Goal: Task Accomplishment & Management: Complete application form

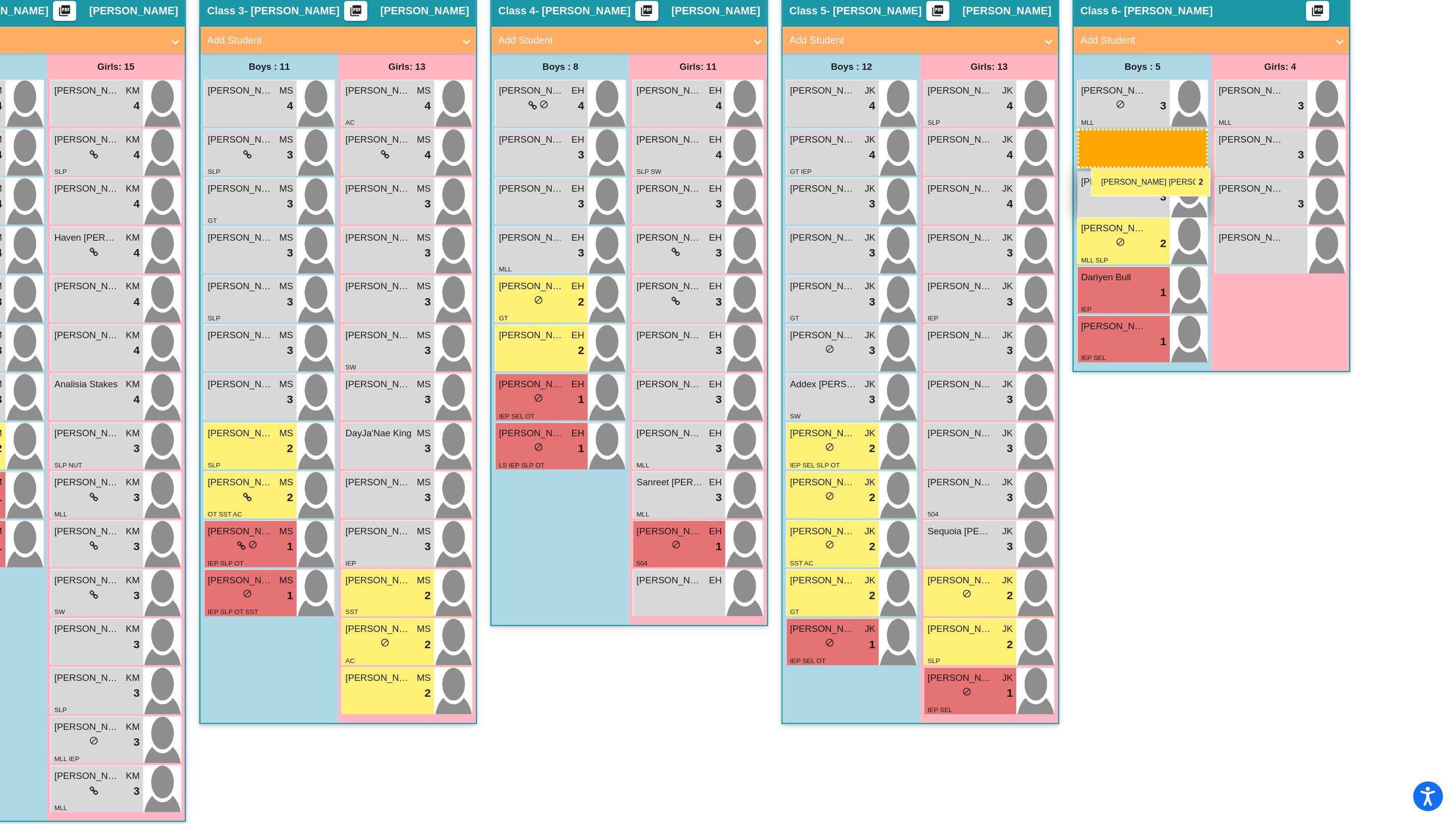
drag, startPoint x: 122, startPoint y: 534, endPoint x: 1183, endPoint y: 332, distance: 1080.1
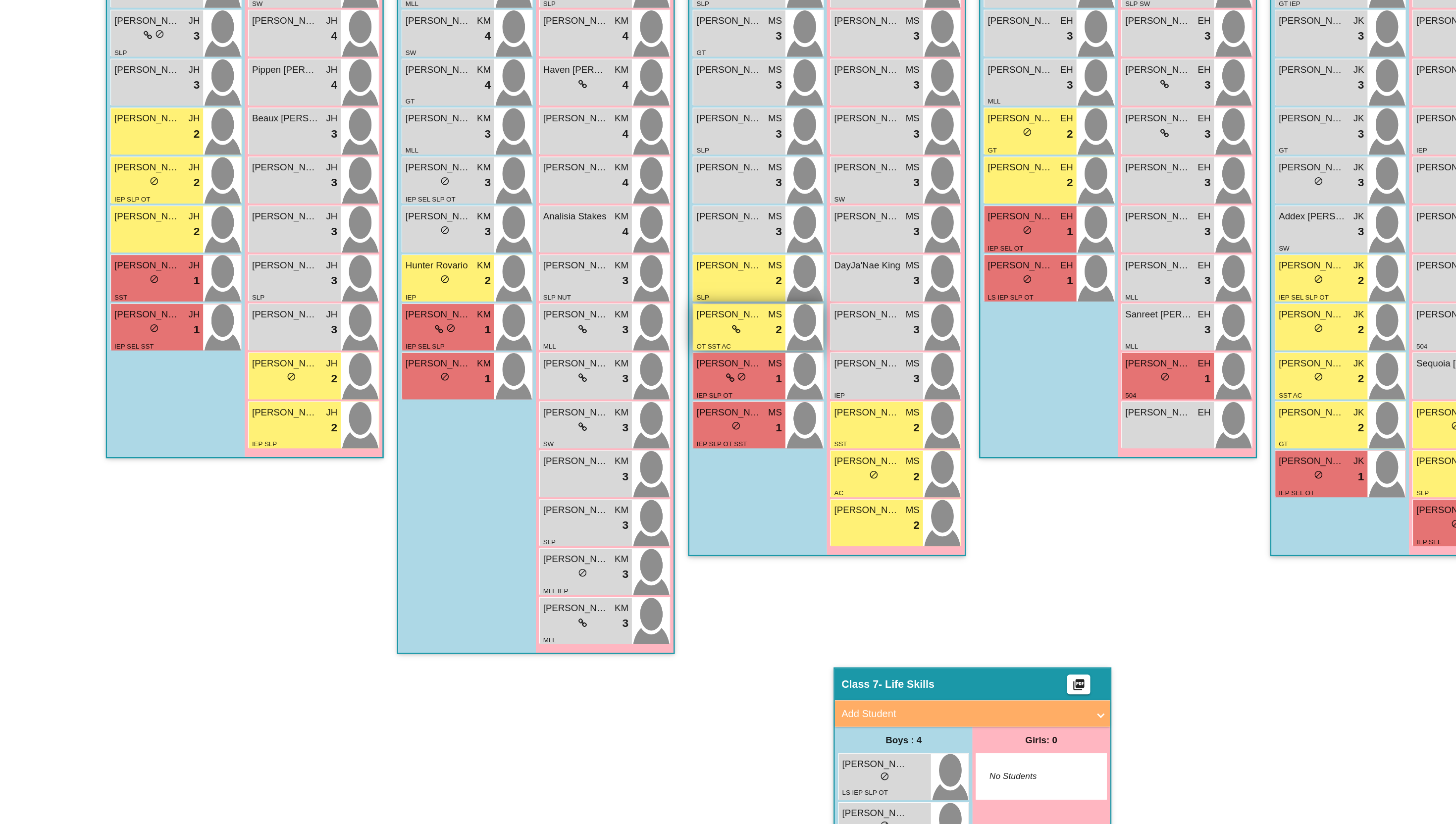
scroll to position [235, 0]
click at [757, 611] on div "Class 4 - Hanks picture_as_pdf Elizabeth Hanks Add Student First Name Last Name…" at bounding box center [837, 380] width 208 height 630
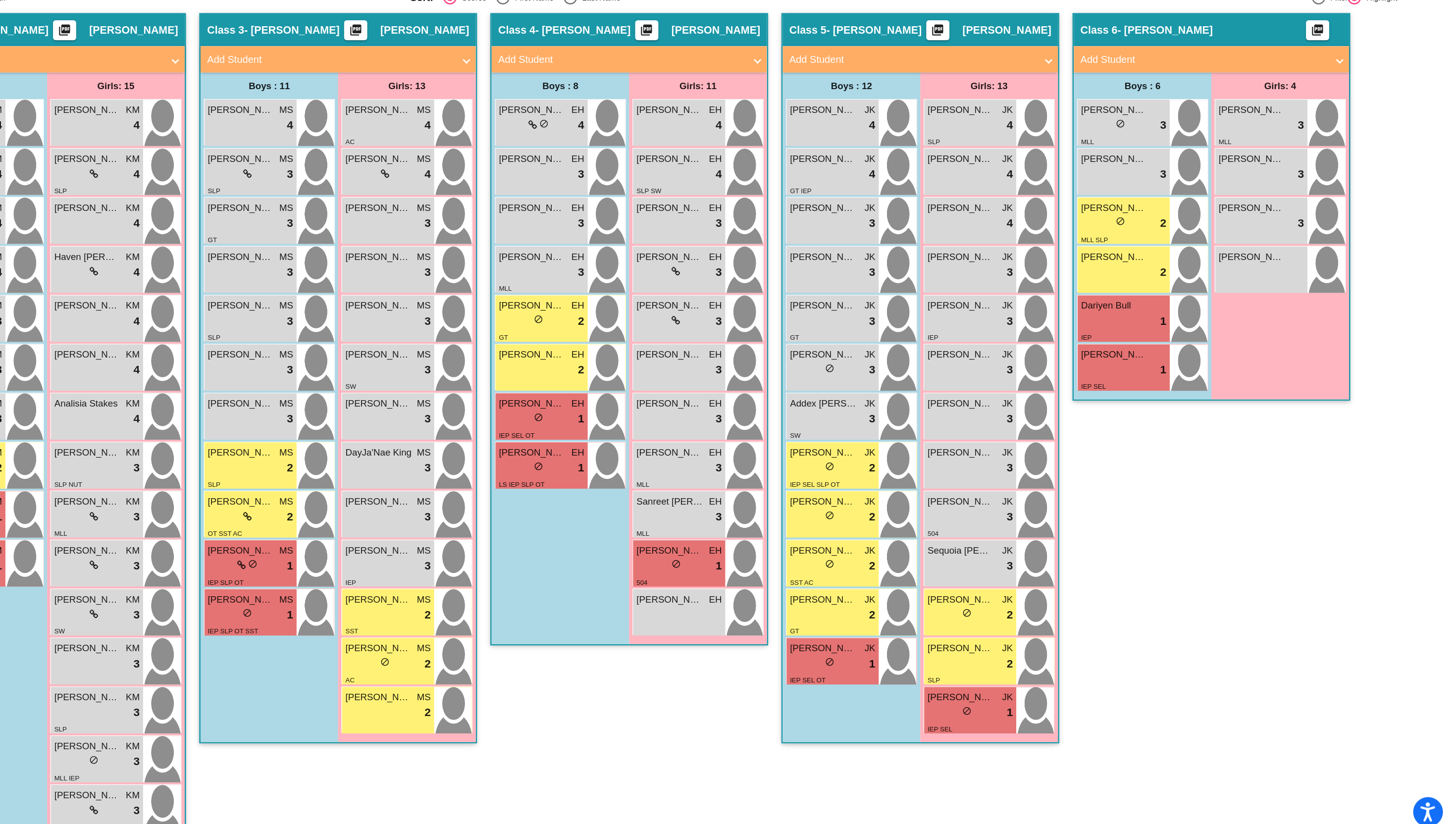
scroll to position [0, 0]
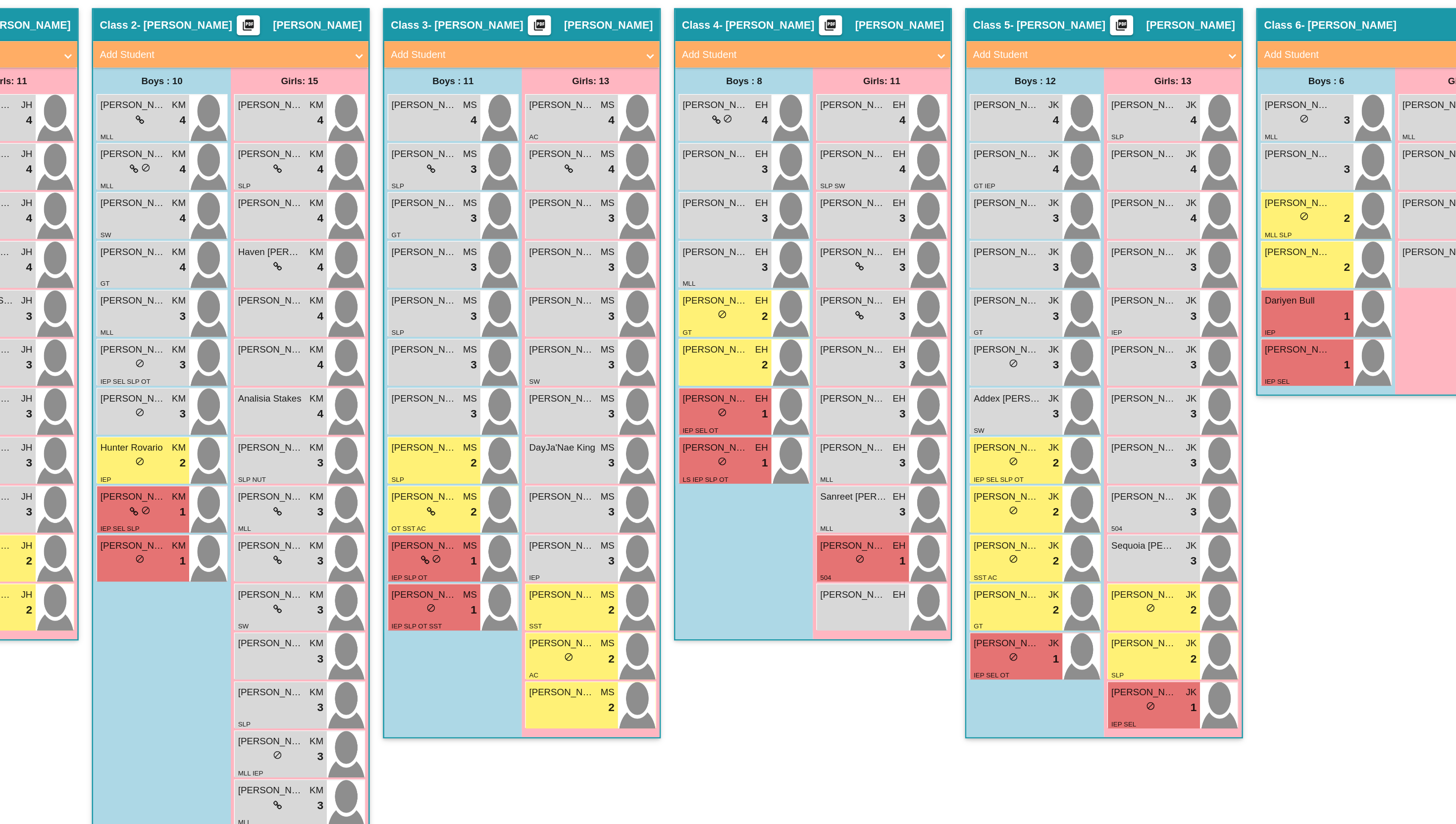
click at [829, 770] on div "Class 4 - Hanks picture_as_pdf Elizabeth Hanks Add Student First Name Last Name…" at bounding box center [837, 520] width 208 height 630
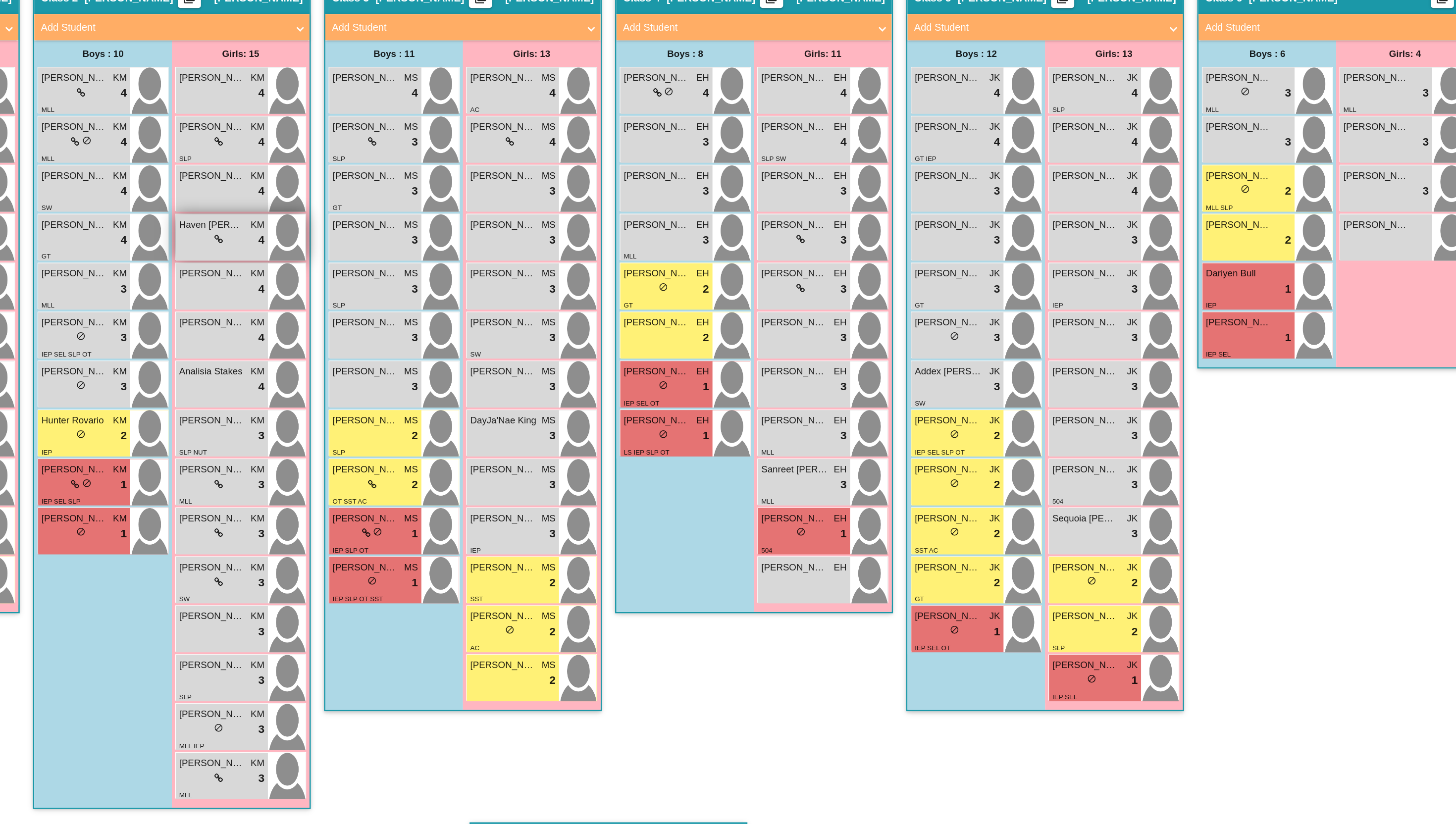
scroll to position [113, 0]
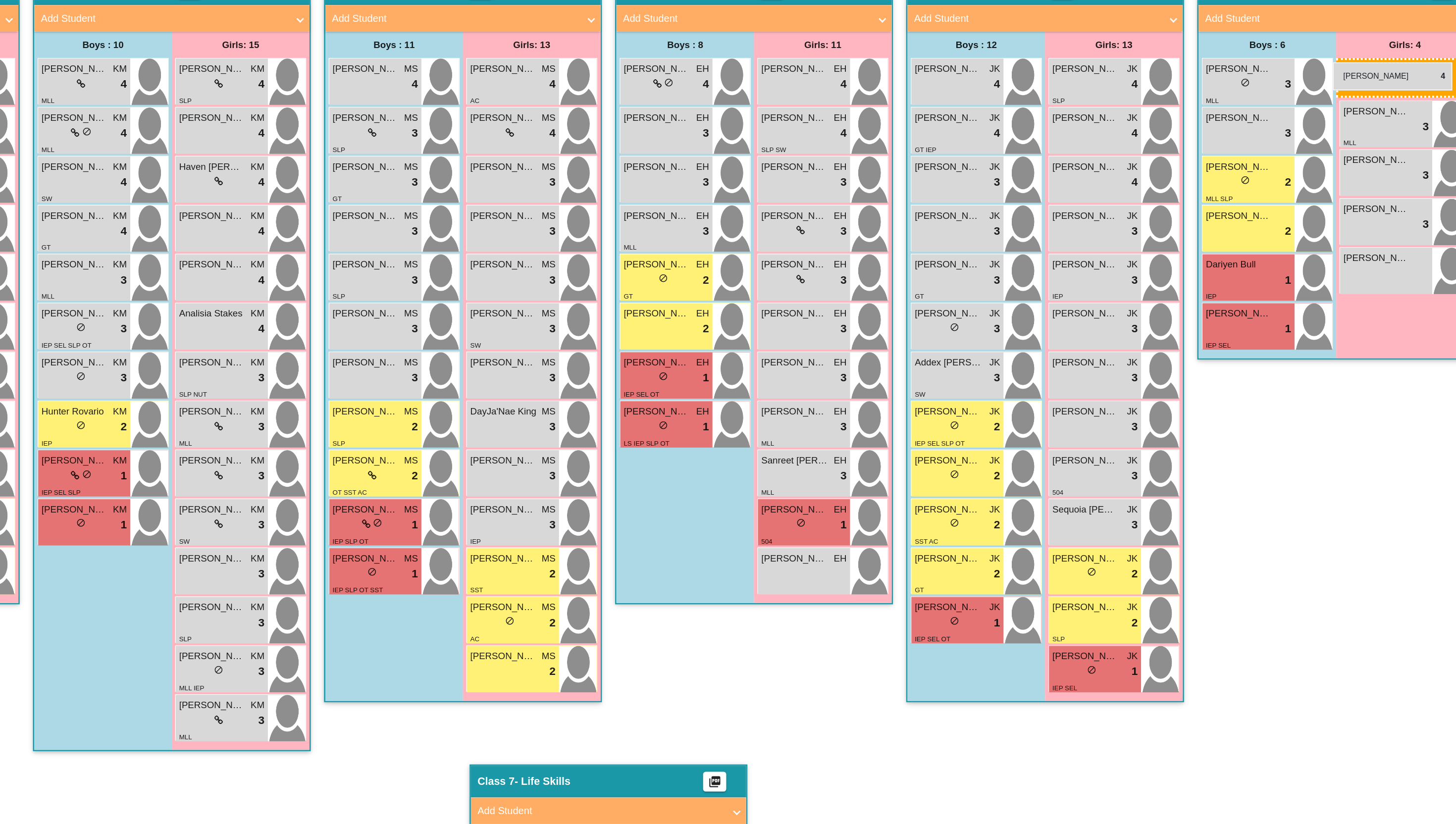
drag, startPoint x: 433, startPoint y: 275, endPoint x: 1270, endPoint y: 254, distance: 837.3
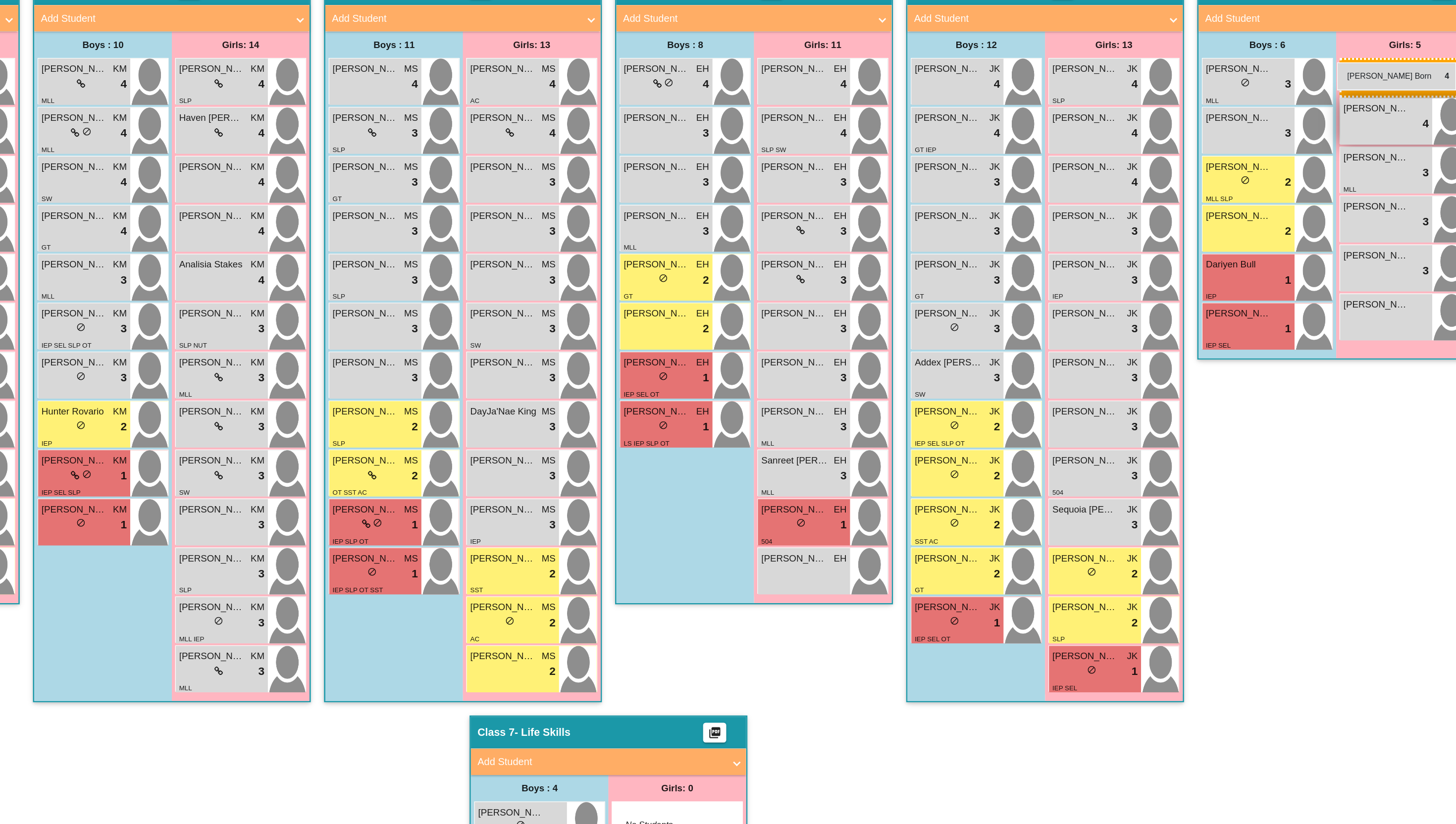
drag, startPoint x: 428, startPoint y: 310, endPoint x: 1274, endPoint y: 252, distance: 848.0
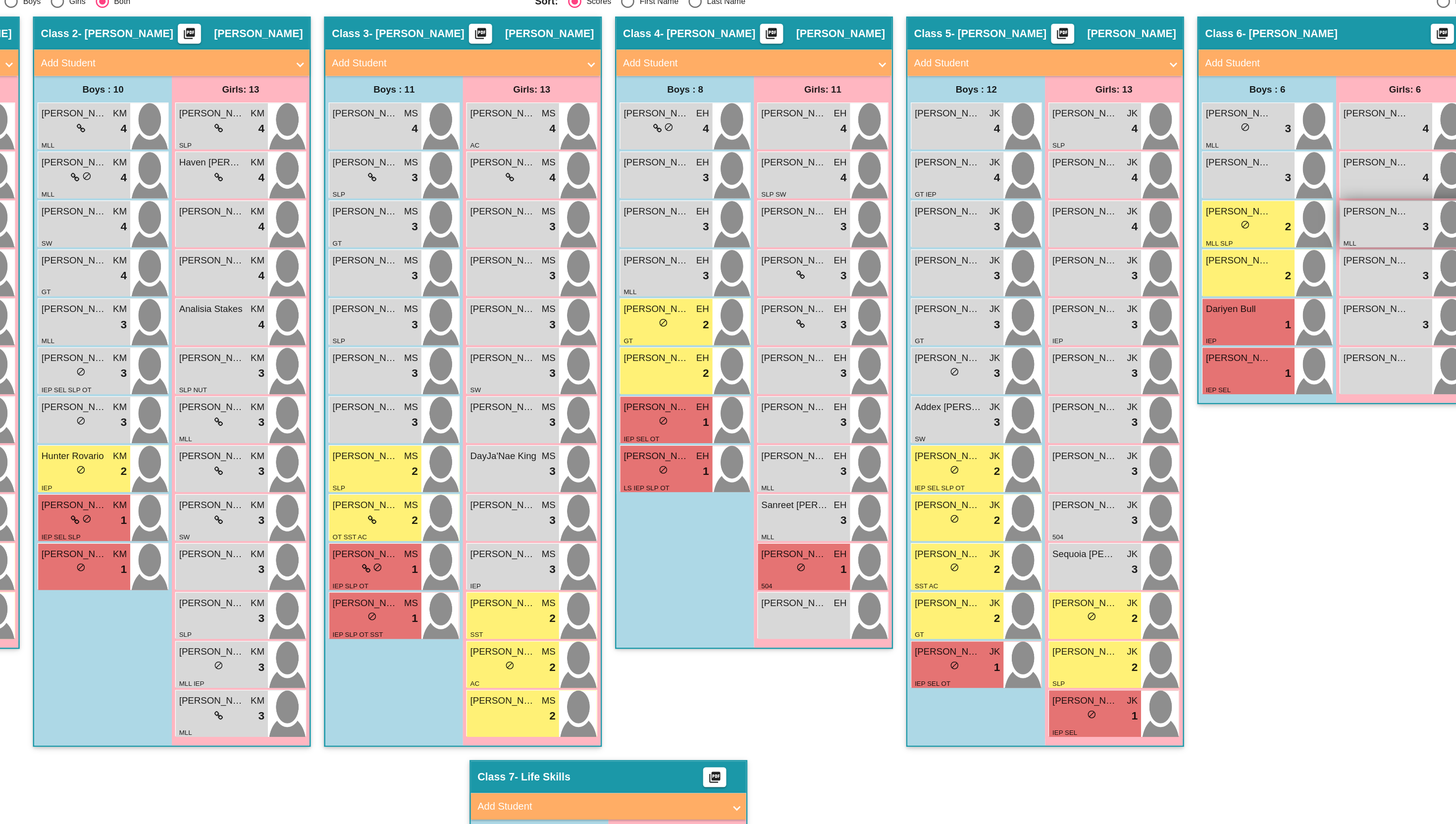
scroll to position [80, 0]
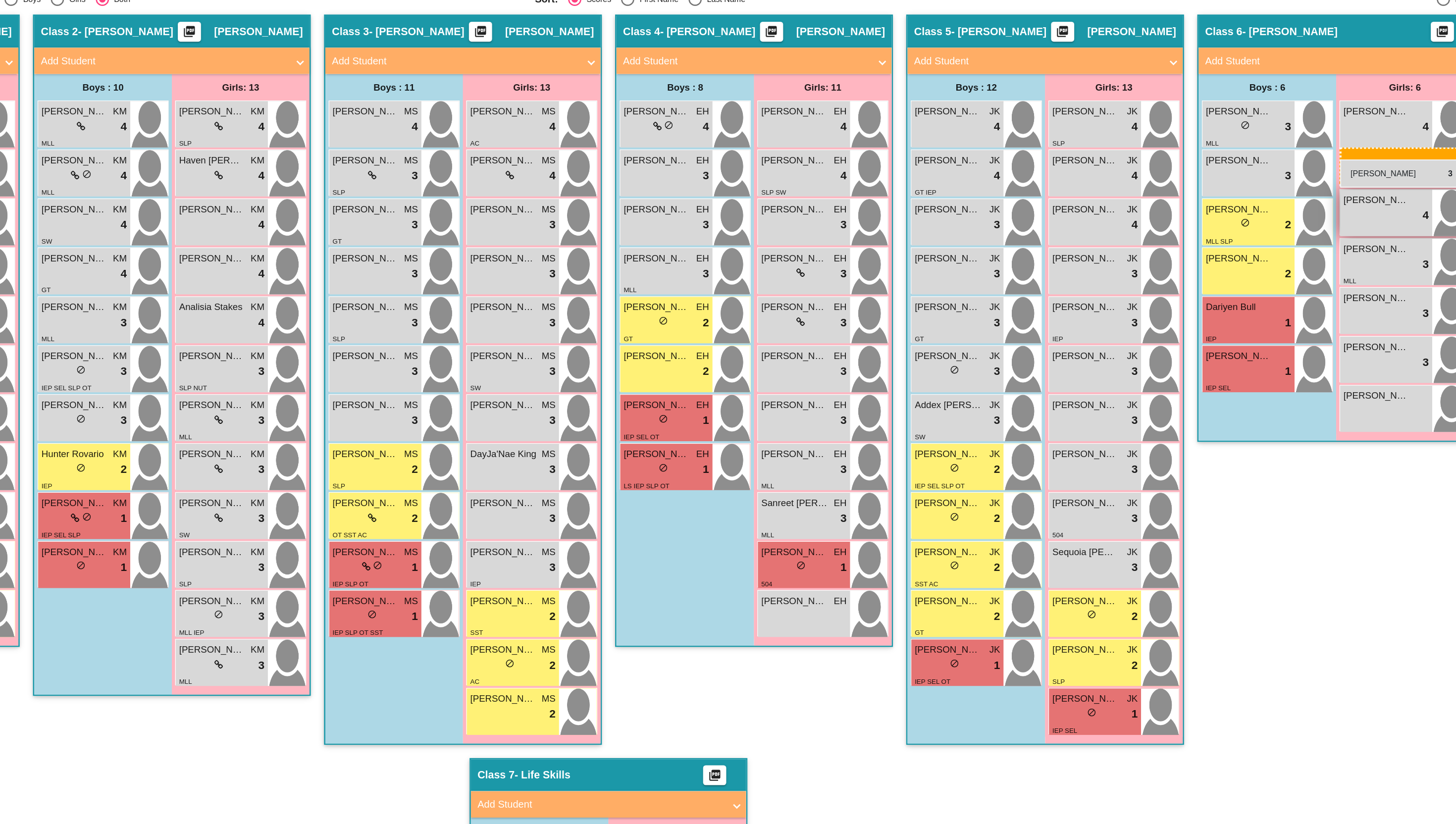
drag, startPoint x: 433, startPoint y: 631, endPoint x: 1276, endPoint y: 325, distance: 896.8
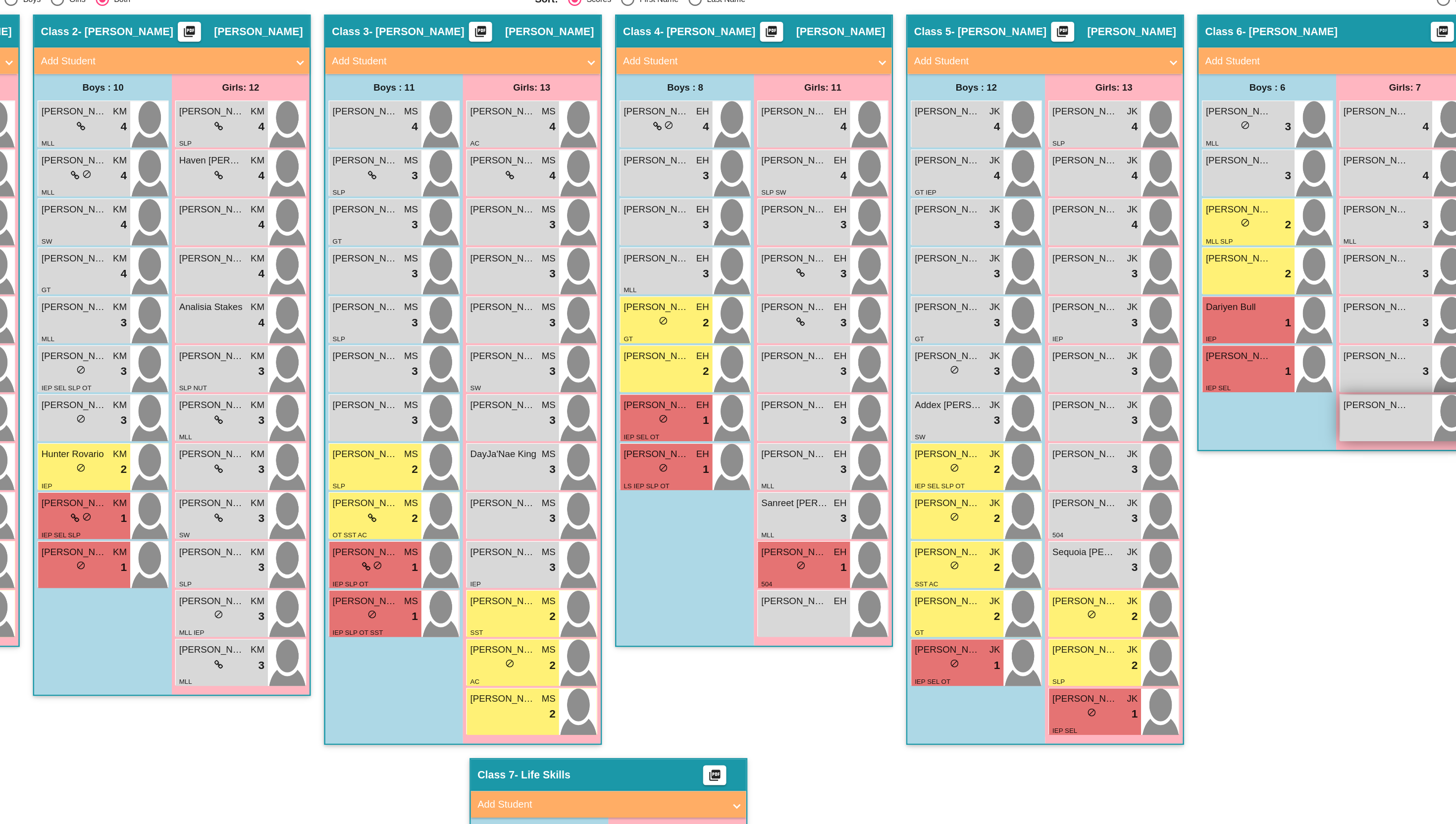
click at [1304, 521] on div "Charlotte Santos lock do_not_disturb_alt" at bounding box center [1310, 520] width 69 height 34
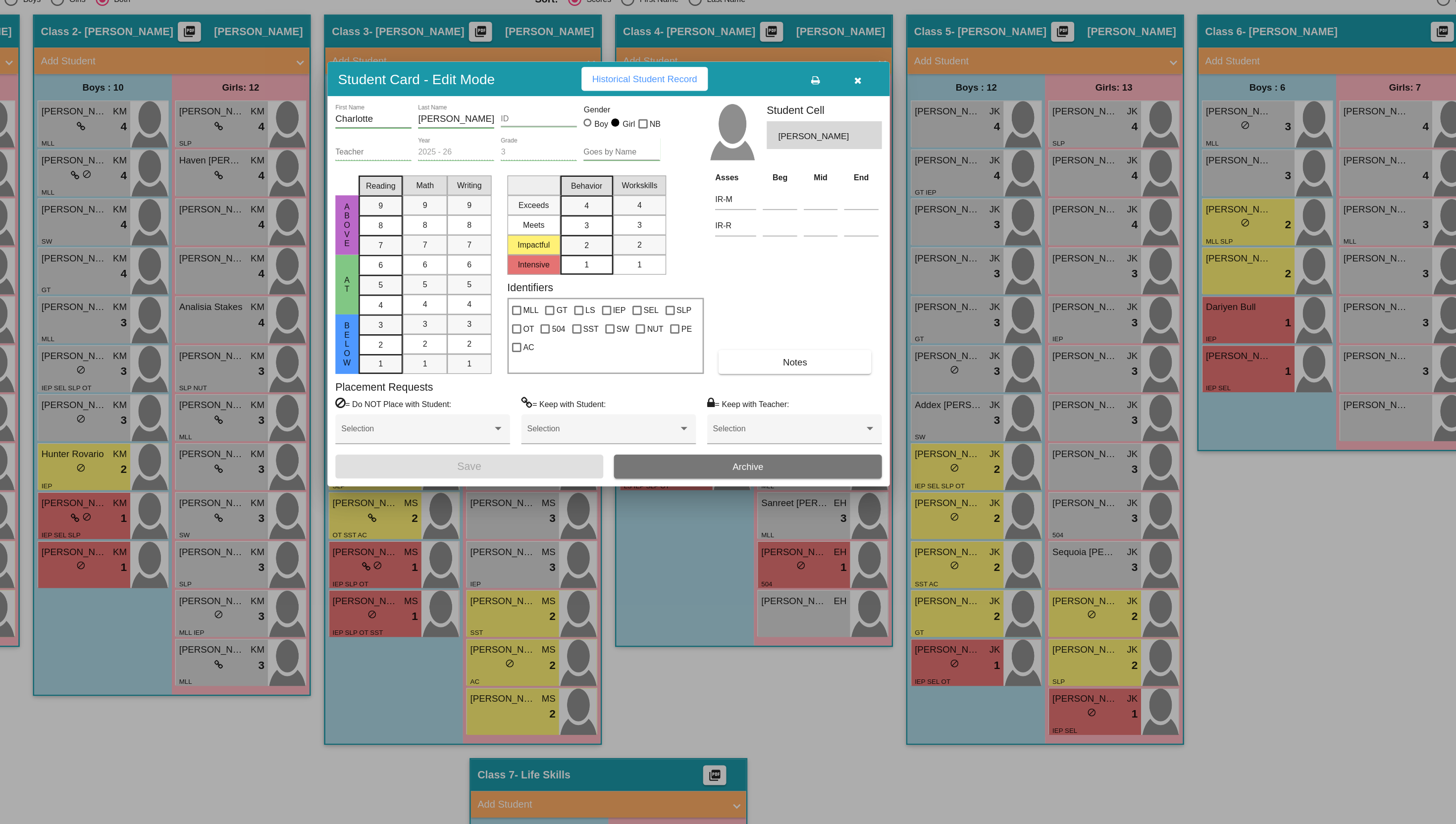
click at [920, 264] on button "button" at bounding box center [915, 266] width 32 height 18
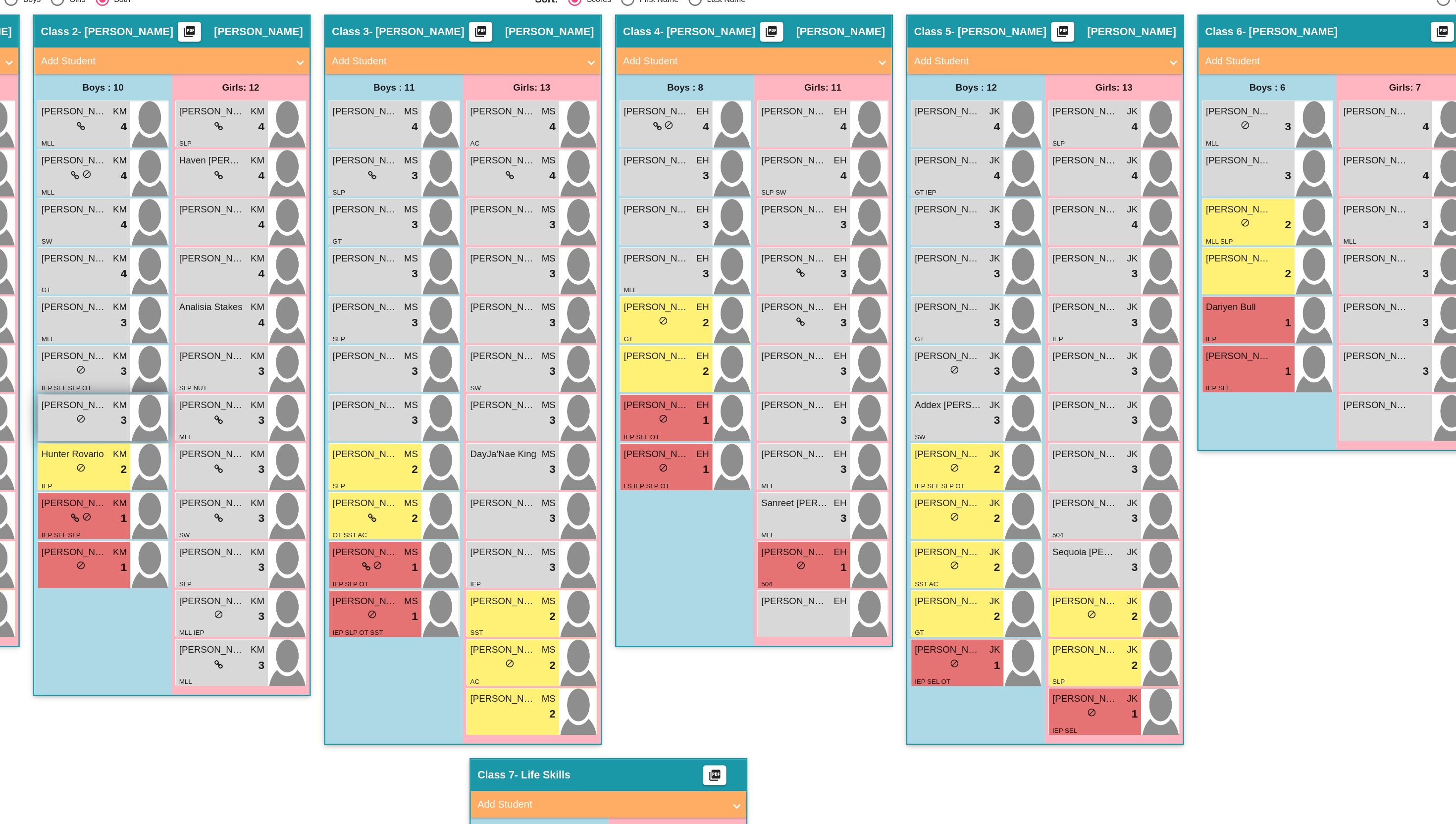
click at [312, 519] on div "lock do_not_disturb_alt 3" at bounding box center [335, 522] width 64 height 13
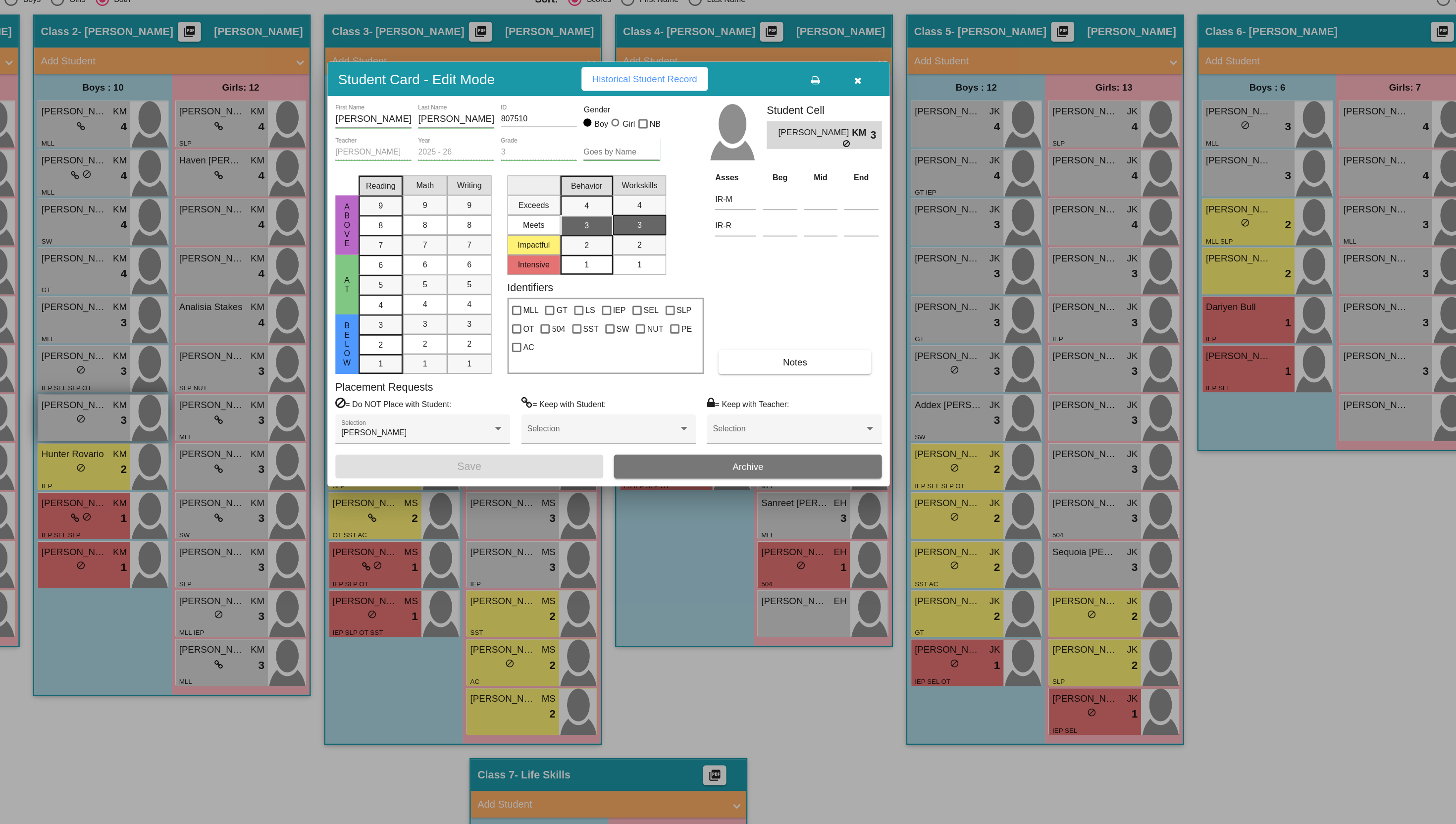
click at [312, 519] on div at bounding box center [728, 412] width 1456 height 824
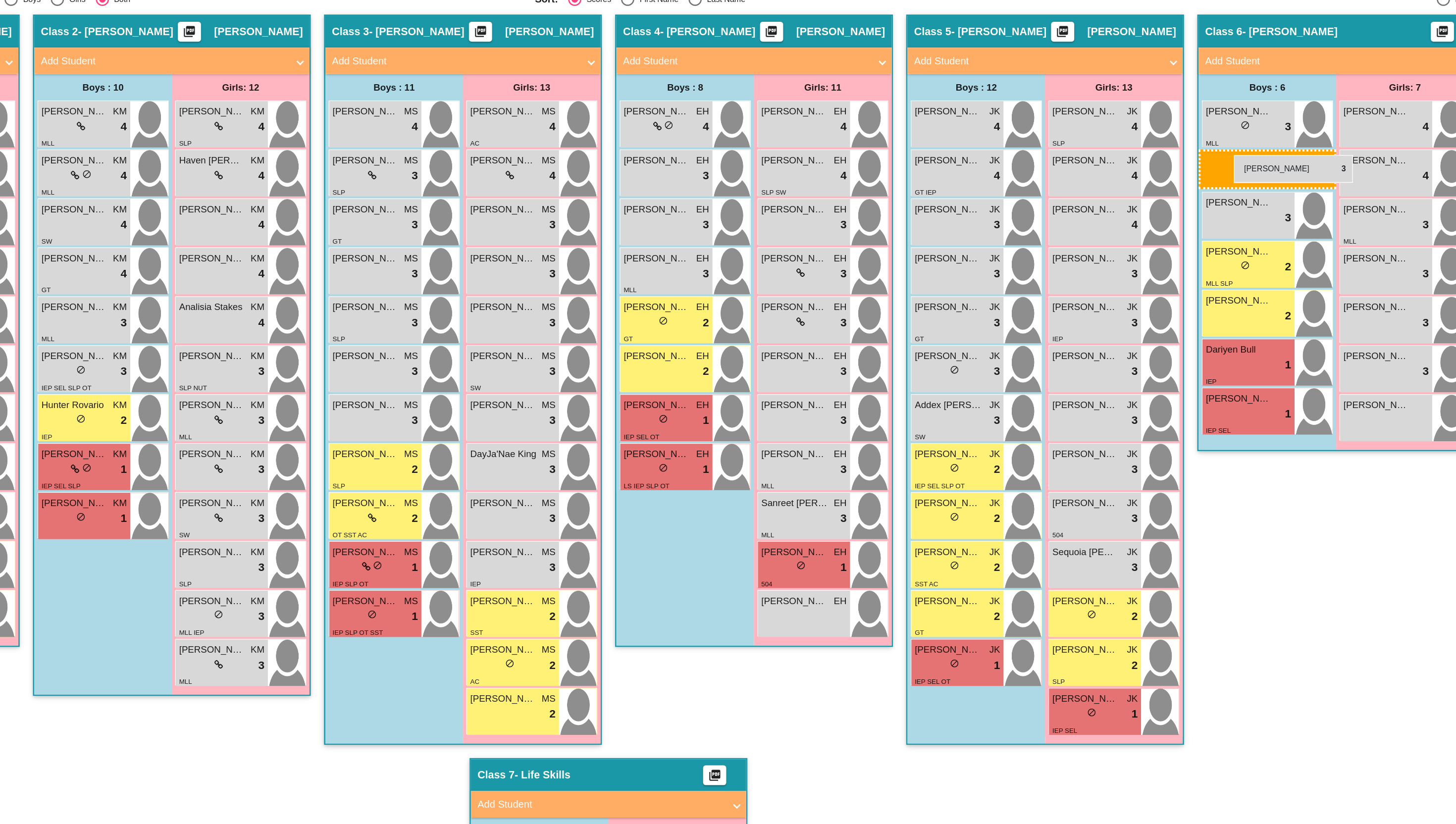
drag, startPoint x: 312, startPoint y: 519, endPoint x: 1196, endPoint y: 323, distance: 905.5
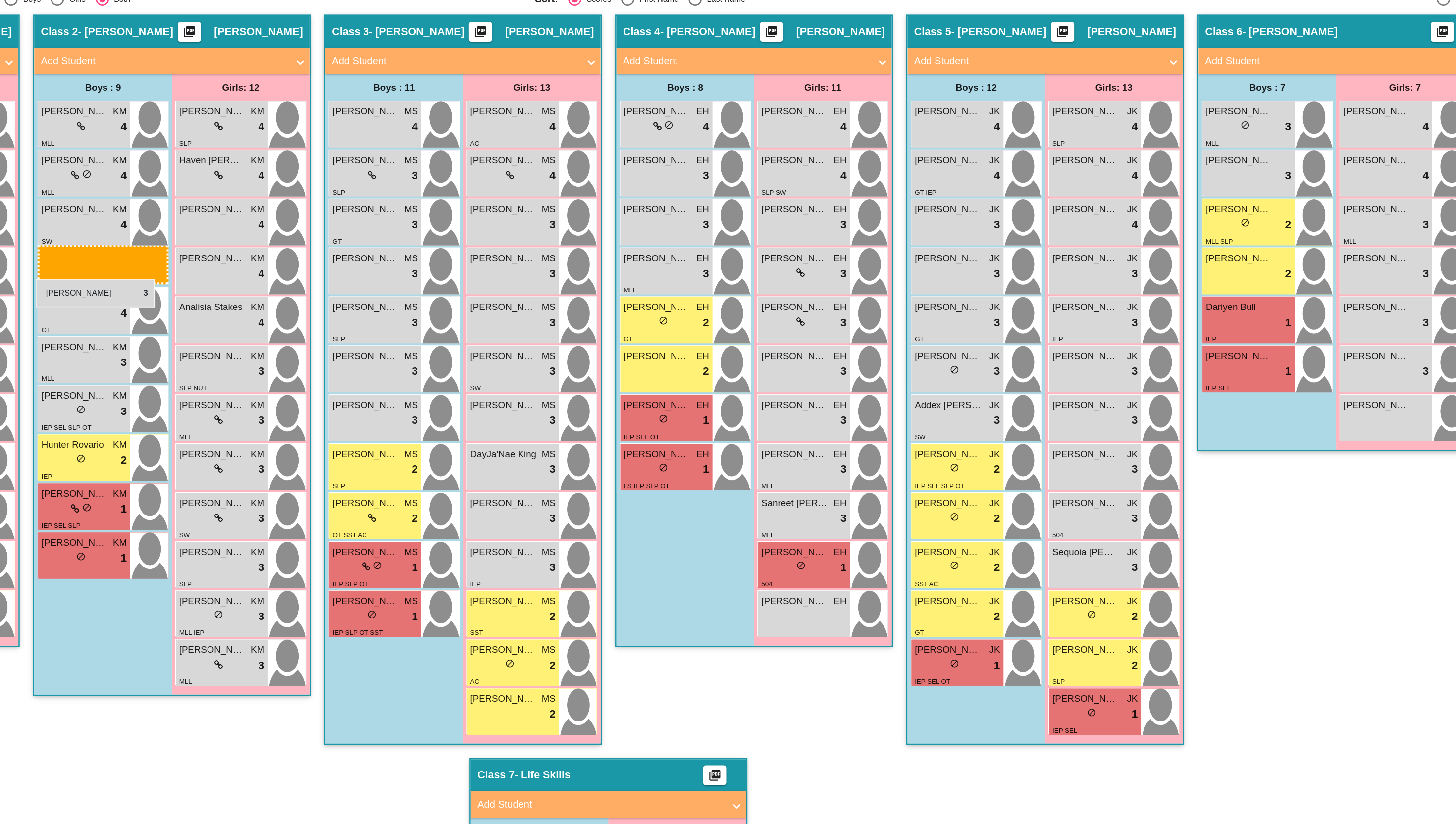
drag, startPoint x: 1210, startPoint y: 381, endPoint x: 299, endPoint y: 416, distance: 911.7
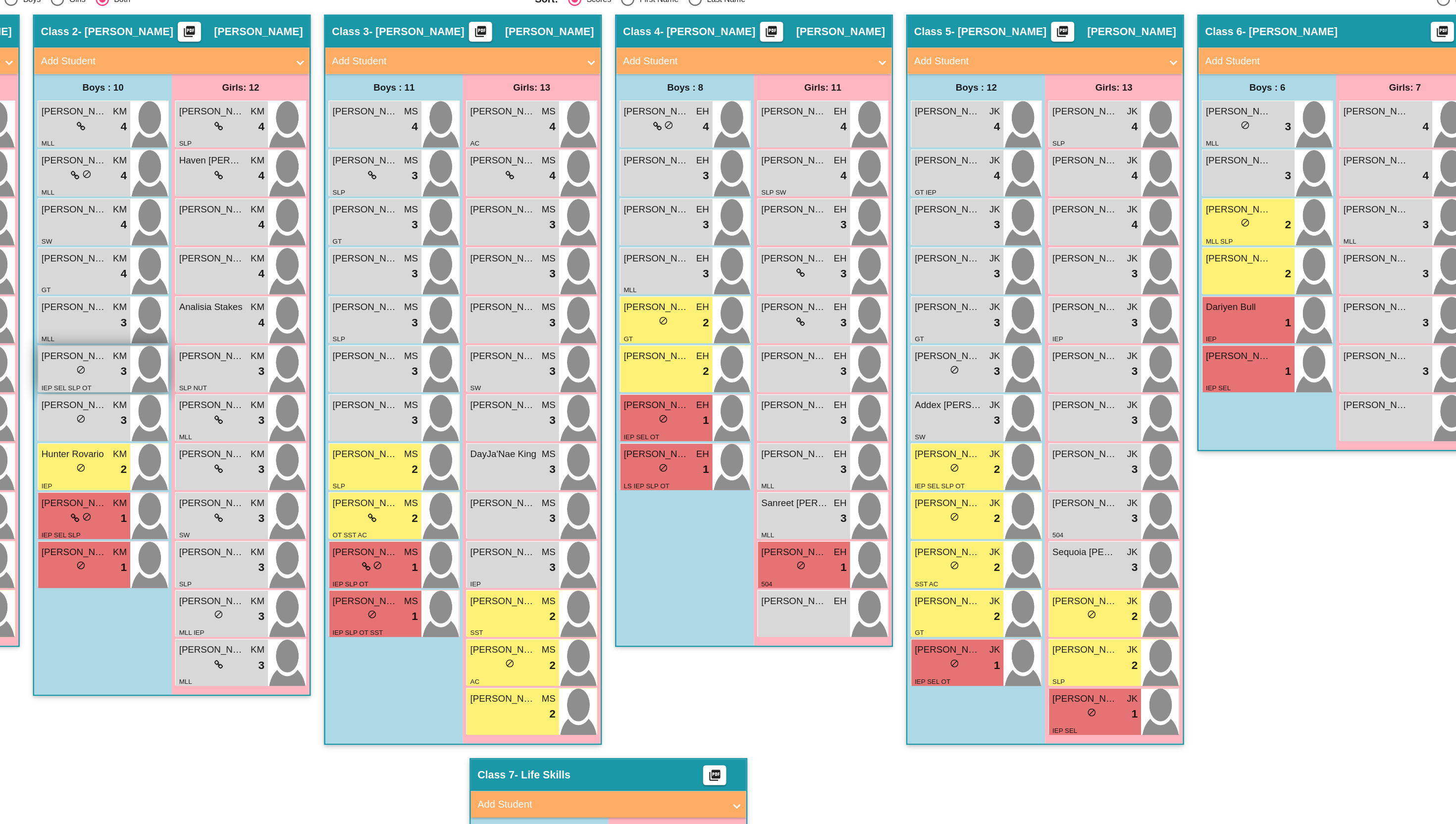
click at [312, 482] on div "lock do_not_disturb_alt 3" at bounding box center [335, 485] width 64 height 13
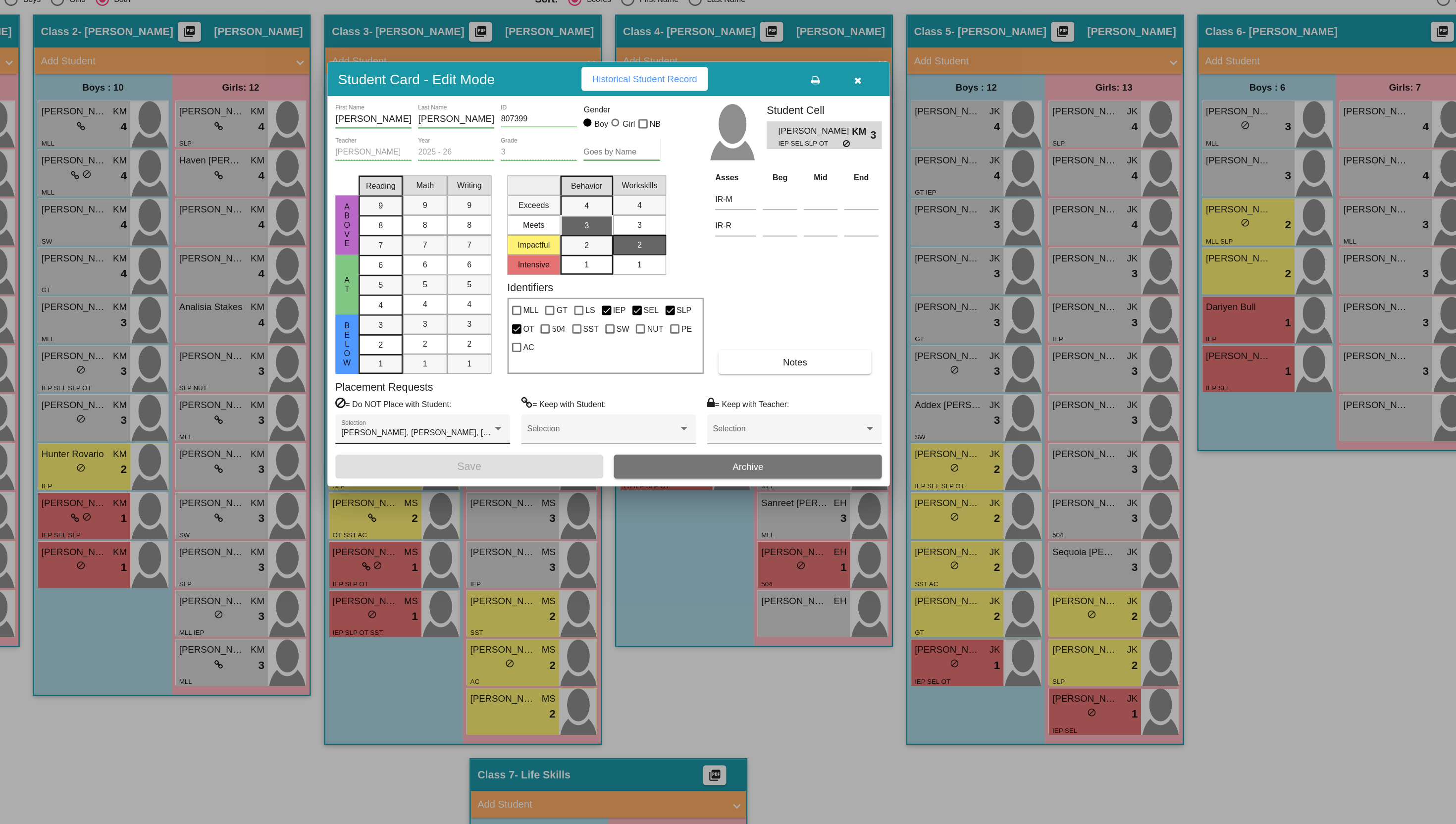
click at [609, 527] on div "Kaleb Landis, Ruby Stone, Shady GALLEGOS Selection" at bounding box center [589, 530] width 122 height 18
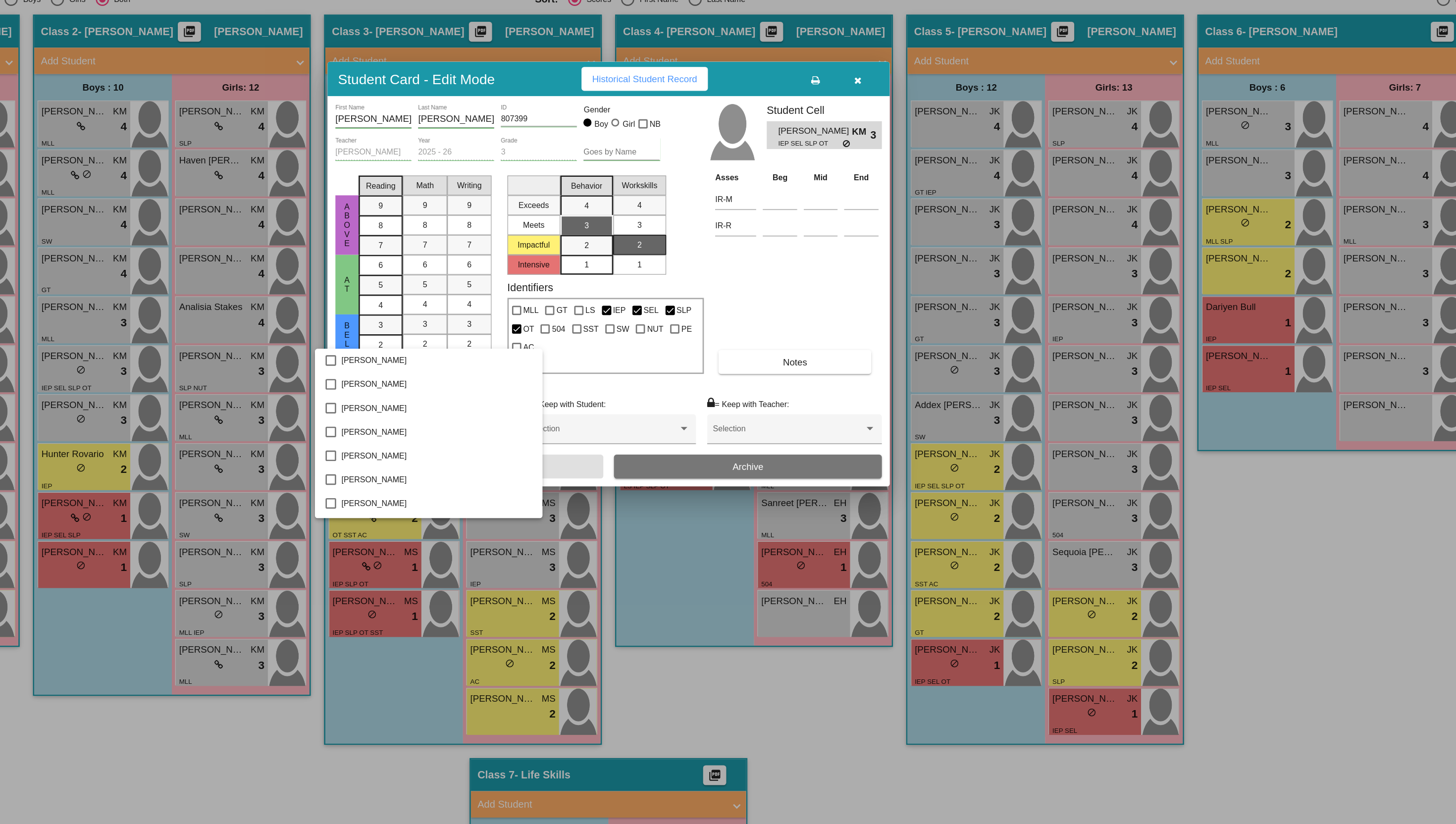
scroll to position [1283, 0]
click at [705, 495] on div at bounding box center [728, 412] width 1456 height 824
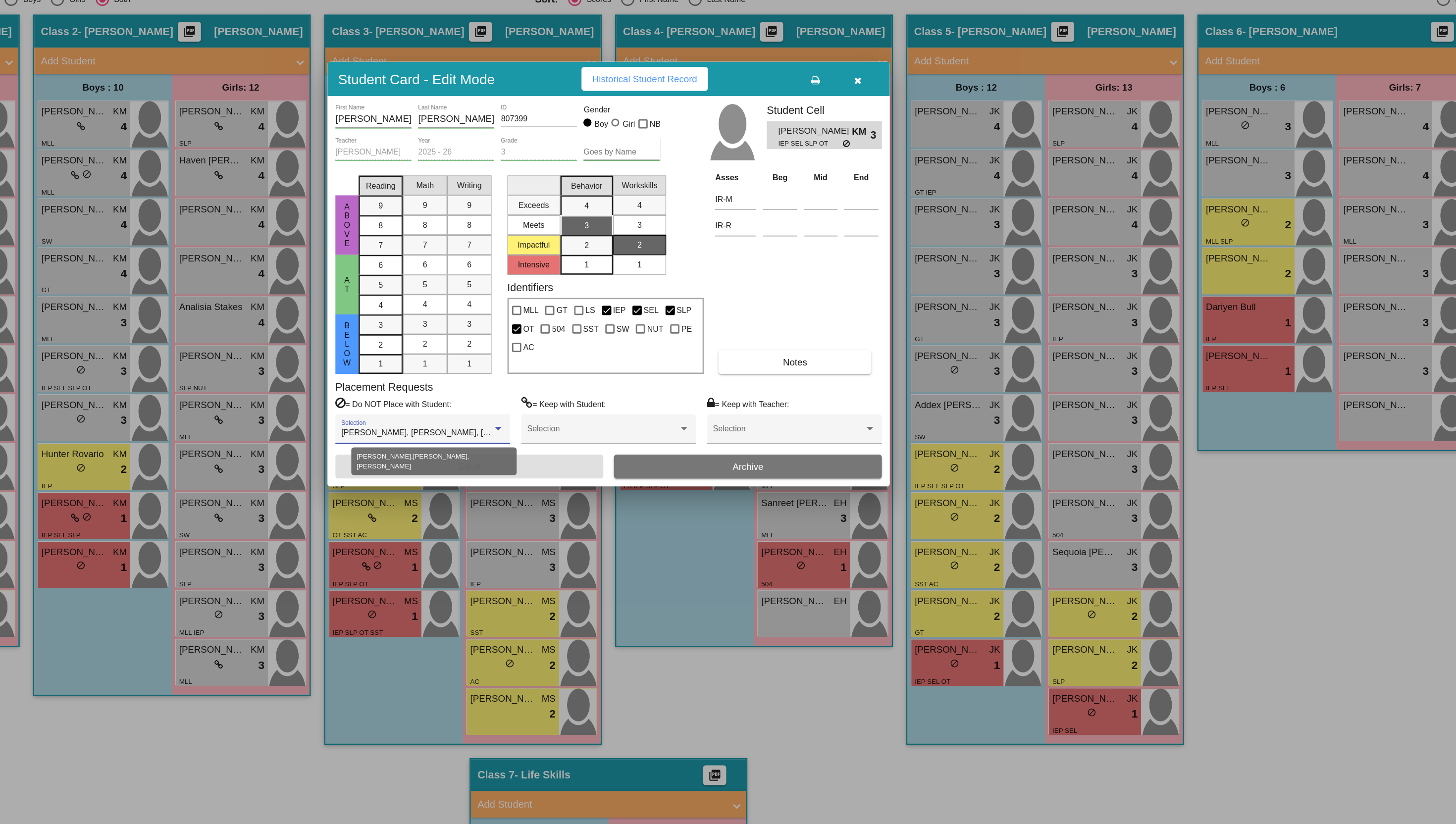
click at [648, 527] on div at bounding box center [645, 528] width 5 height 3
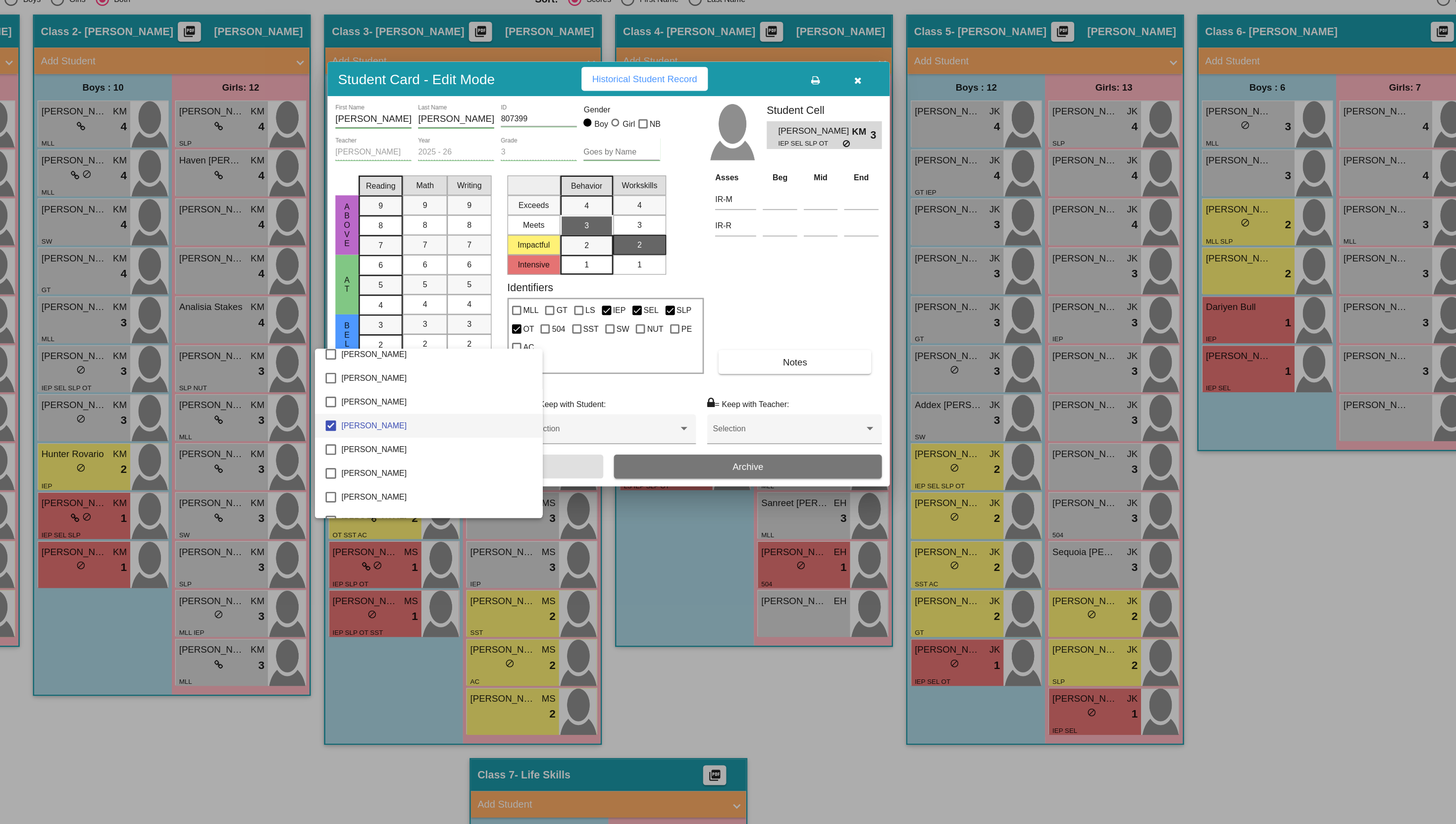
scroll to position [1269, 0]
click at [831, 728] on div at bounding box center [728, 412] width 1456 height 824
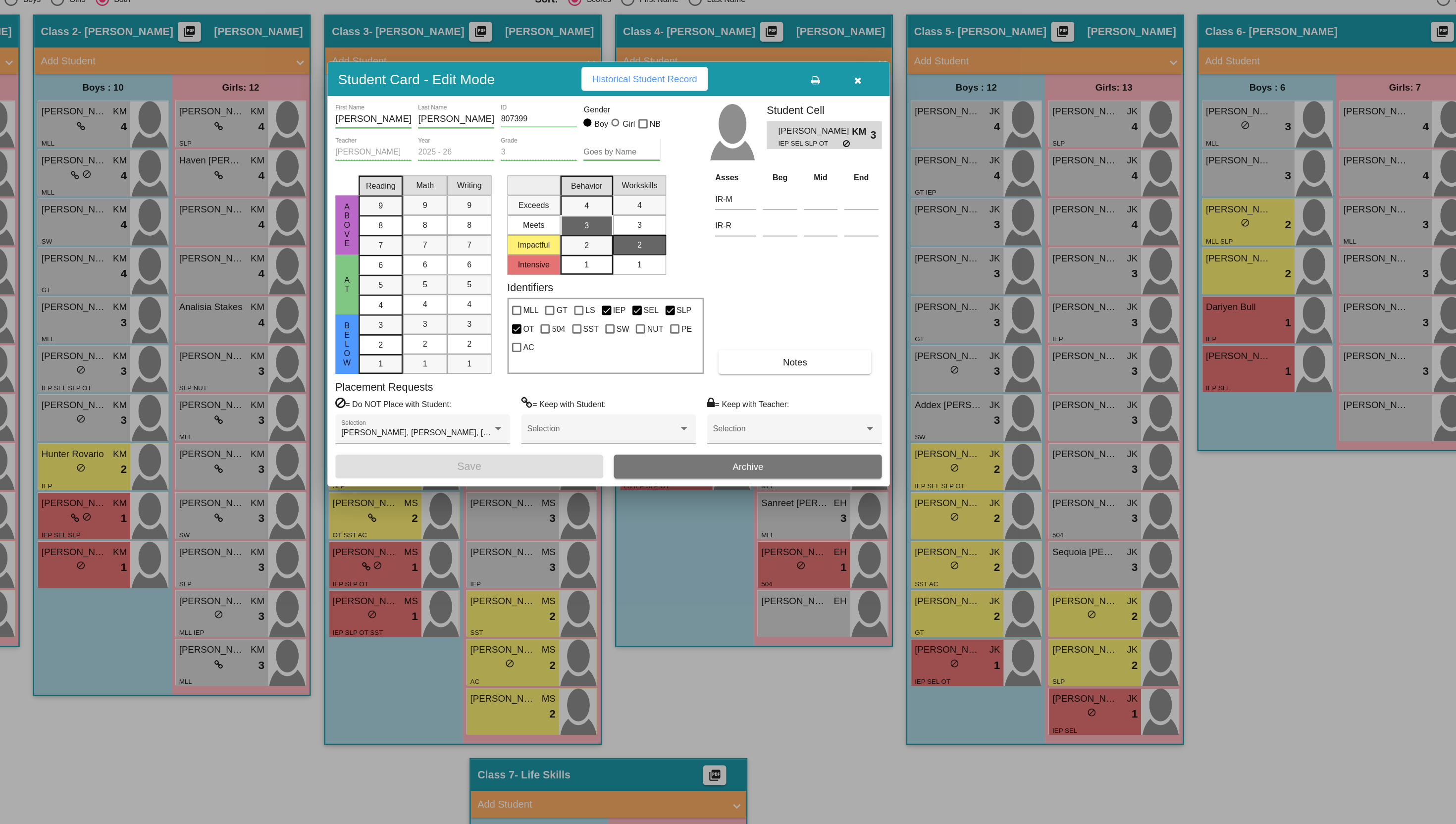
drag, startPoint x: 354, startPoint y: 488, endPoint x: 499, endPoint y: 470, distance: 146.1
click at [499, 470] on div at bounding box center [728, 412] width 1456 height 824
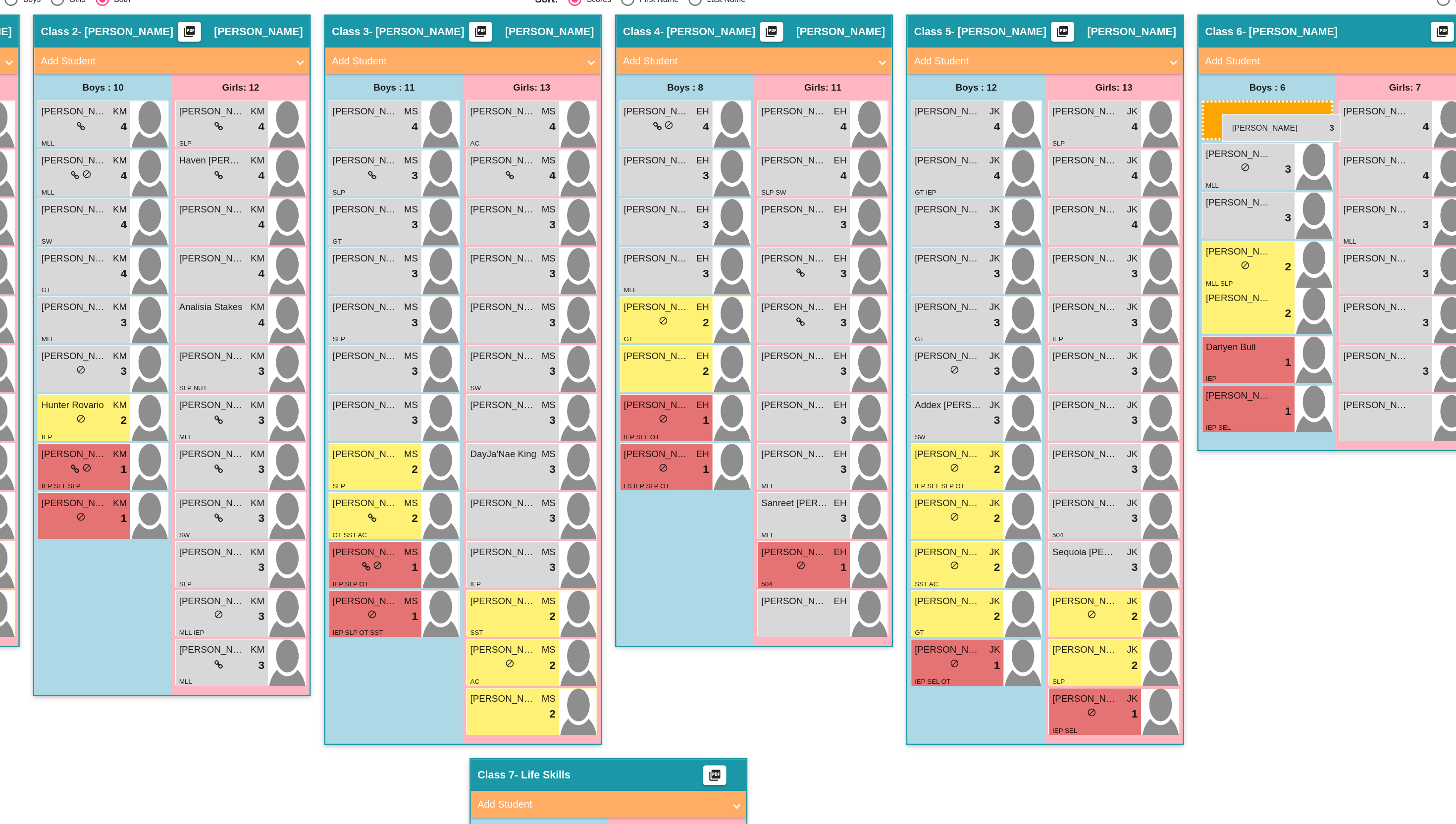
drag, startPoint x: 314, startPoint y: 483, endPoint x: 1184, endPoint y: 290, distance: 891.2
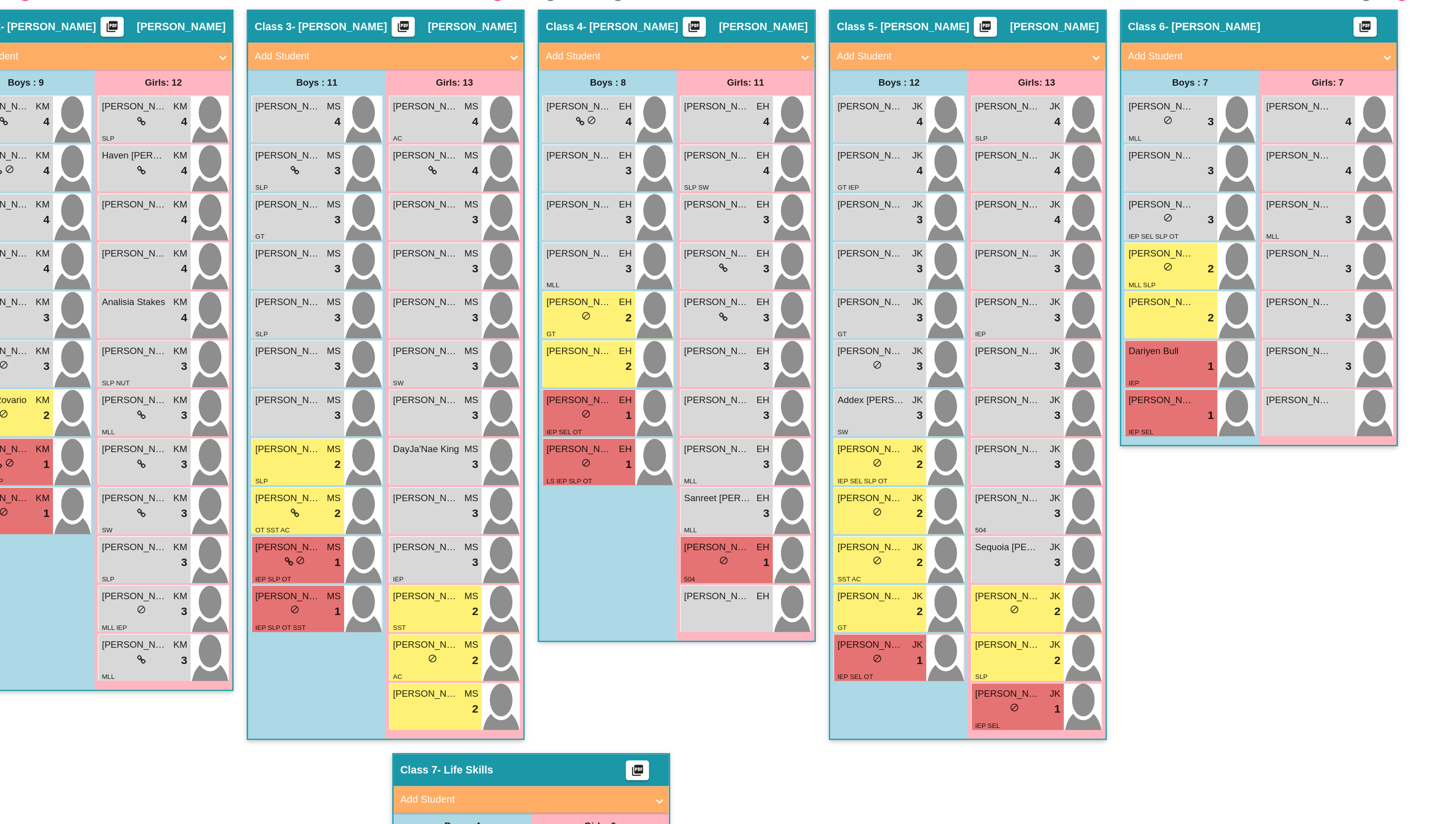
scroll to position [0, 0]
click at [775, 250] on mat-panel-title "Add Student" at bounding box center [831, 249] width 184 height 12
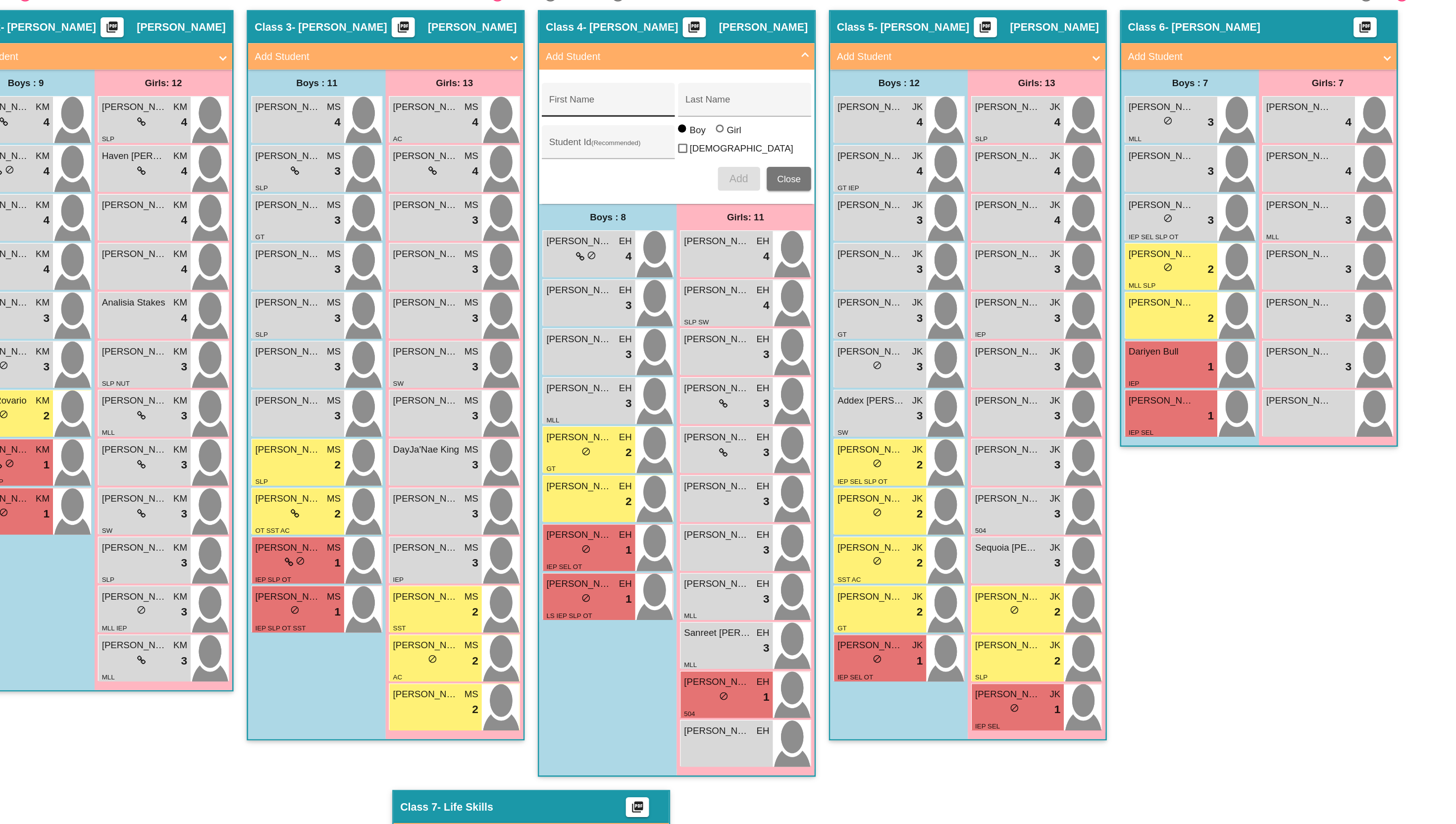
click at [769, 279] on div "First Name" at bounding box center [786, 284] width 89 height 21
type input "Harley"
type input "Seay"
click at [871, 307] on div at bounding box center [871, 304] width 8 height 8
click at [870, 307] on input "Girl" at bounding box center [870, 307] width 1 height 1
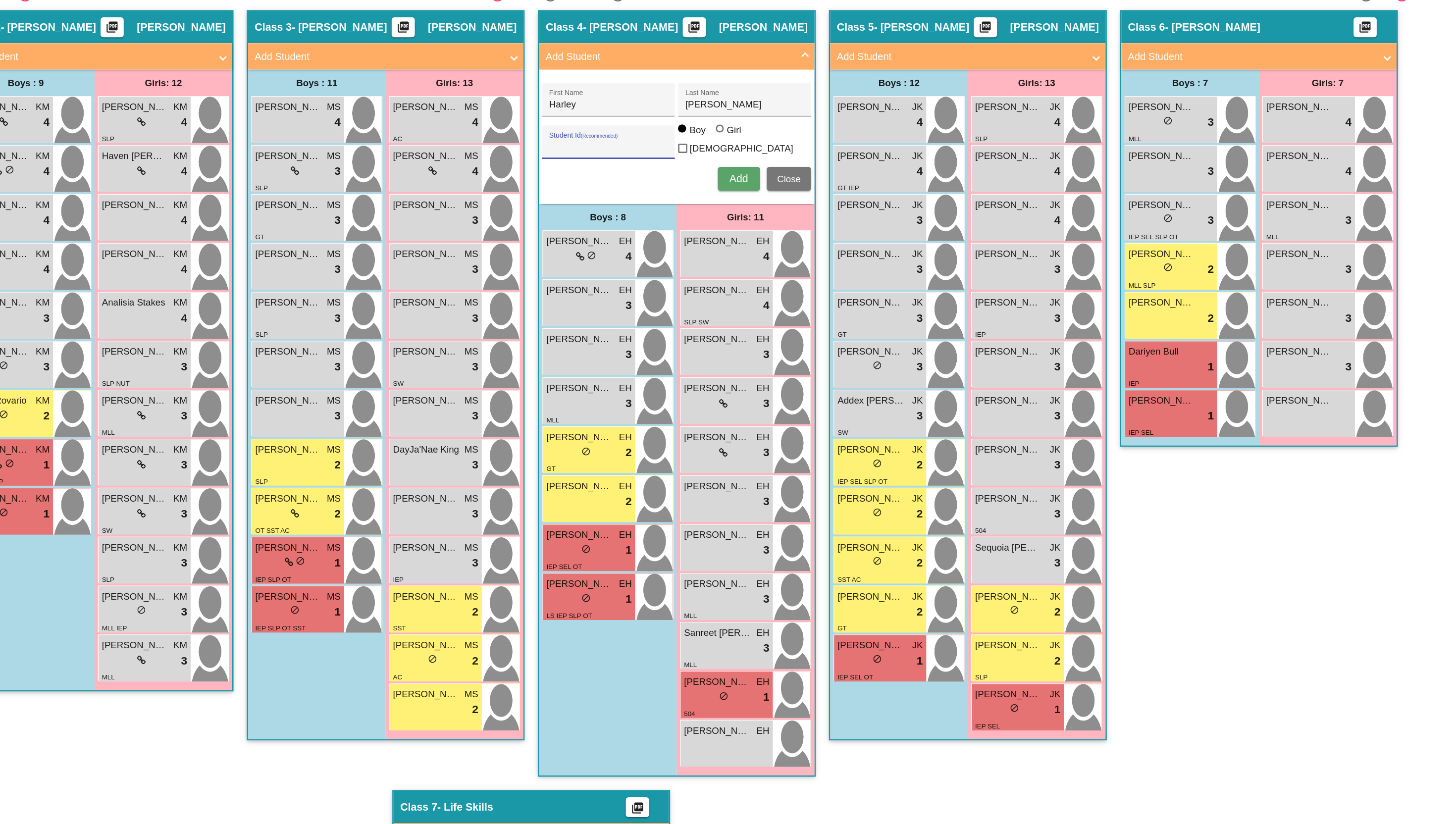
radio input "true"
click at [876, 338] on span "Add" at bounding box center [883, 340] width 14 height 8
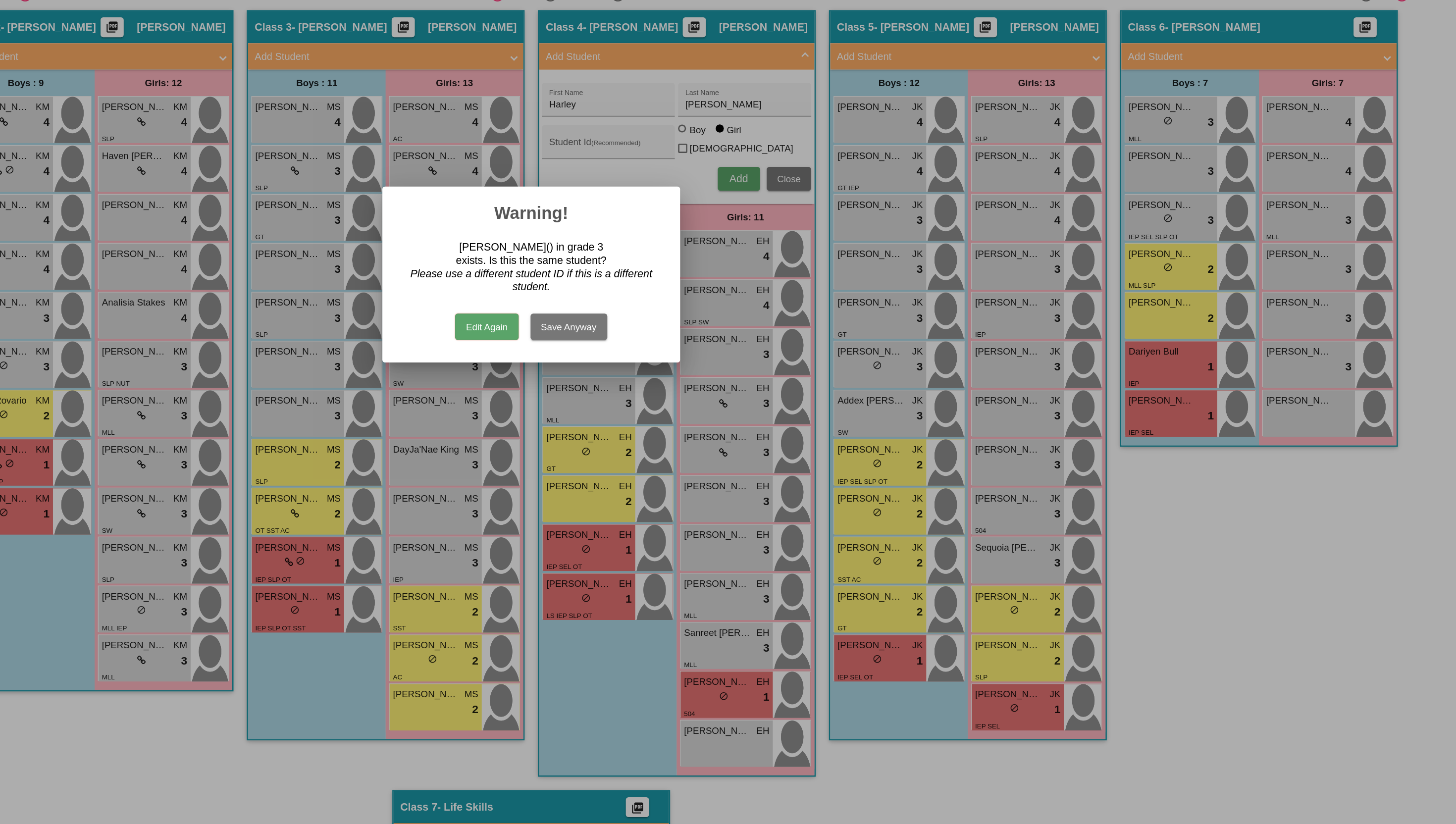
click at [706, 451] on button "Edit Again" at bounding box center [695, 451] width 47 height 20
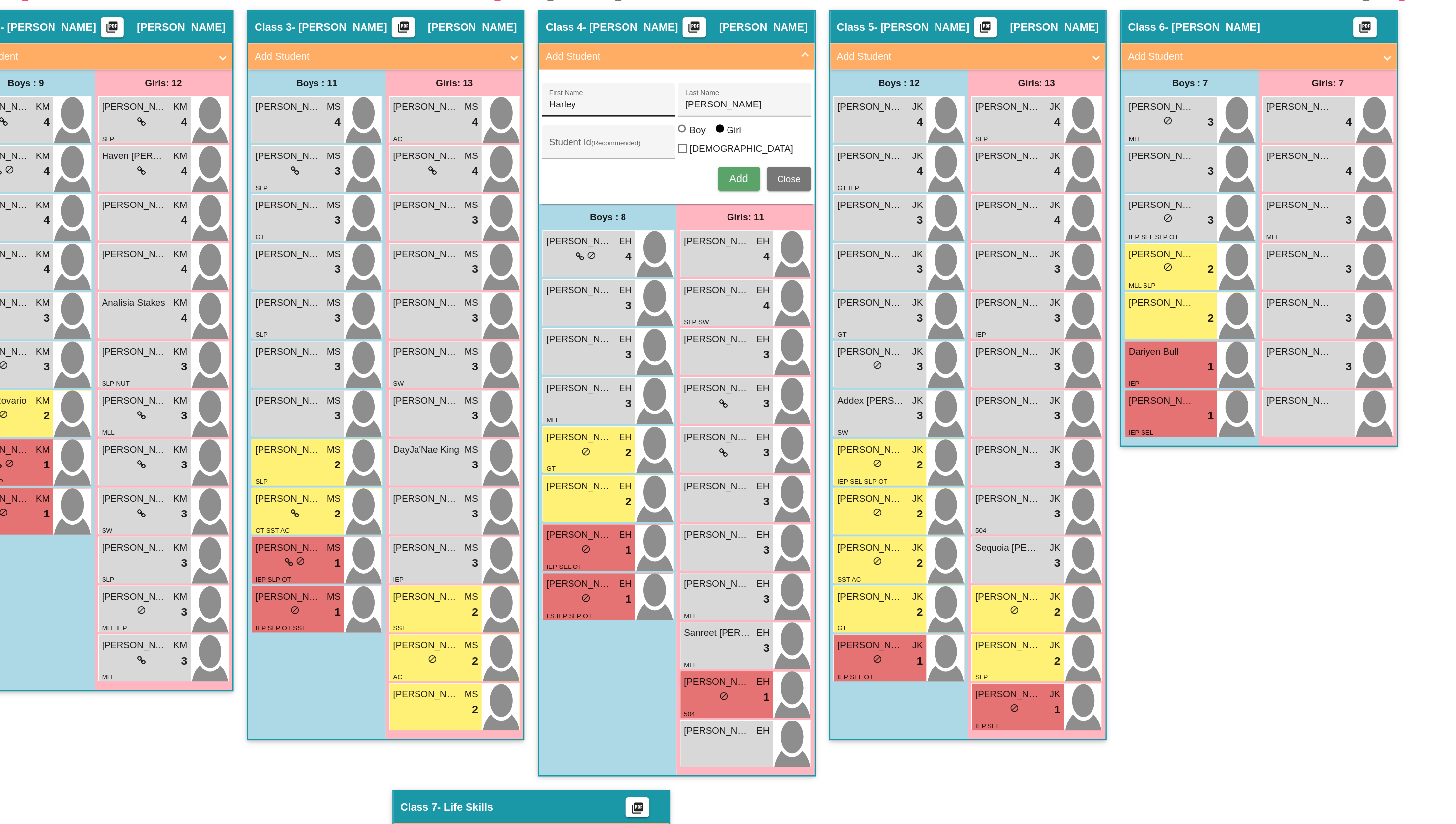
click at [777, 290] on div "Harley First Name" at bounding box center [786, 284] width 89 height 21
type input "H"
click at [864, 288] on input "Seay" at bounding box center [888, 285] width 89 height 8
type input "S"
click at [922, 338] on span "Close" at bounding box center [922, 340] width 18 height 8
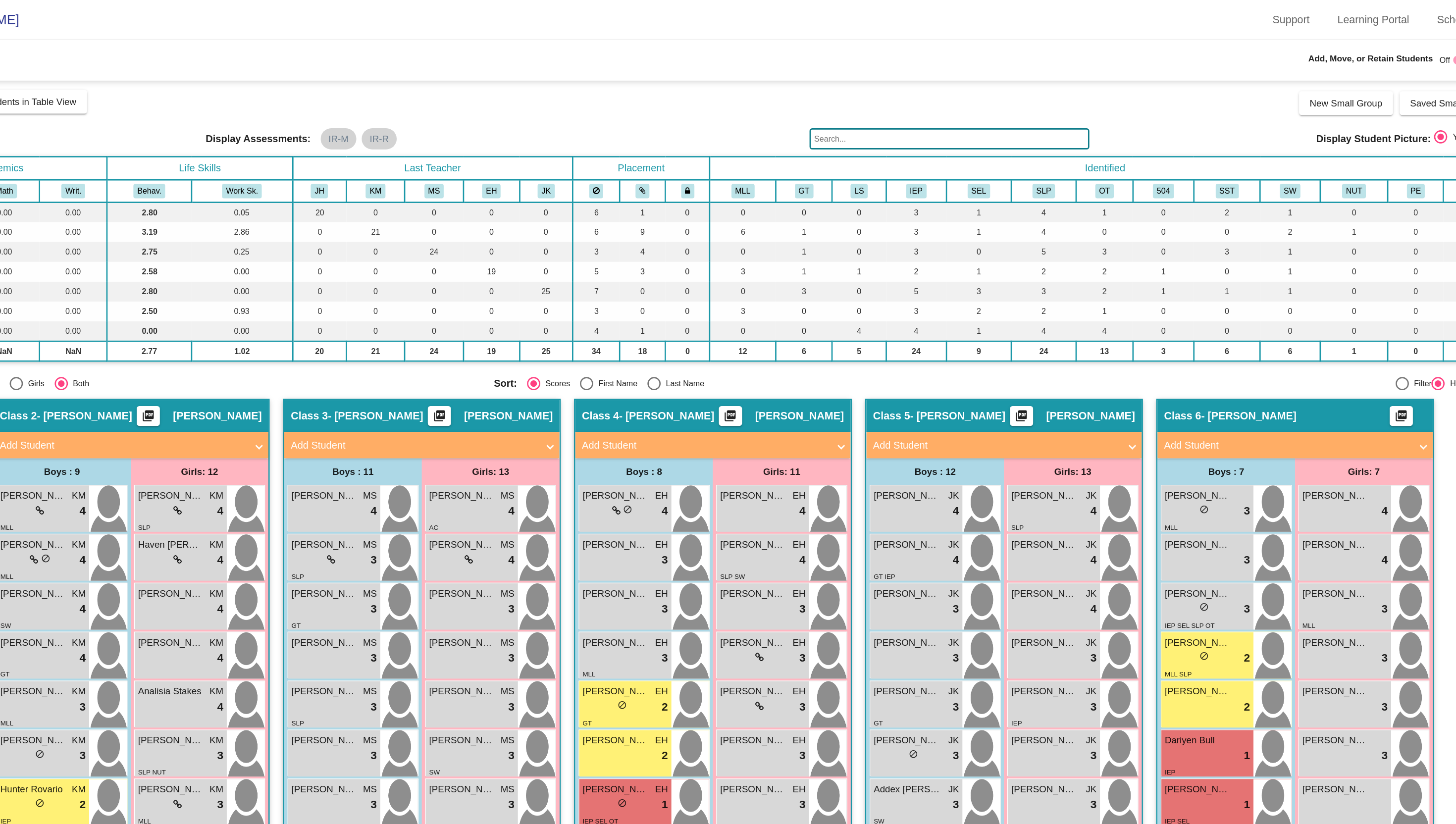
click at [931, 104] on input "text" at bounding box center [1014, 104] width 210 height 16
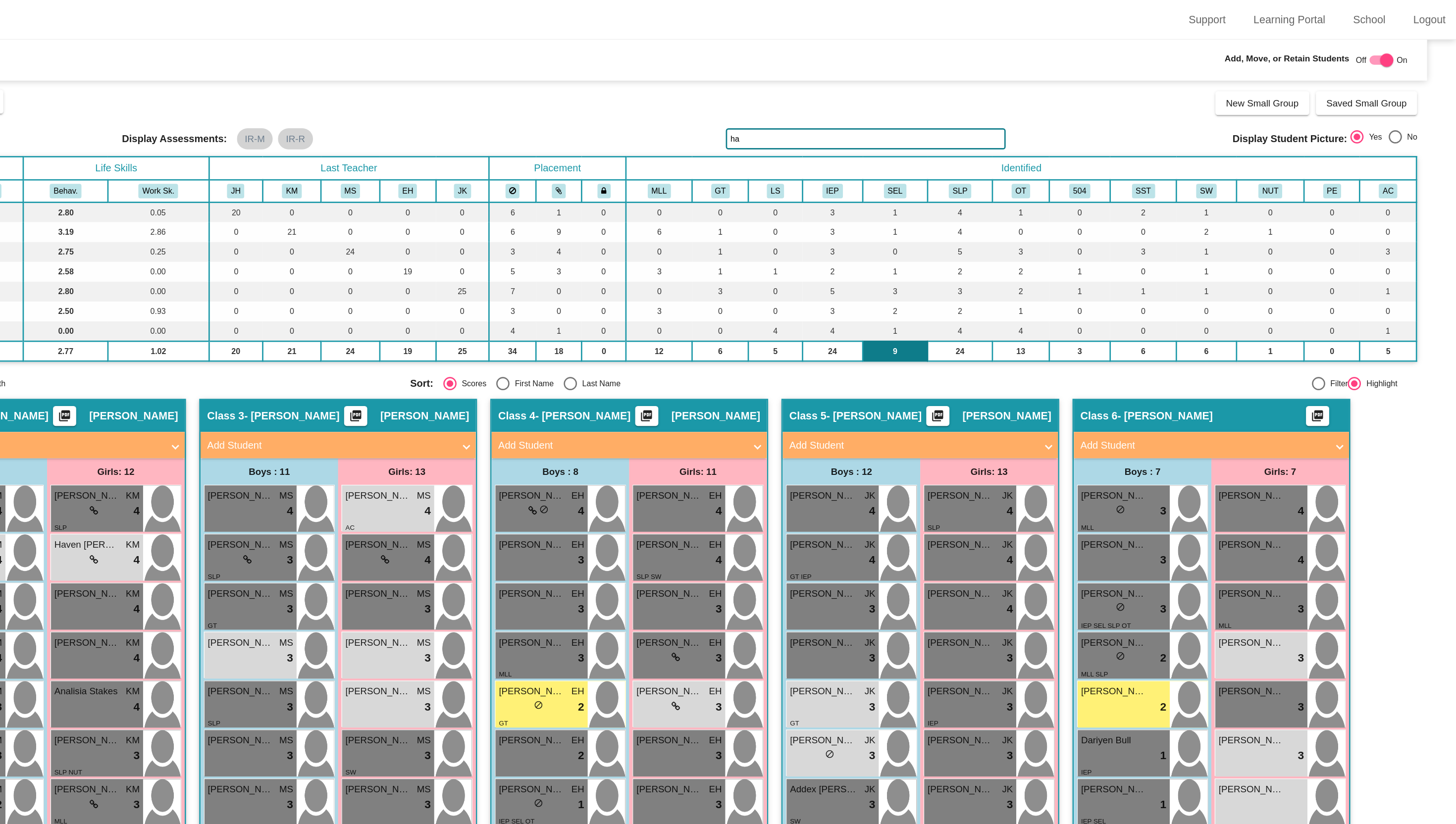
type input "h"
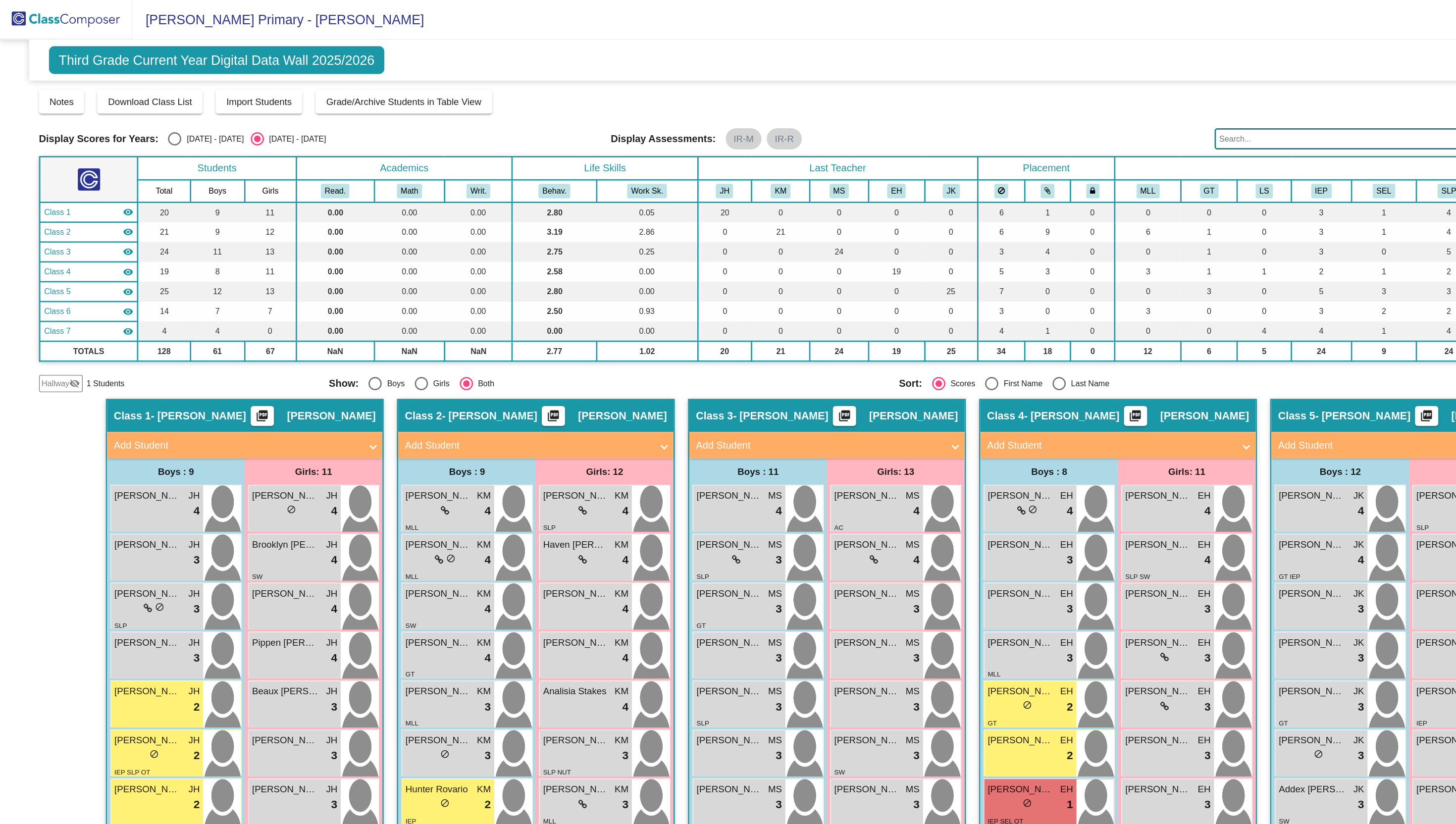
click at [42, 290] on span "Hallway" at bounding box center [41, 287] width 21 height 9
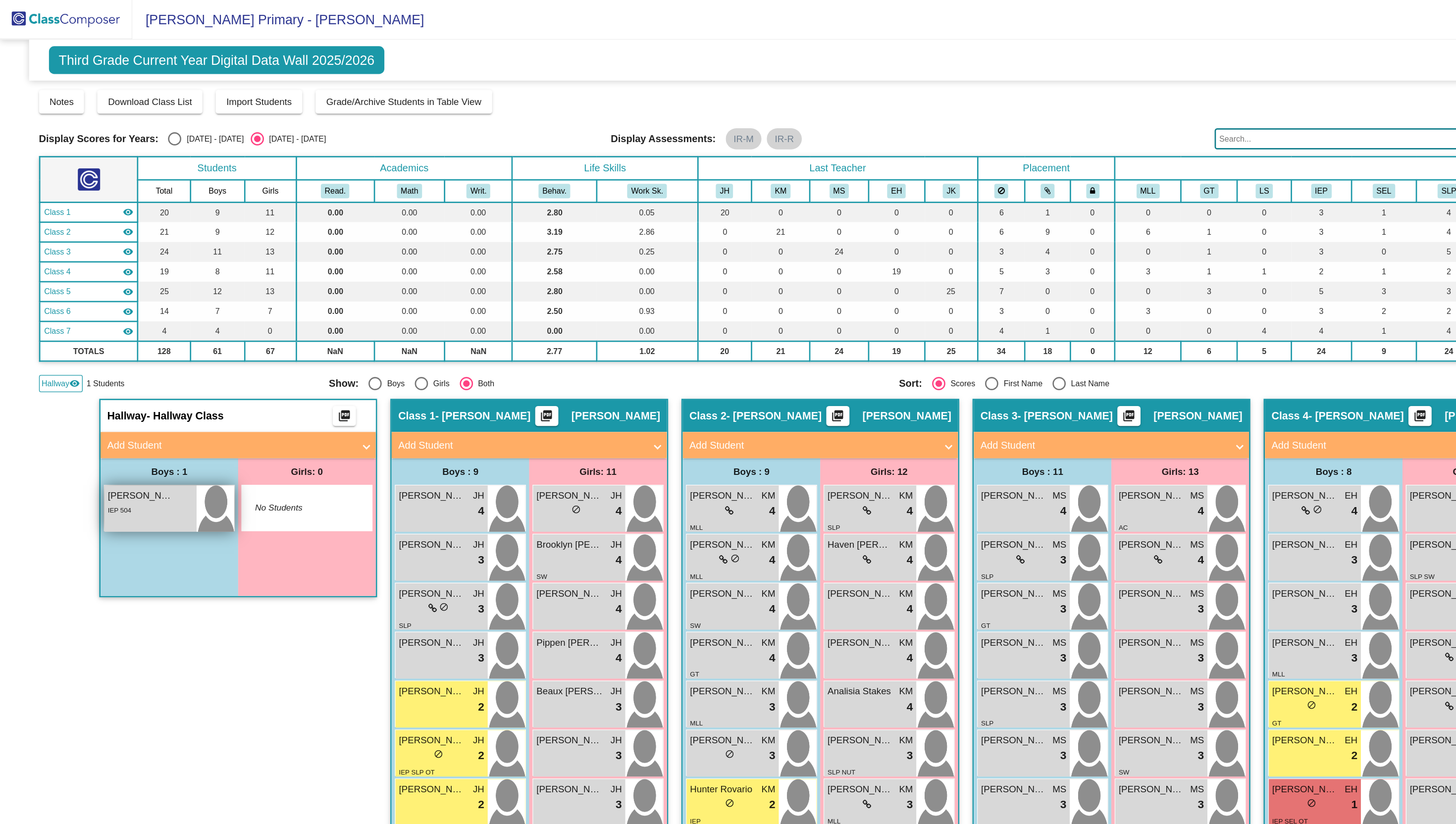
click at [116, 384] on div "IEP 504" at bounding box center [112, 381] width 64 height 10
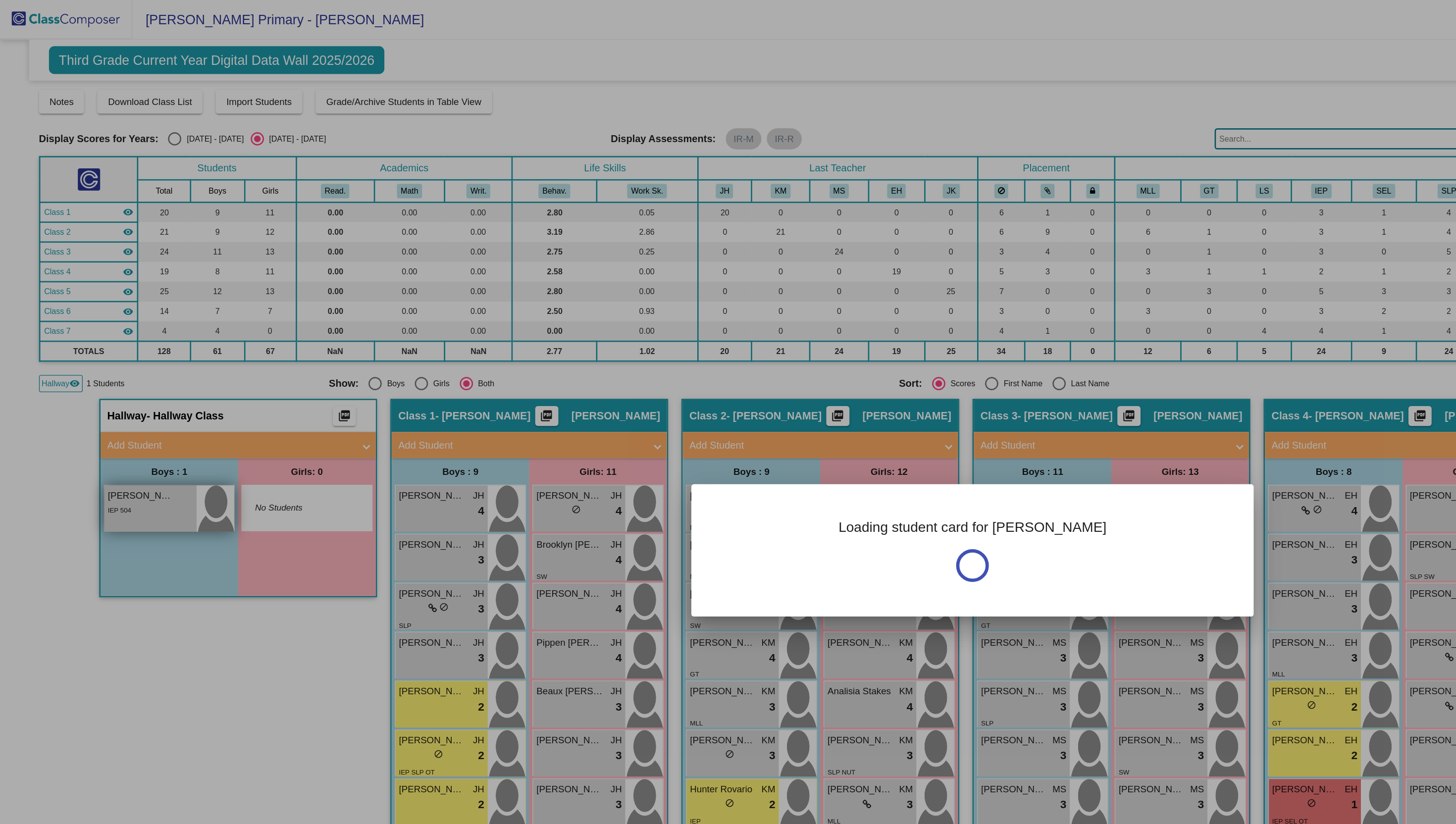
click at [116, 384] on div at bounding box center [728, 412] width 1456 height 824
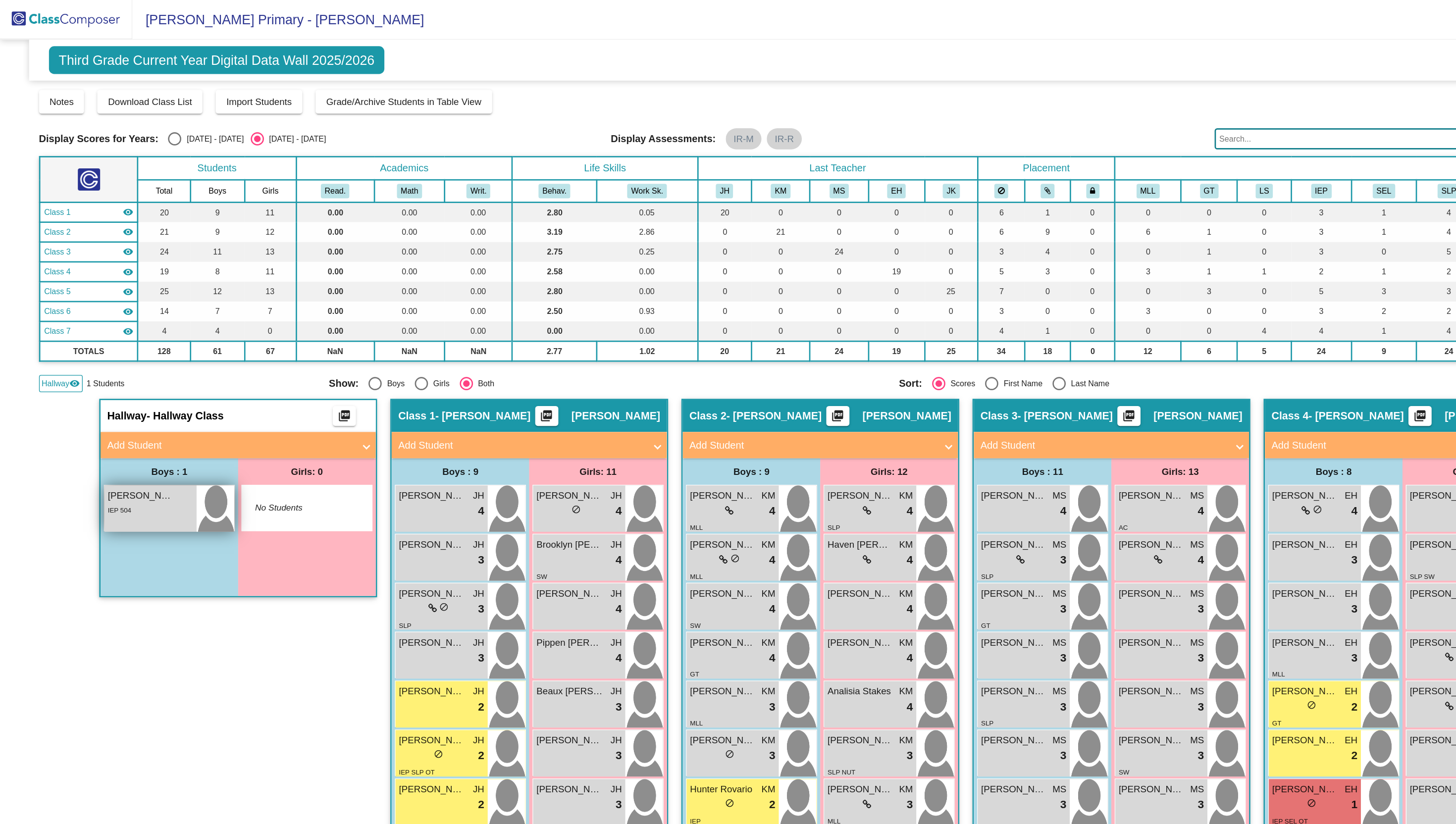
click at [116, 384] on div "IEP 504" at bounding box center [112, 381] width 64 height 10
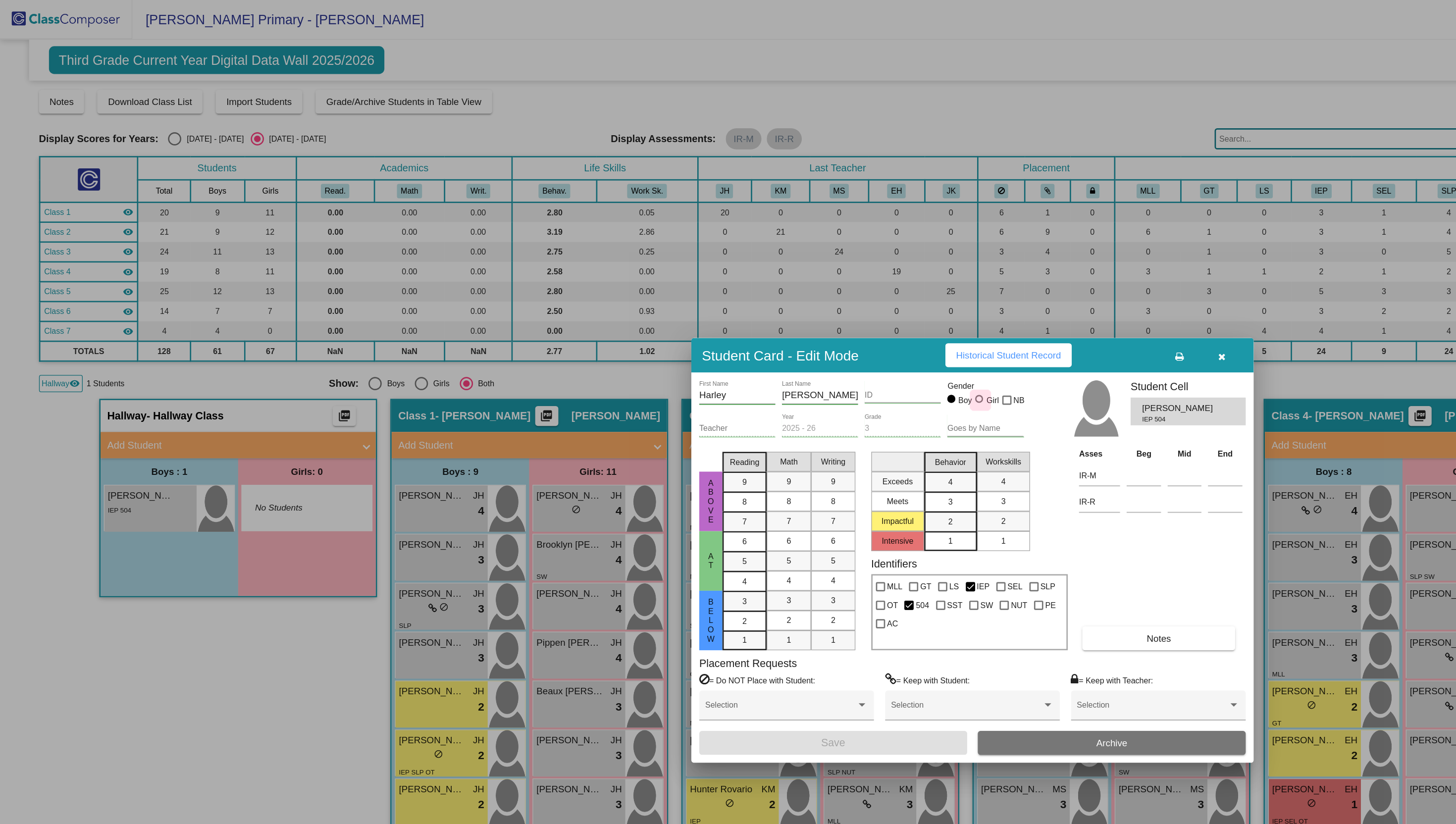
click at [743, 299] on div "Girl" at bounding box center [743, 299] width 10 height 9
click at [734, 303] on input "Girl" at bounding box center [734, 303] width 1 height 1
radio input "true"
click at [677, 554] on button "Save" at bounding box center [624, 556] width 201 height 18
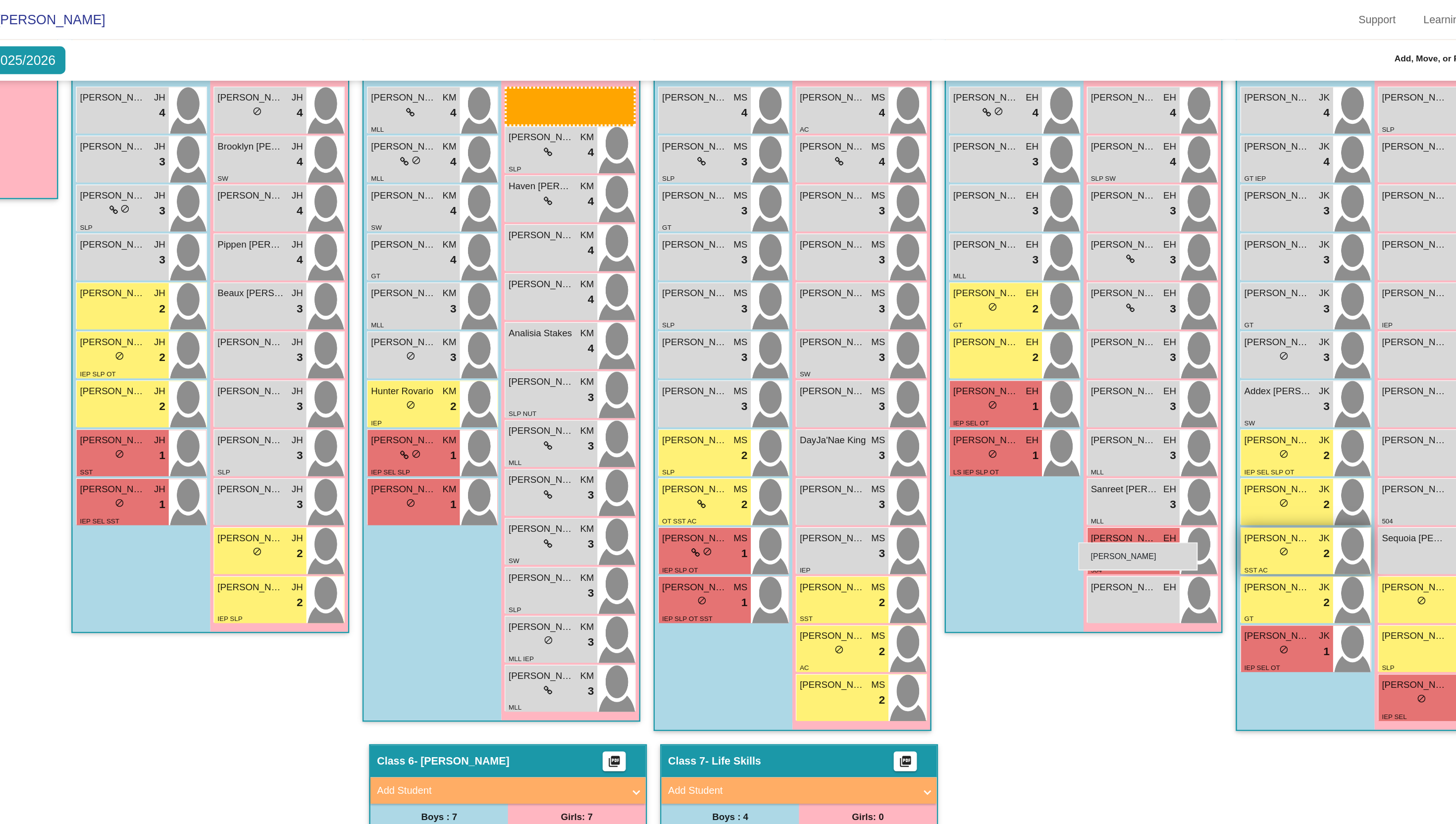
scroll to position [300, 0]
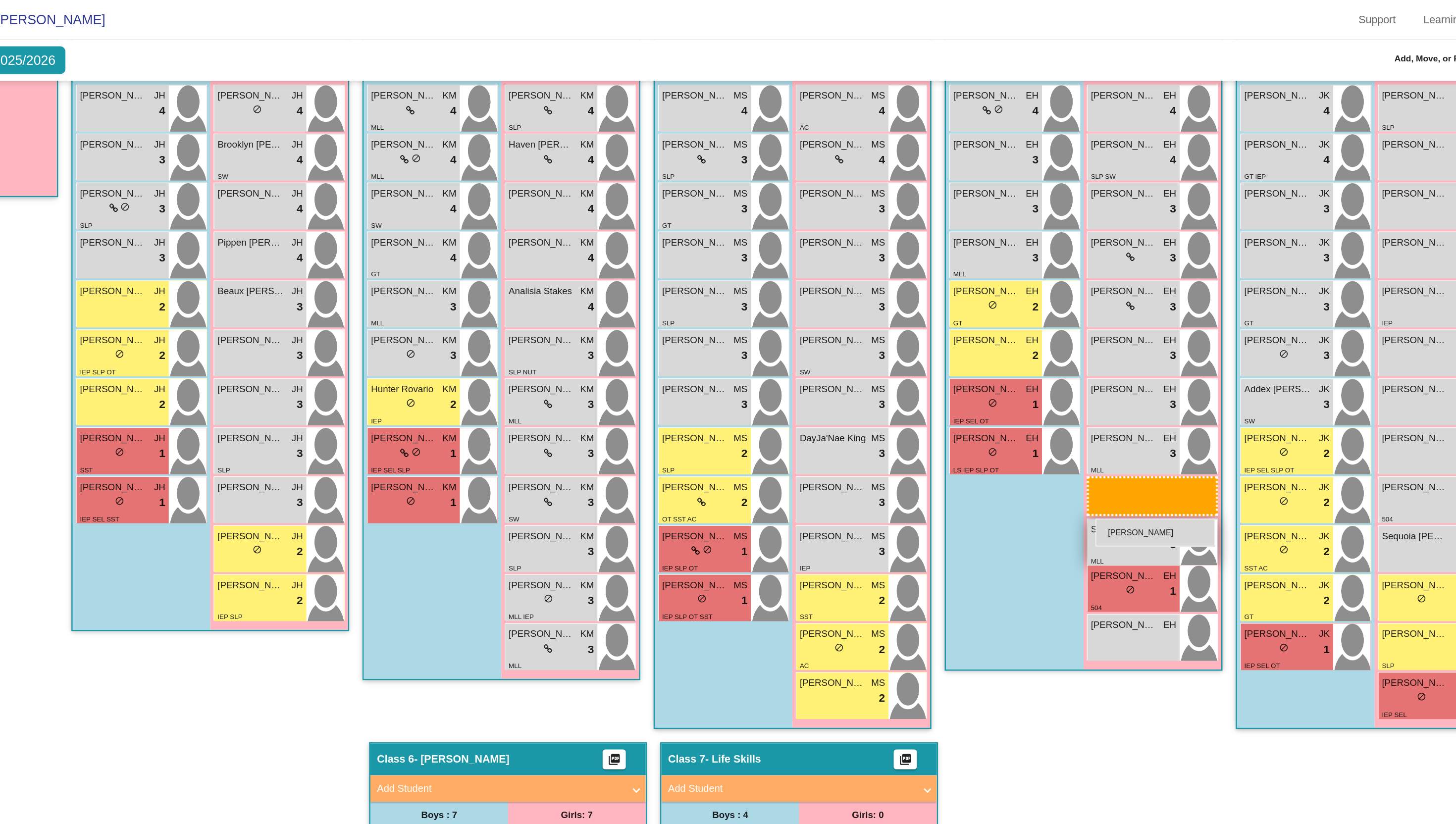
drag, startPoint x: 219, startPoint y: 378, endPoint x: 1059, endPoint y: 389, distance: 840.1
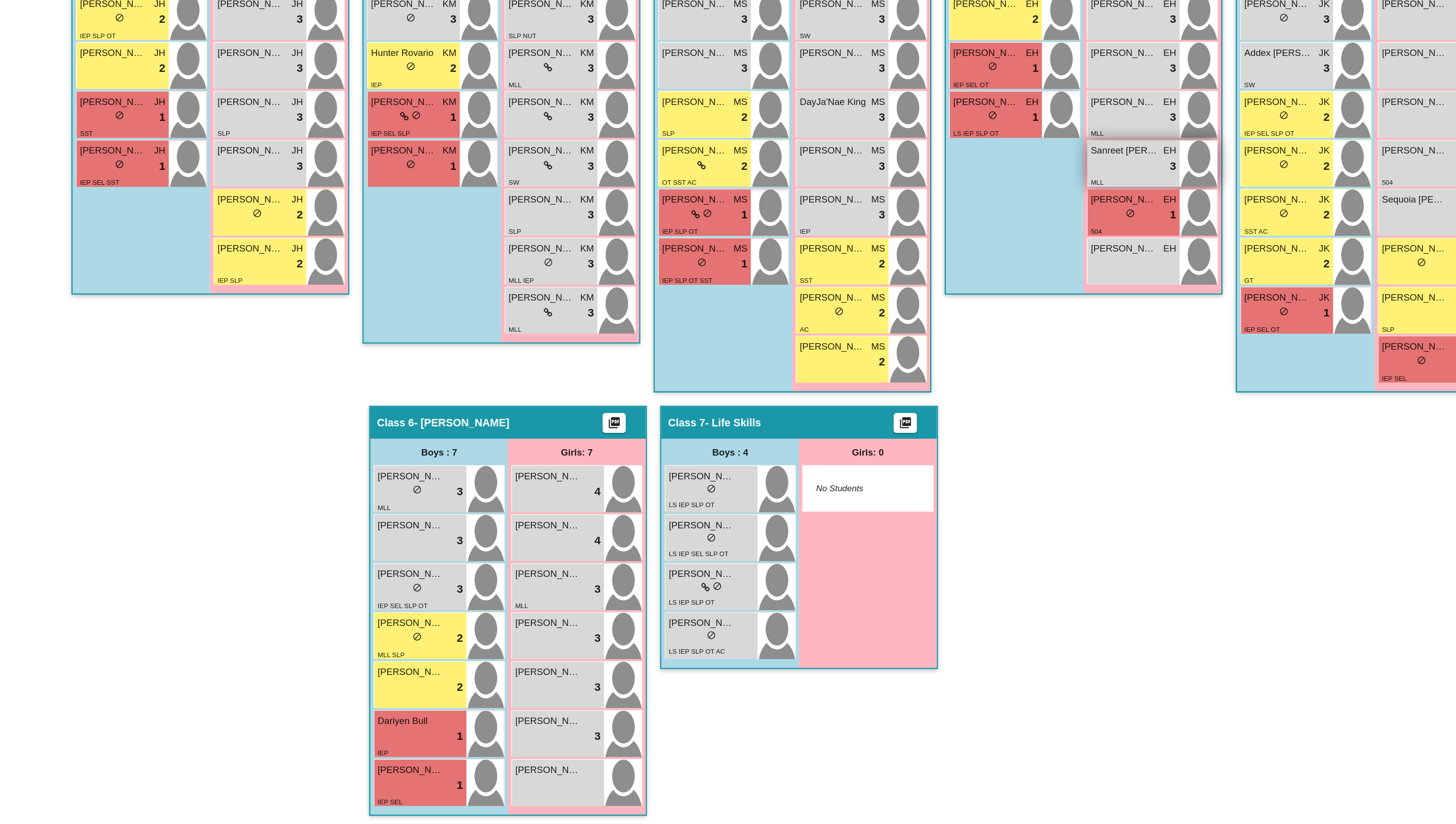
scroll to position [328, 0]
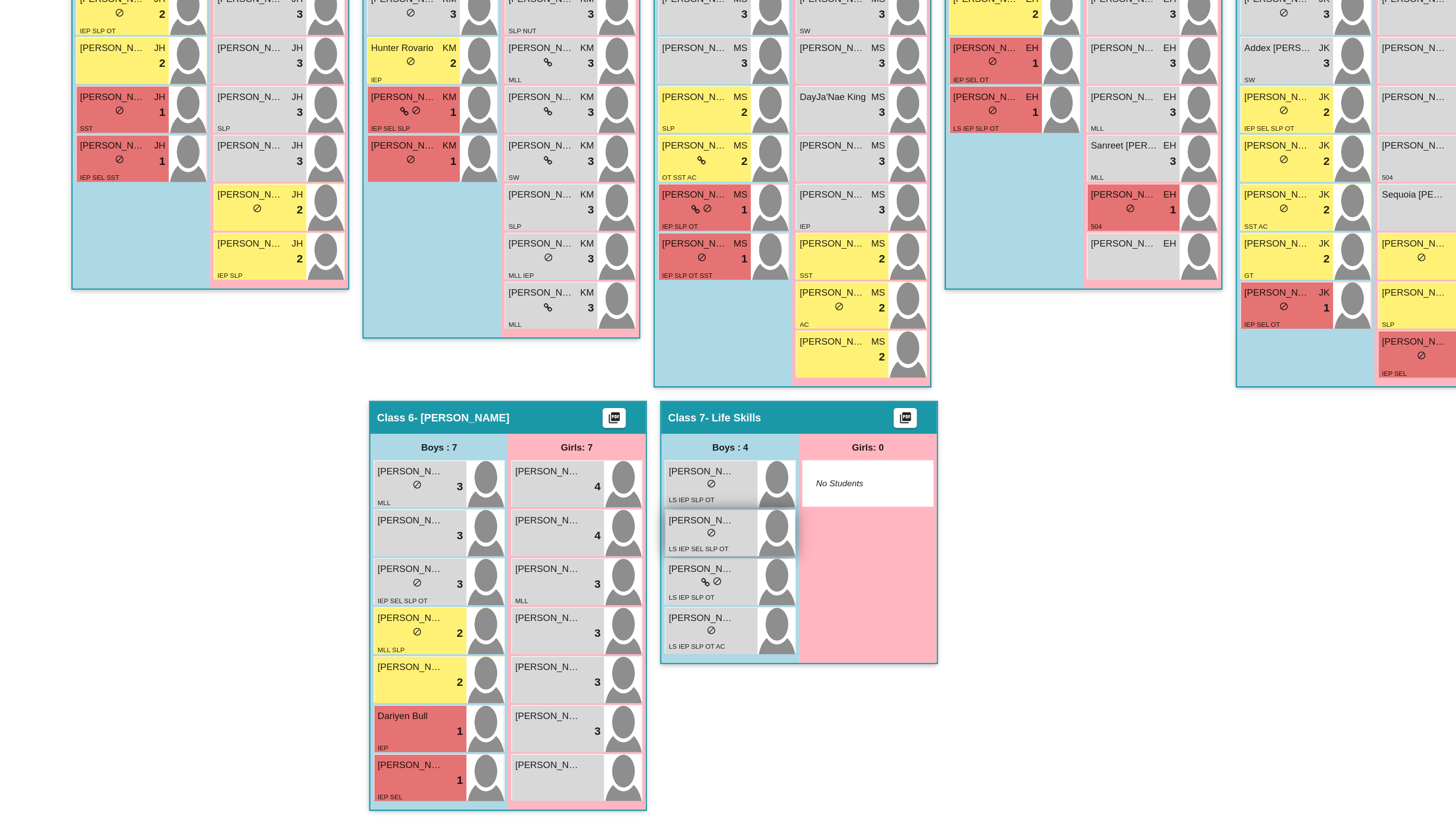
click at [758, 608] on div "lock do_not_disturb_alt" at bounding box center [771, 607] width 64 height 10
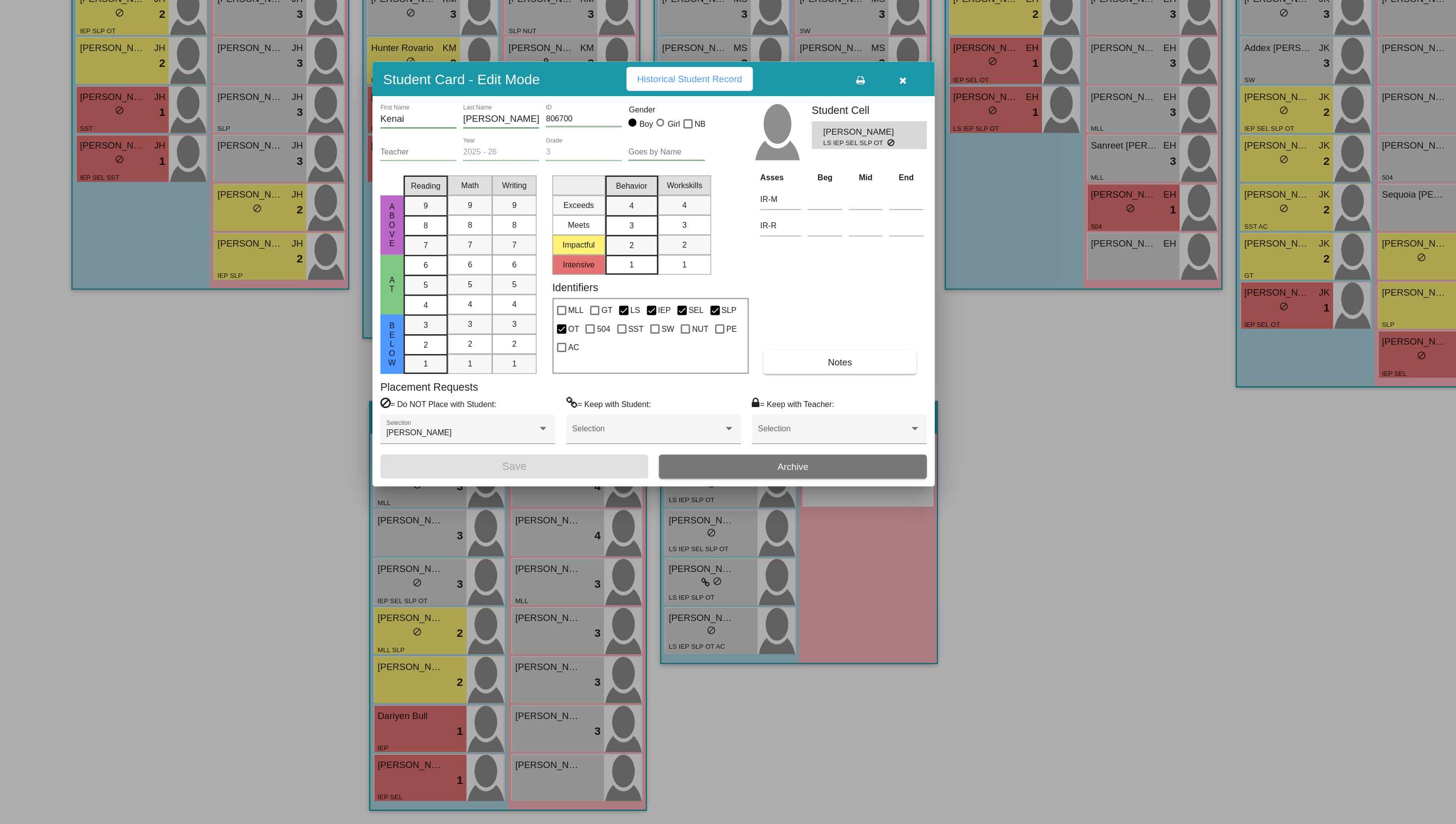
click at [915, 265] on icon "button" at bounding box center [915, 267] width 6 height 7
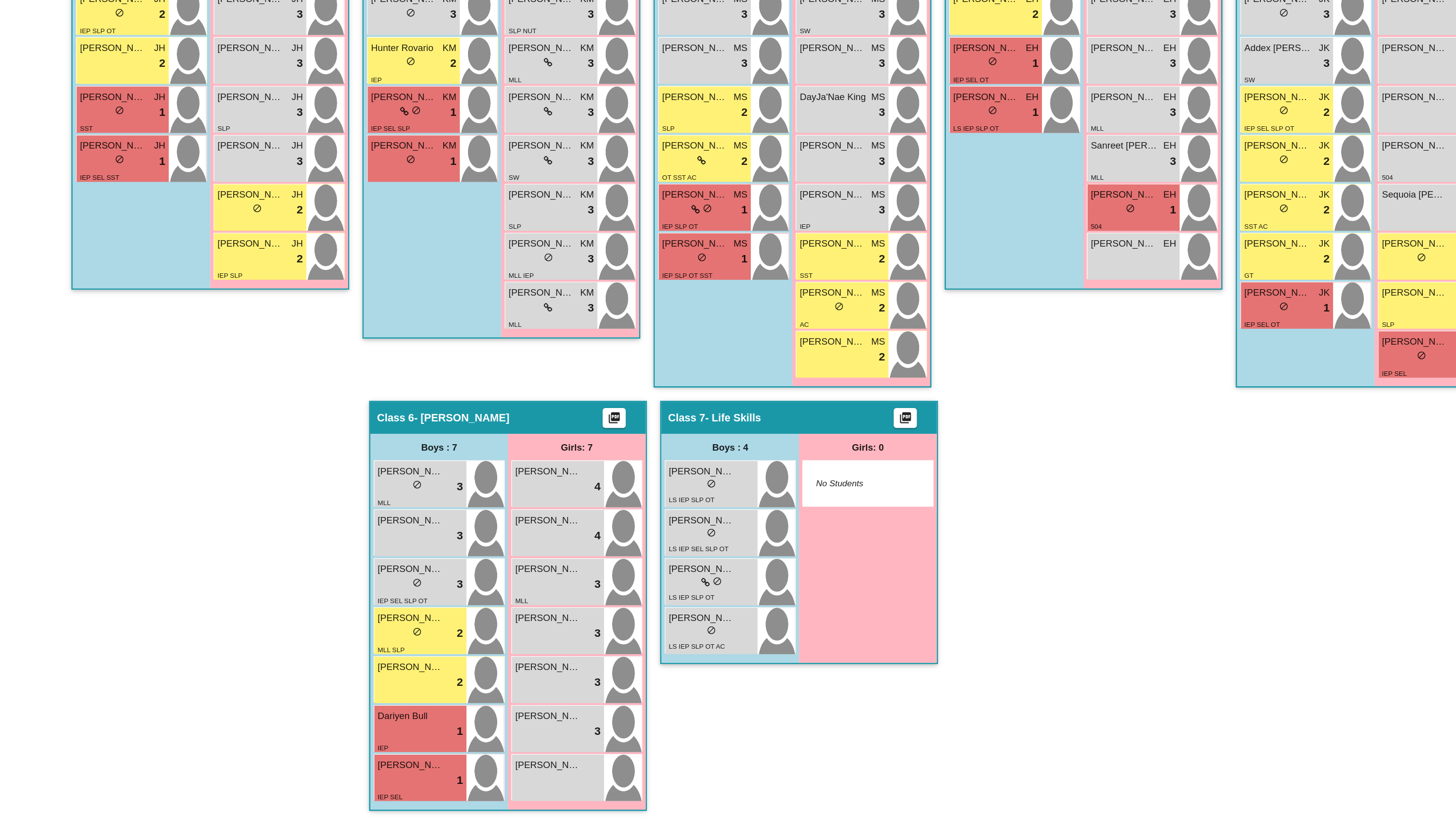
drag, startPoint x: 777, startPoint y: 598, endPoint x: 374, endPoint y: 633, distance: 404.5
click at [374, 633] on div "Hallway - Hallway Class picture_as_pdf Add Student First Name Last Name Student…" at bounding box center [728, 398] width 1398 height 854
click at [368, 631] on div "Hallway - Hallway Class picture_as_pdf Add Student First Name Last Name Student…" at bounding box center [728, 398] width 1398 height 854
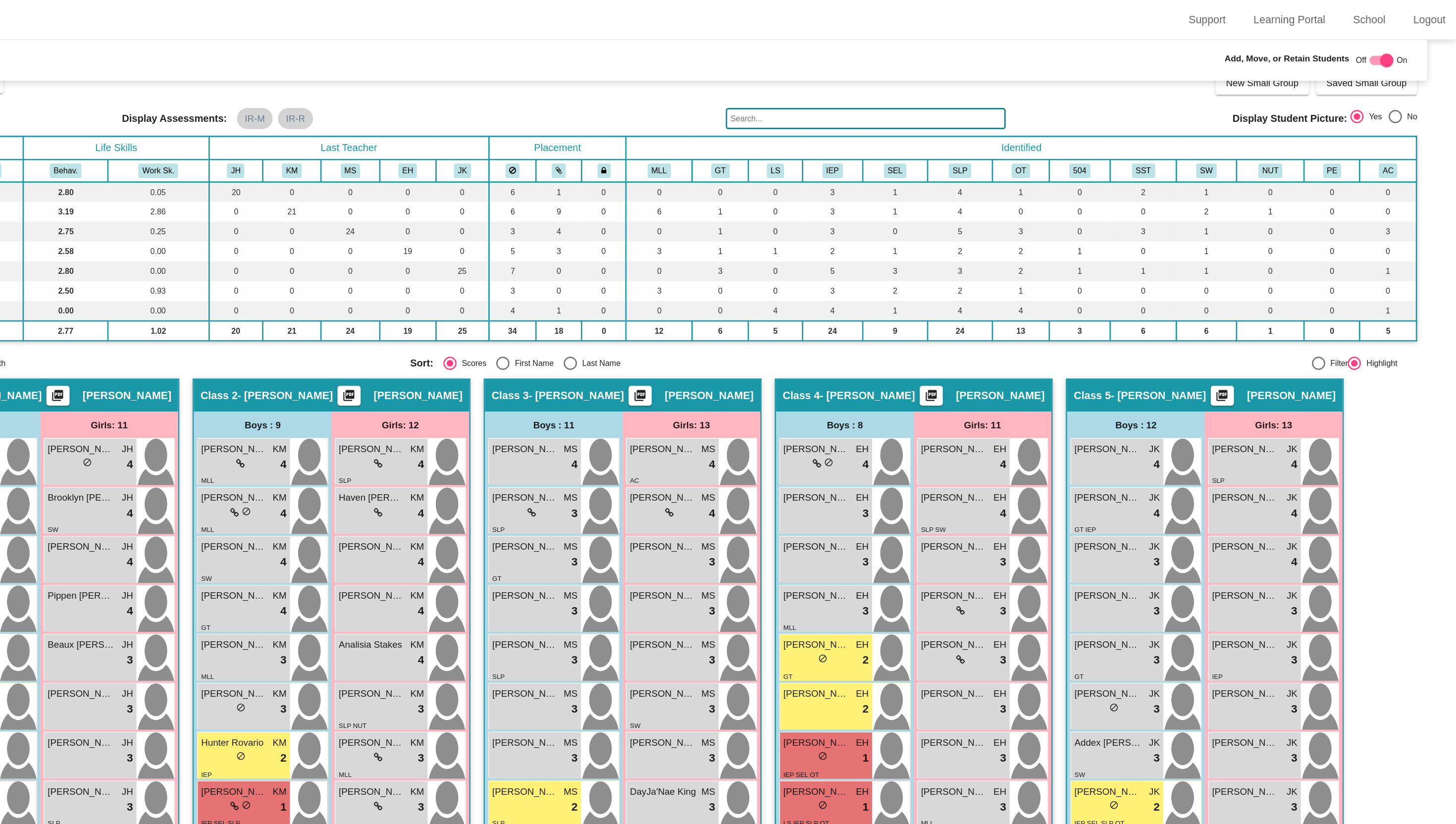
scroll to position [0, 0]
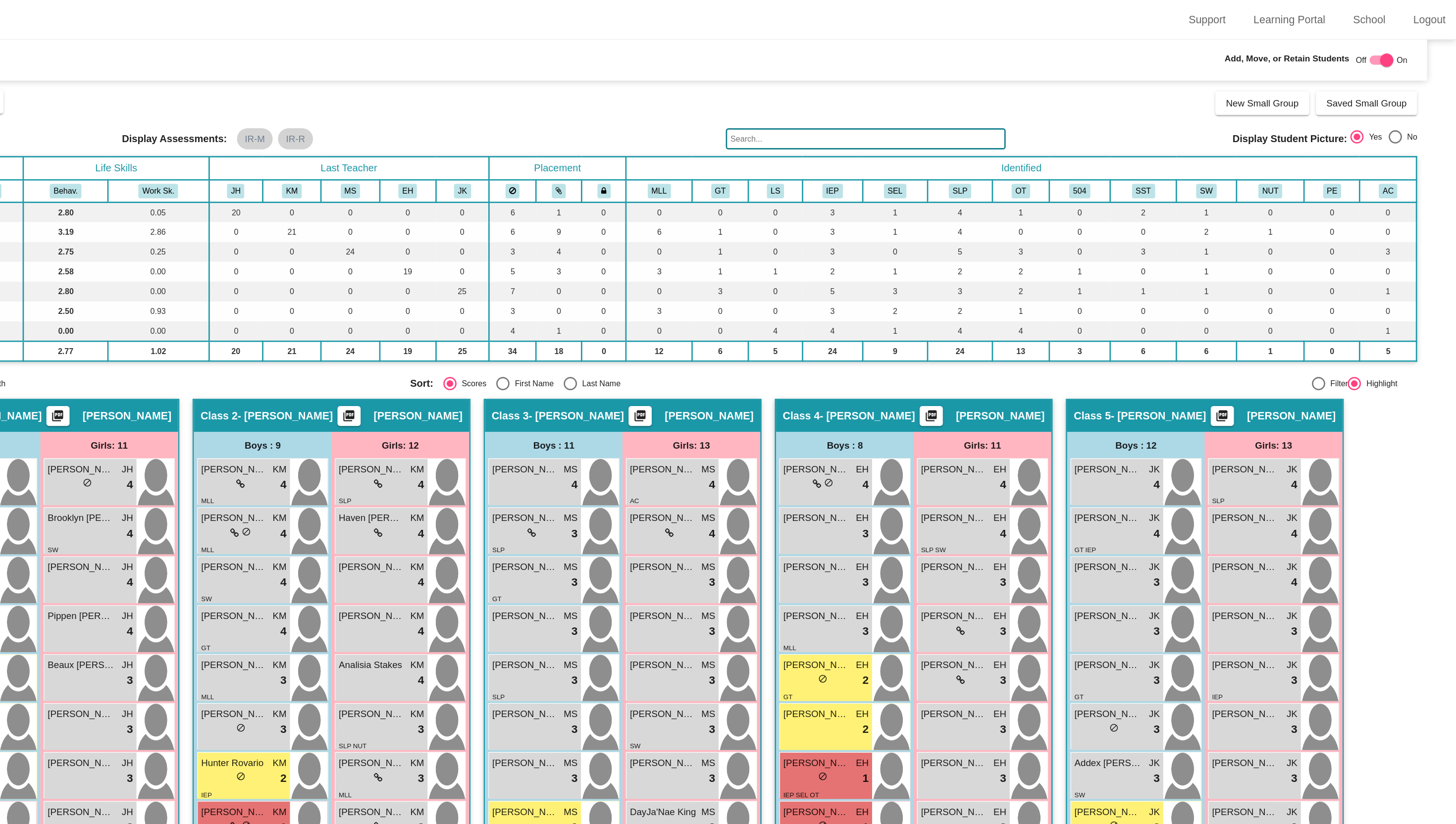
click at [1406, 45] on div "Off On" at bounding box center [1400, 45] width 39 height 12
click at [1400, 44] on div at bounding box center [1404, 45] width 10 height 10
click at [1400, 44] on div at bounding box center [1400, 45] width 18 height 7
checkbox input "true"
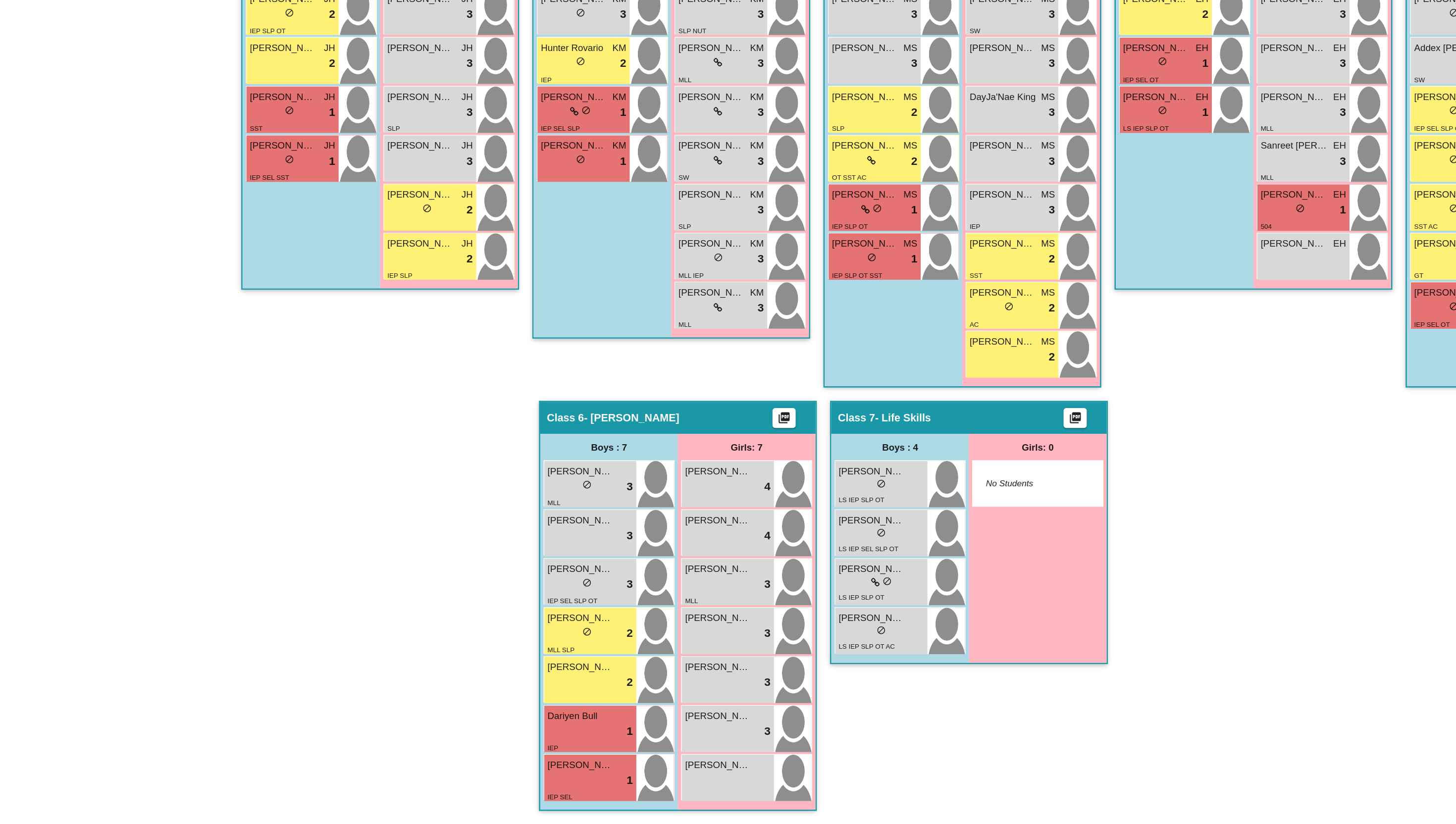
drag, startPoint x: 752, startPoint y: 605, endPoint x: 750, endPoint y: 697, distance: 92.0
click at [750, 697] on div "Declan Elford lock do_not_disturb_alt LS IEP SLP OT Kenai Stuart lock do_not_di…" at bounding box center [785, 625] width 98 height 147
click at [1096, 703] on div "Hallway - Hallway Class picture_as_pdf Add Student First Name Last Name Student…" at bounding box center [728, 398] width 1398 height 854
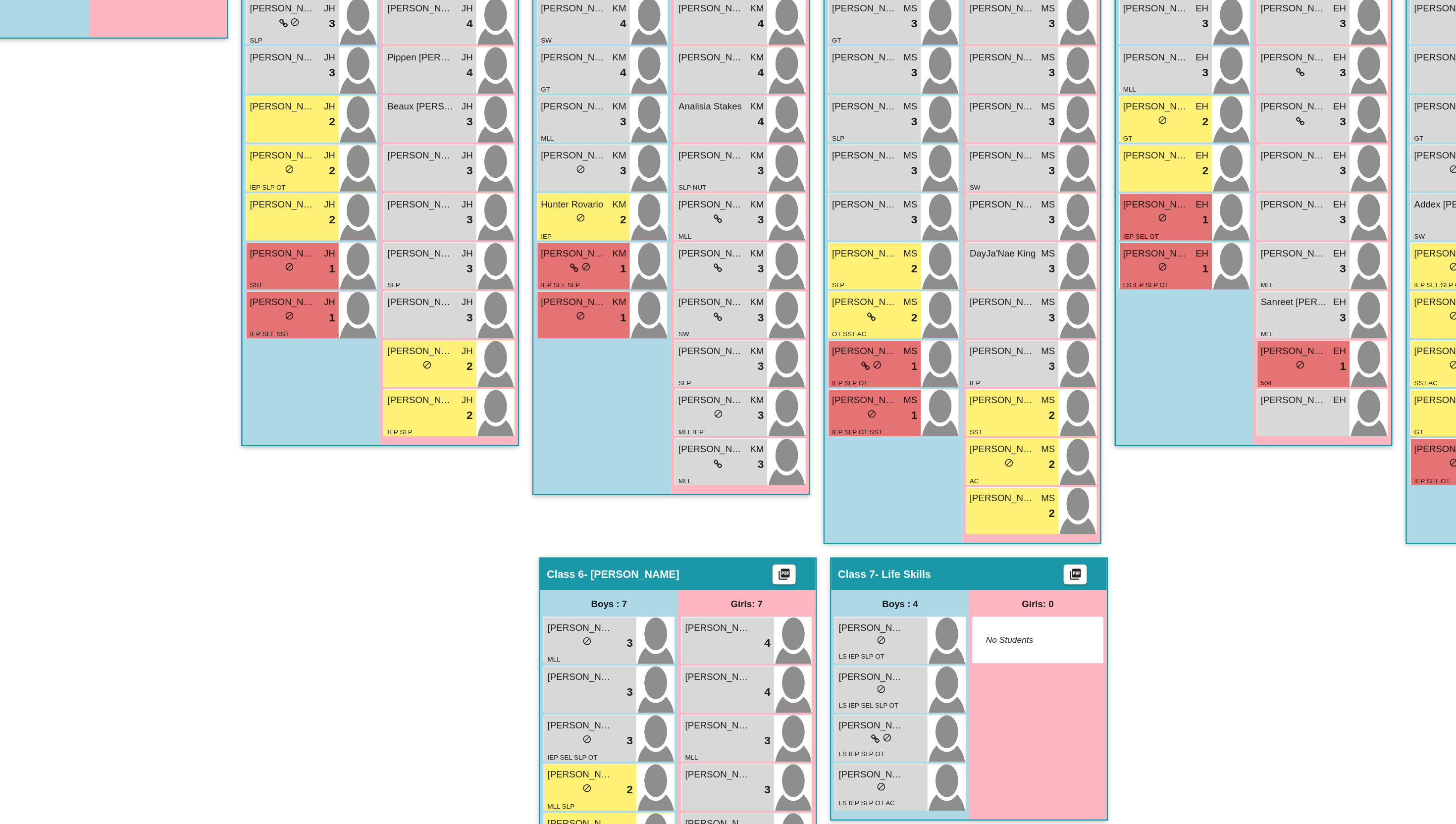
scroll to position [215, 0]
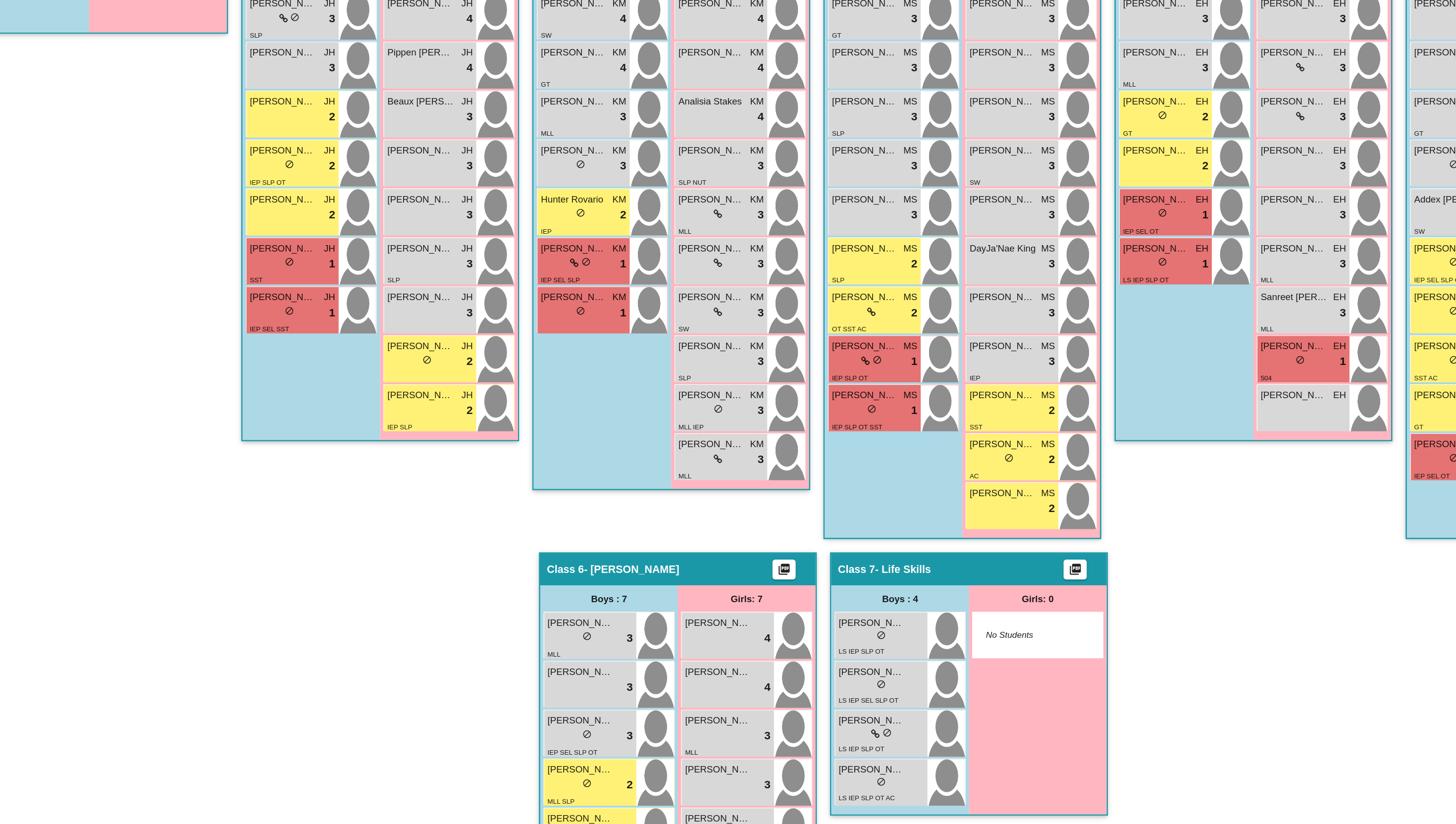
drag, startPoint x: 758, startPoint y: 794, endPoint x: 1039, endPoint y: 685, distance: 301.4
click at [1039, 685] on div "Hallway - Hallway Class picture_as_pdf Add Student First Name Last Name Student…" at bounding box center [728, 511] width 1398 height 854
click at [1032, 689] on div "Hallway - Hallway Class picture_as_pdf Add Student First Name Last Name Student…" at bounding box center [728, 511] width 1398 height 854
drag, startPoint x: 765, startPoint y: 794, endPoint x: 735, endPoint y: 805, distance: 32.0
click at [849, 700] on div "Boys : 4 Declan Elford lock do_not_disturb_alt LS IEP SLP OT Kenai Stuart lock …" at bounding box center [837, 730] width 206 height 171
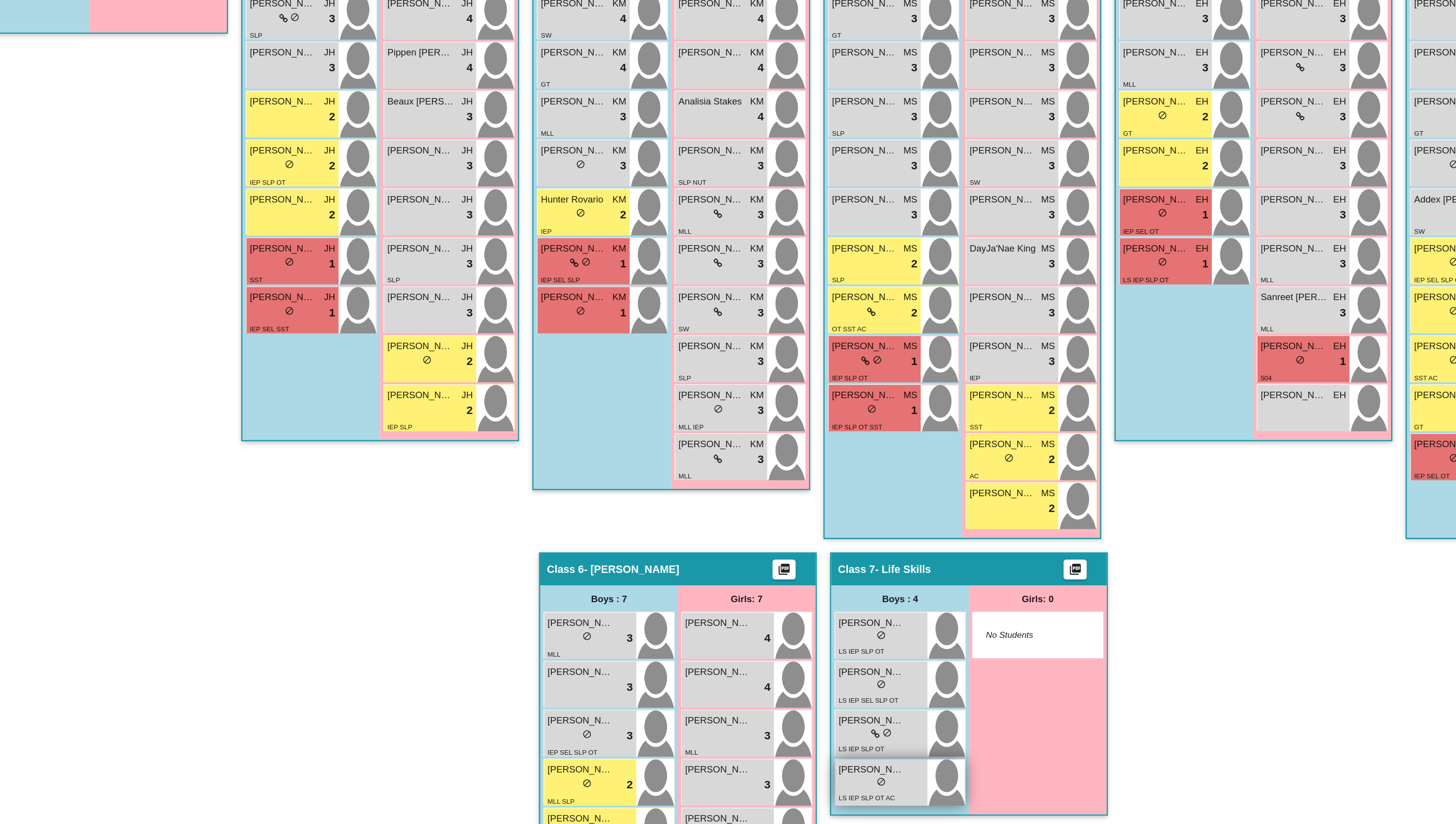
click at [755, 782] on span "[PERSON_NAME]" at bounding box center [764, 783] width 50 height 10
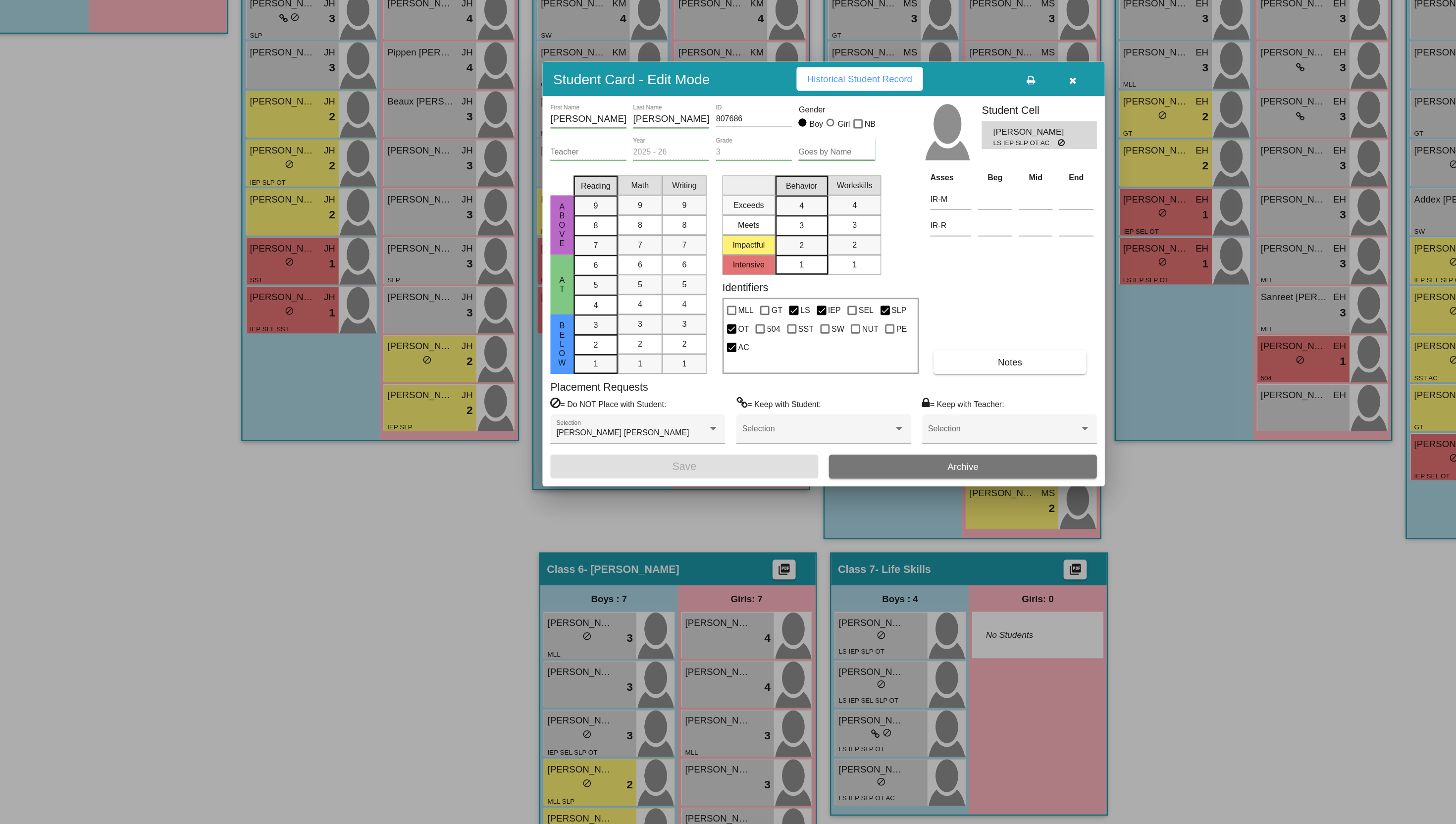
click at [914, 265] on icon "button" at bounding box center [915, 267] width 6 height 7
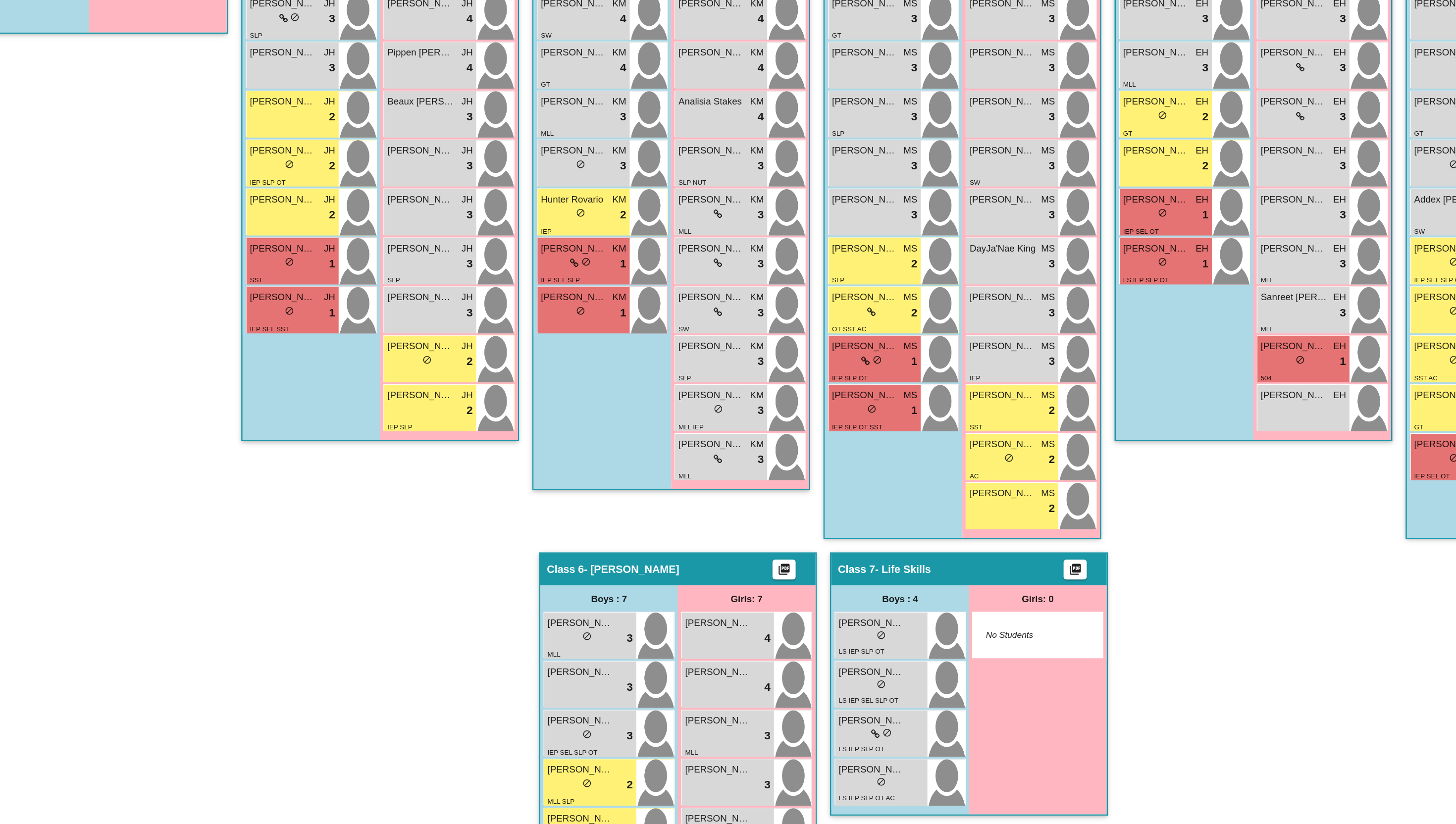
drag, startPoint x: 745, startPoint y: 795, endPoint x: 1044, endPoint y: 603, distance: 355.3
click at [1044, 603] on div "Hallway - Hallway Class picture_as_pdf Add Student First Name Last Name Student…" at bounding box center [728, 511] width 1398 height 854
click at [1045, 603] on div "Class 4 - Hanks picture_as_pdf Elizabeth Hanks Add Student First Name Last Name…" at bounding box center [1050, 352] width 208 height 537
click at [739, 796] on div "lock do_not_disturb_alt" at bounding box center [771, 794] width 64 height 10
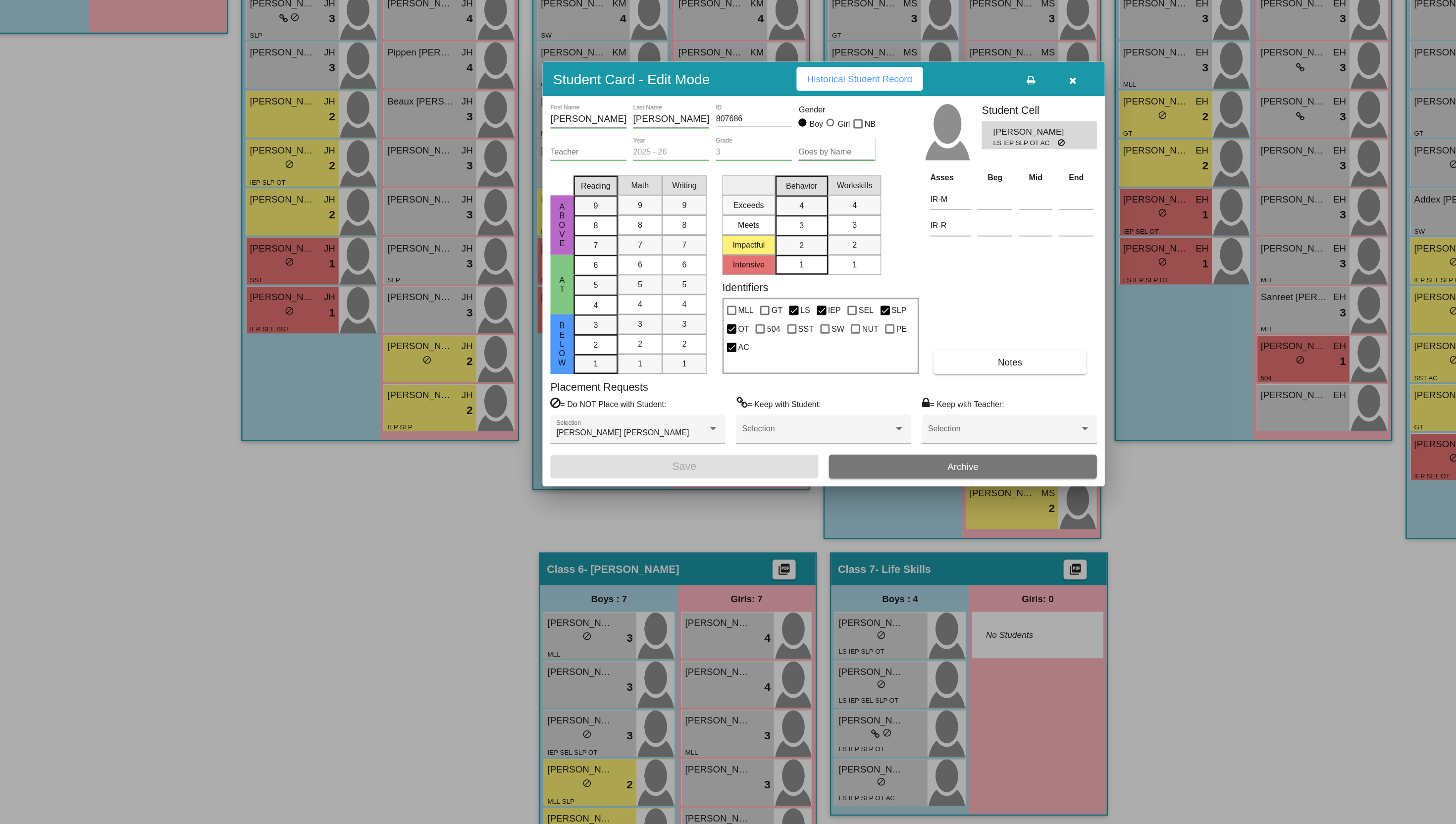
click at [913, 273] on button "button" at bounding box center [915, 266] width 32 height 18
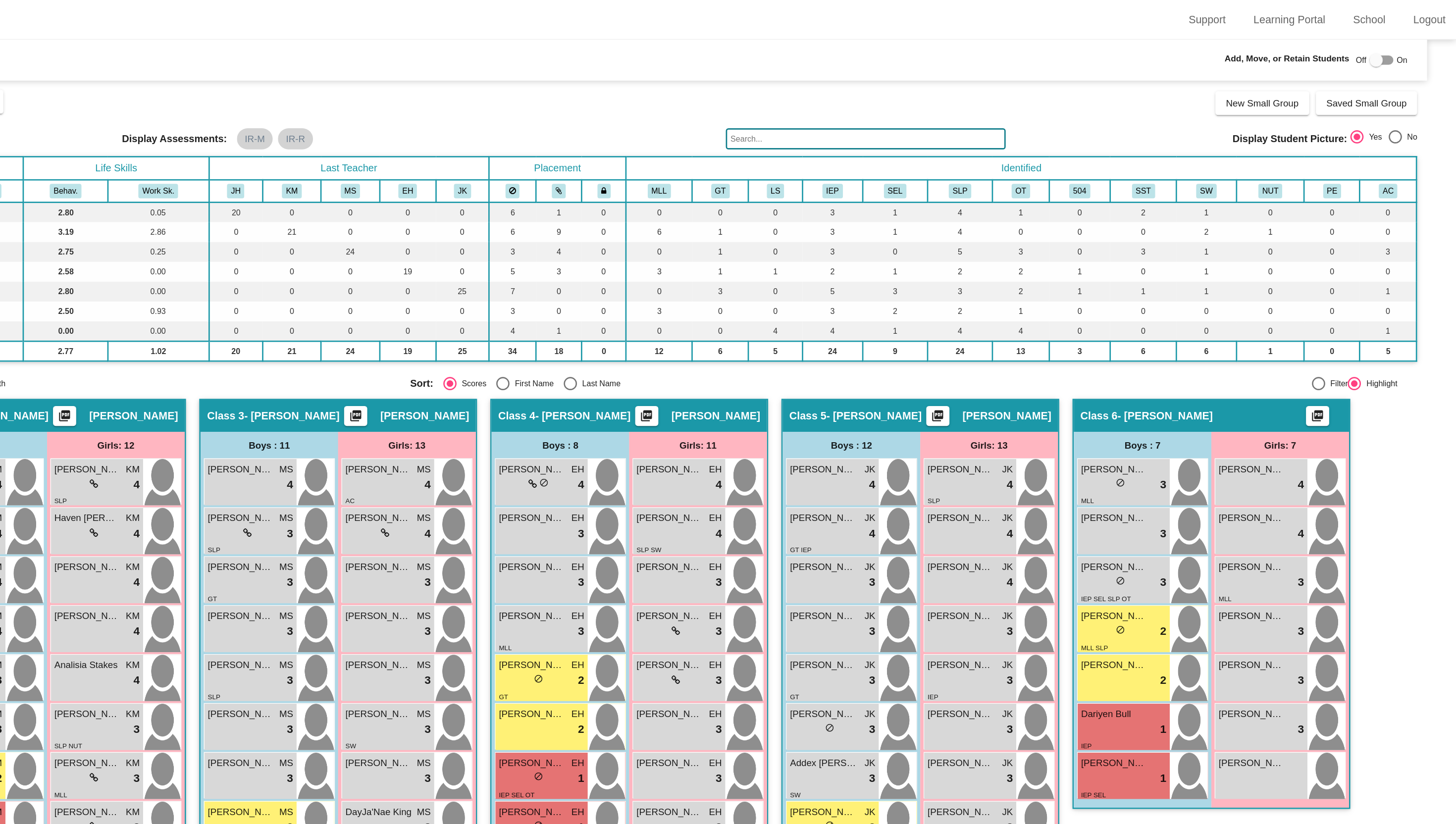
click at [1401, 44] on div at bounding box center [1400, 45] width 18 height 7
checkbox input "true"
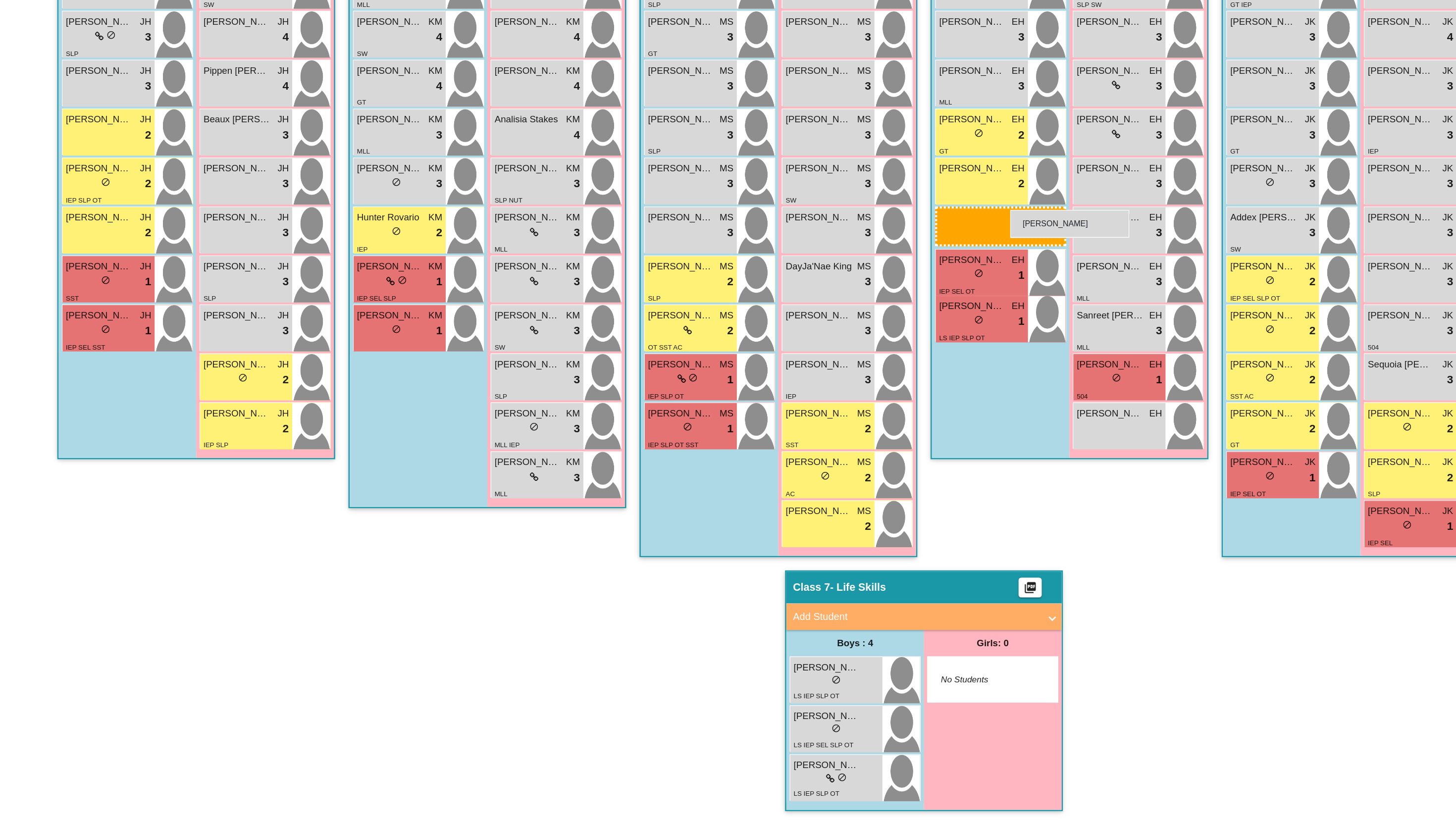
scroll to position [221, 0]
drag, startPoint x: 648, startPoint y: 788, endPoint x: 757, endPoint y: 325, distance: 475.7
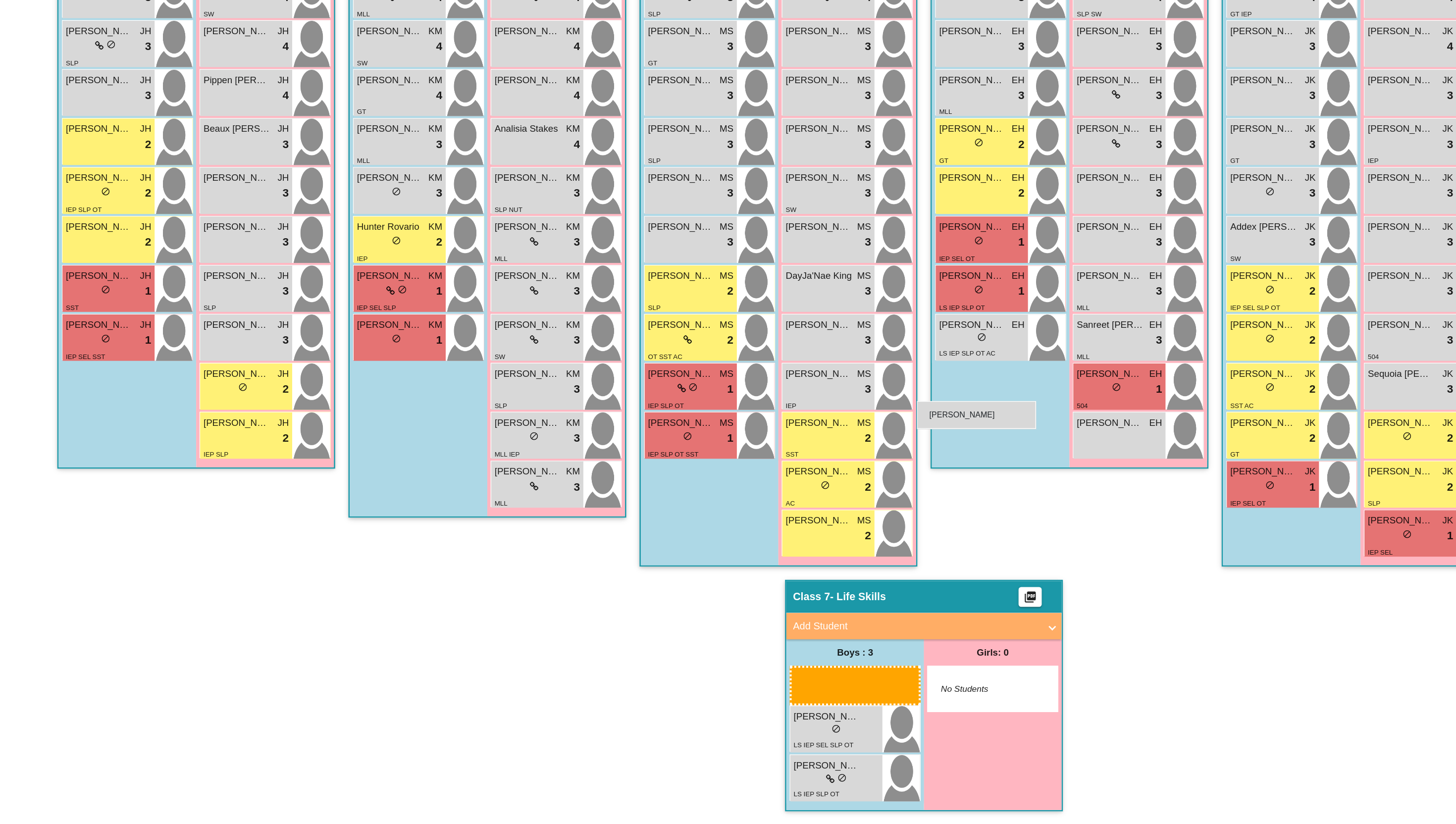
scroll to position [190, 0]
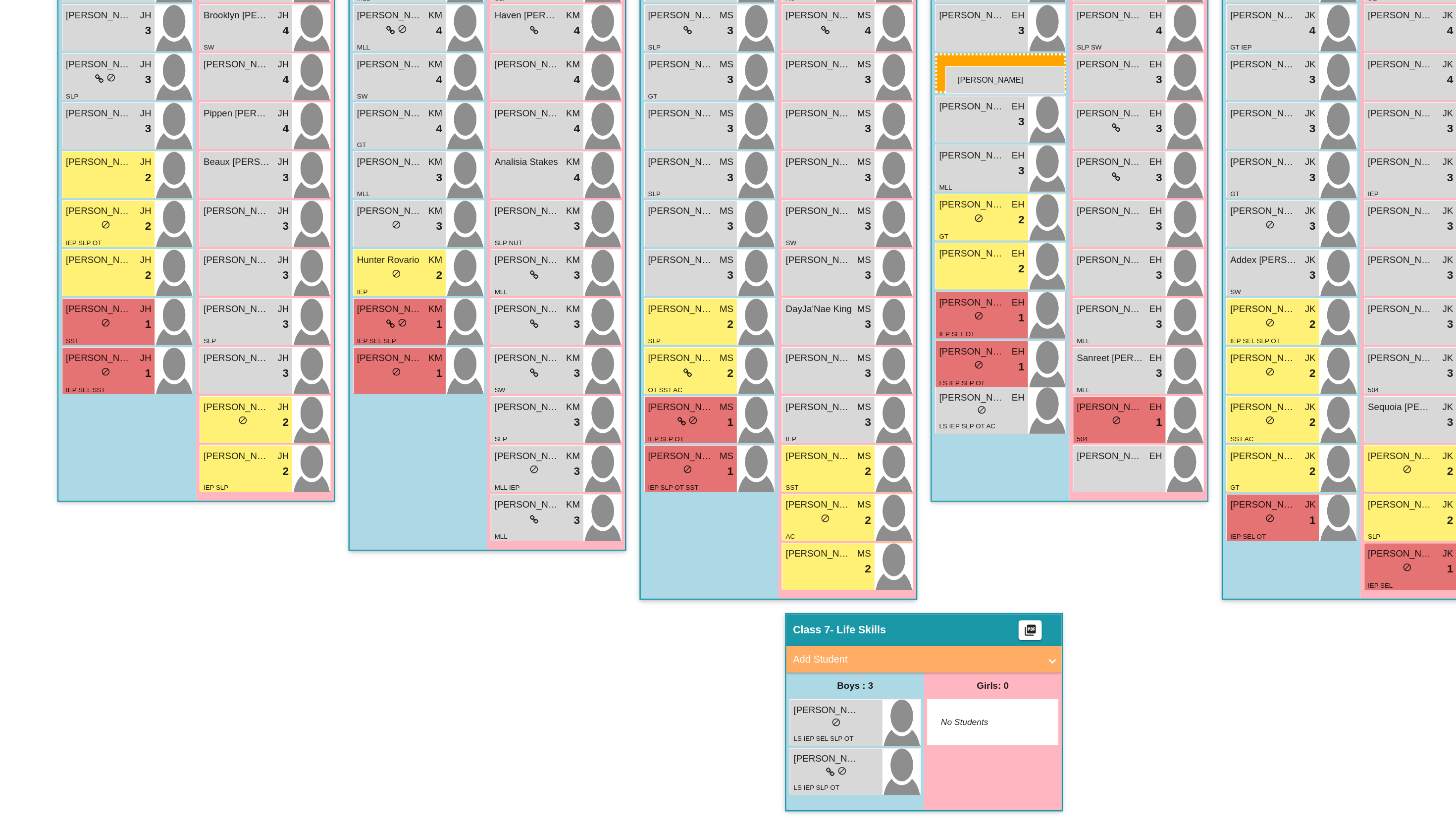
drag, startPoint x: 676, startPoint y: 717, endPoint x: 744, endPoint y: 257, distance: 465.0
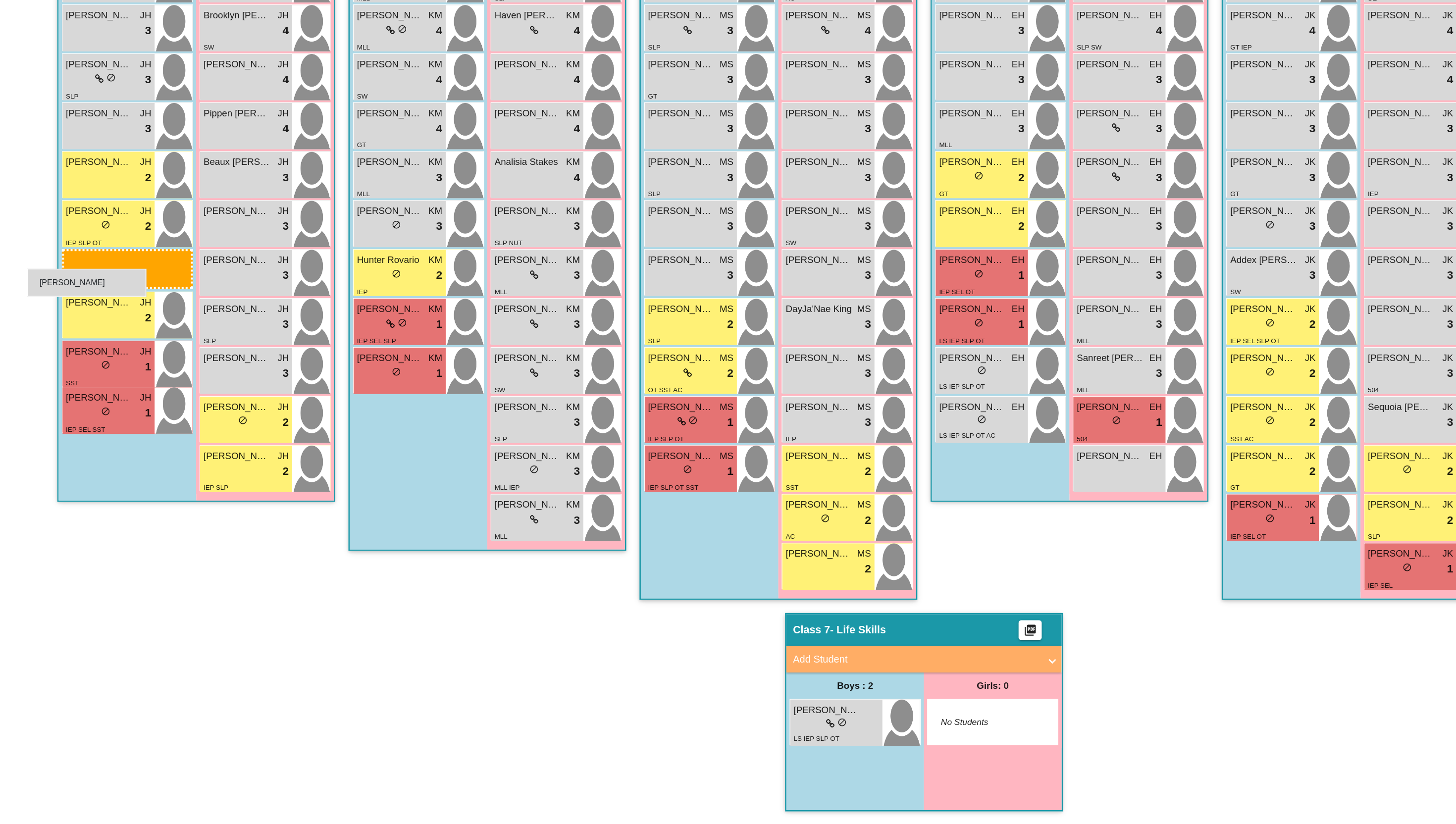
drag, startPoint x: 675, startPoint y: 752, endPoint x: 57, endPoint y: 408, distance: 707.3
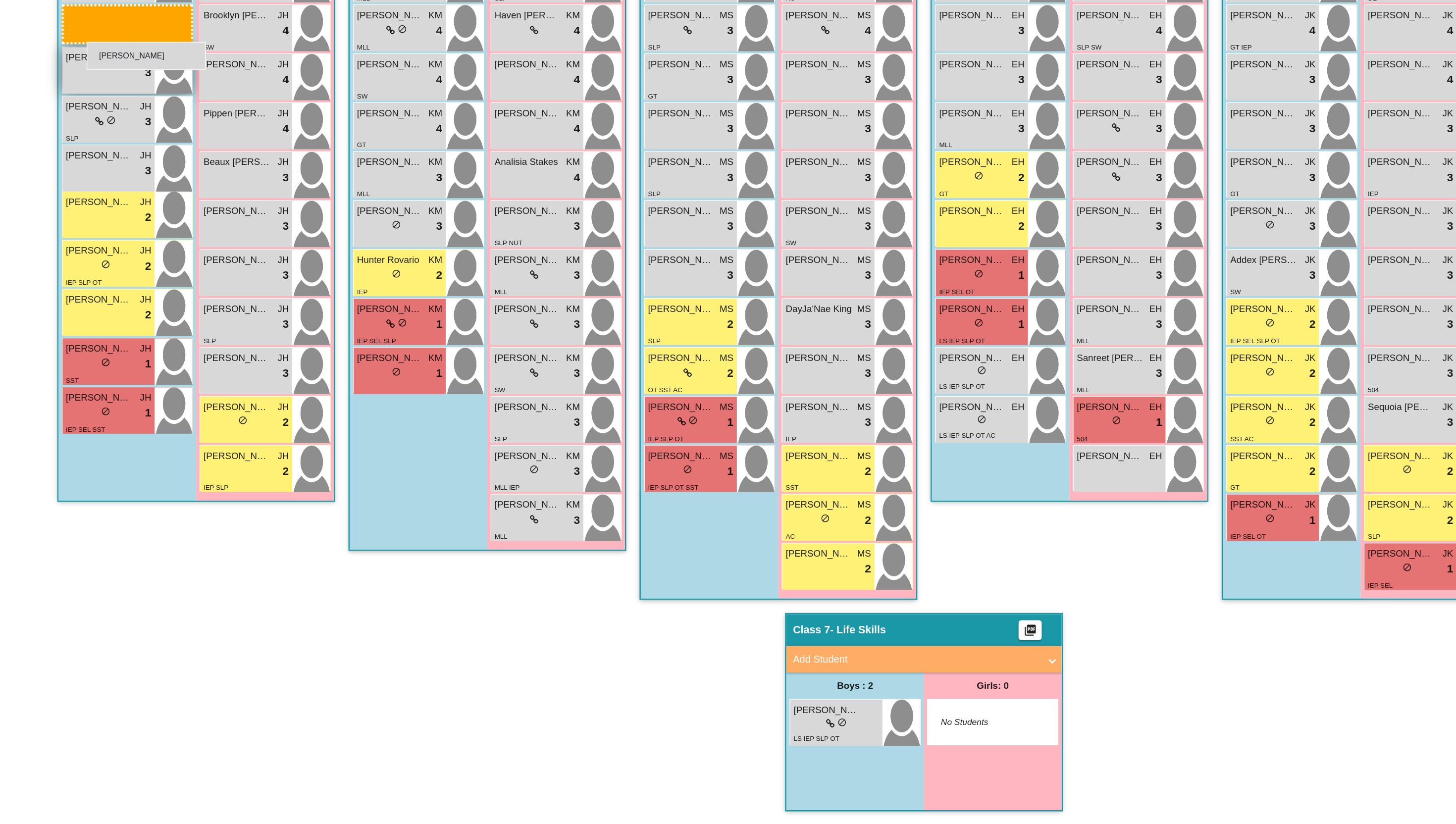
drag, startPoint x: 677, startPoint y: 750, endPoint x: 100, endPoint y: 237, distance: 772.1
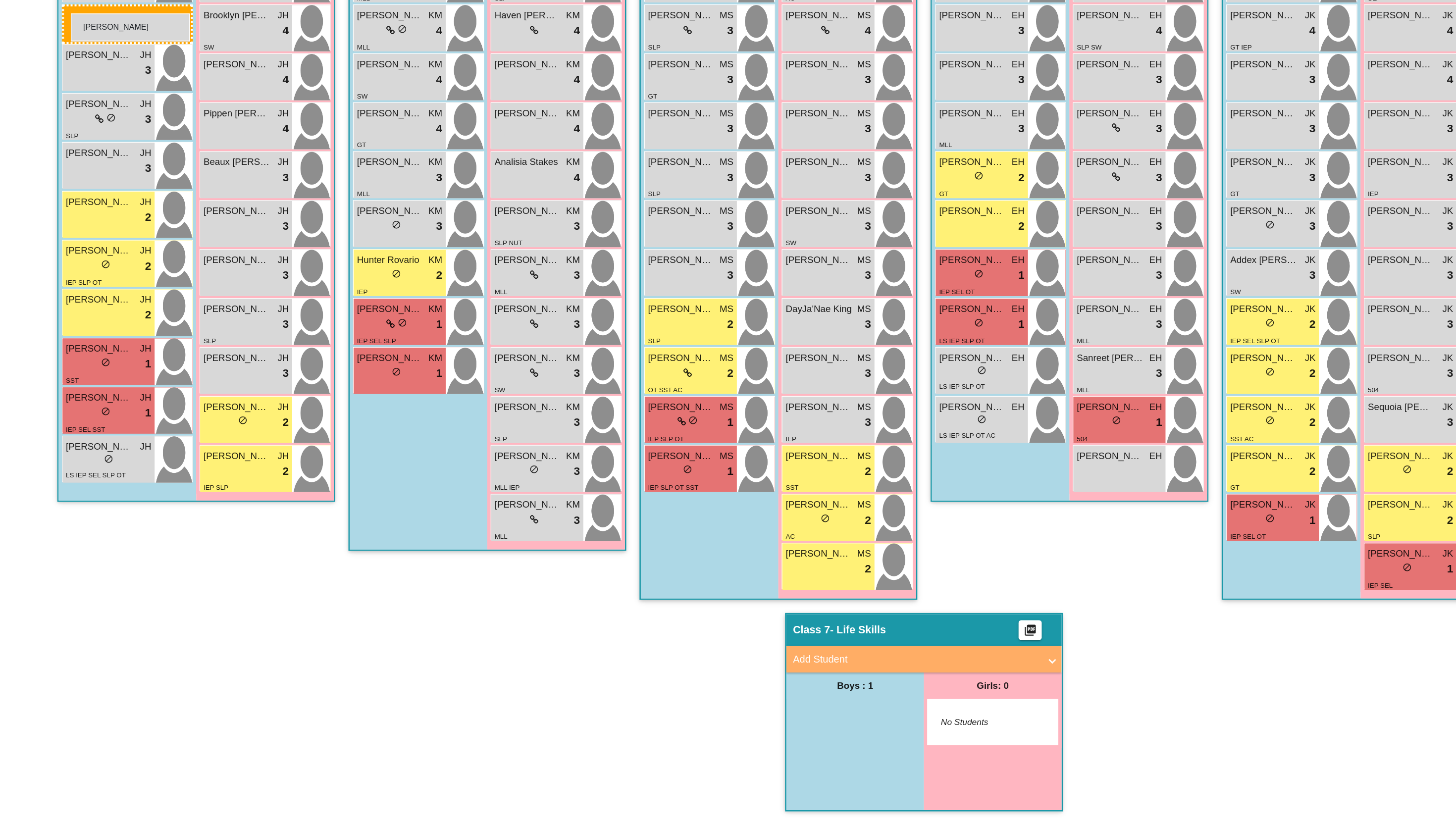
drag, startPoint x: 674, startPoint y: 755, endPoint x: 89, endPoint y: 217, distance: 794.8
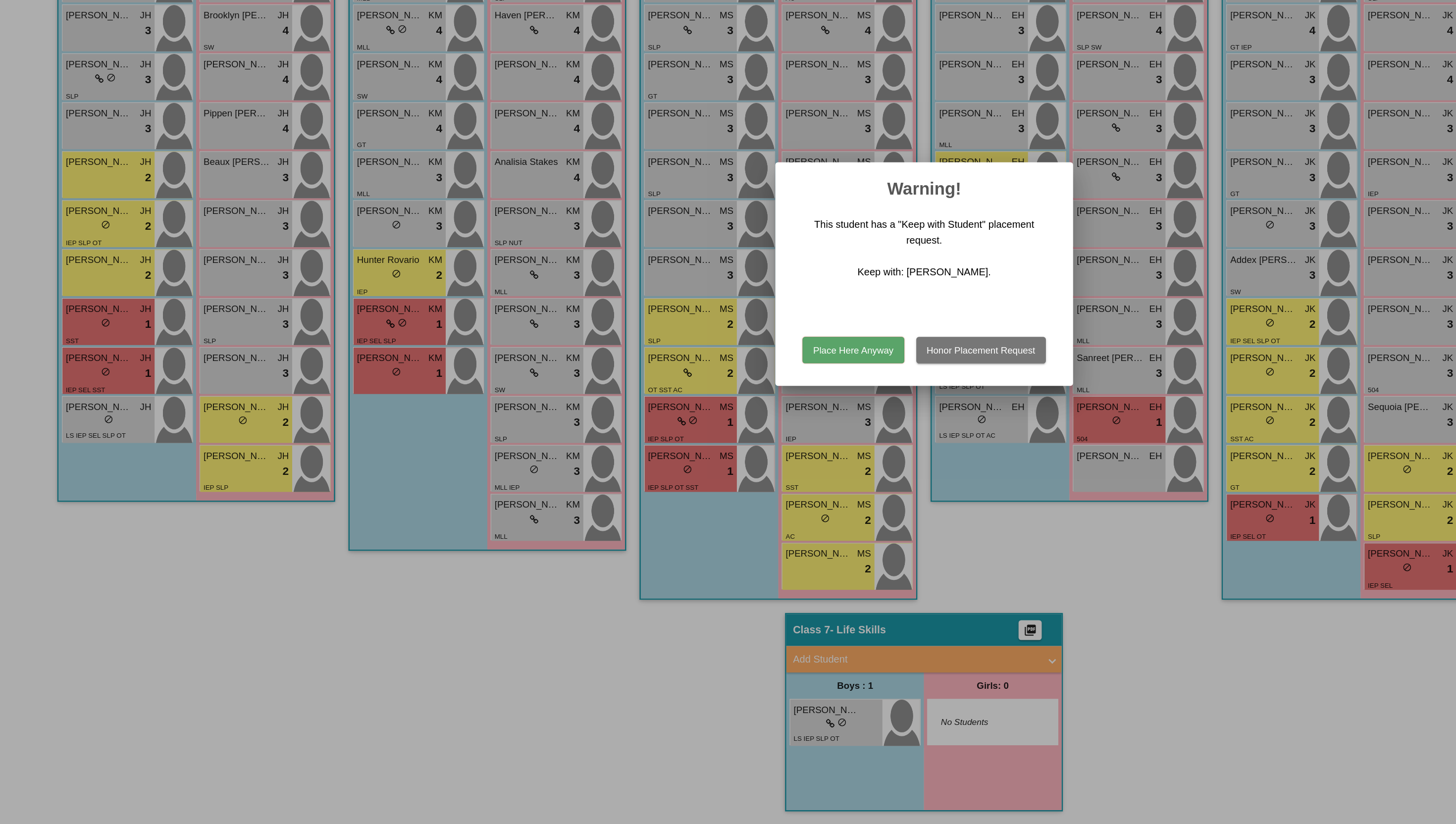
click at [691, 468] on button "Place Here Anyway" at bounding box center [675, 469] width 76 height 20
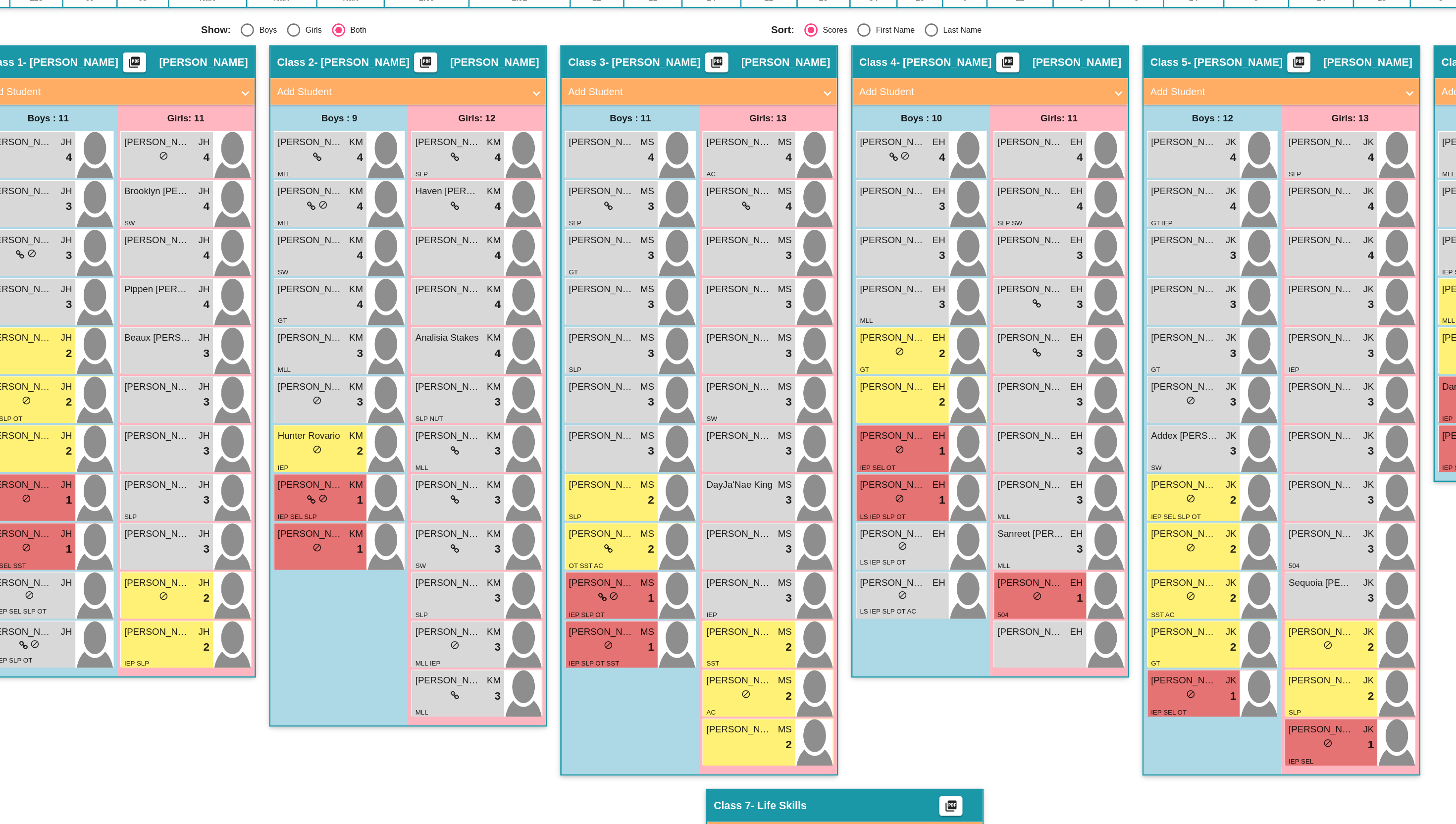
scroll to position [58, 0]
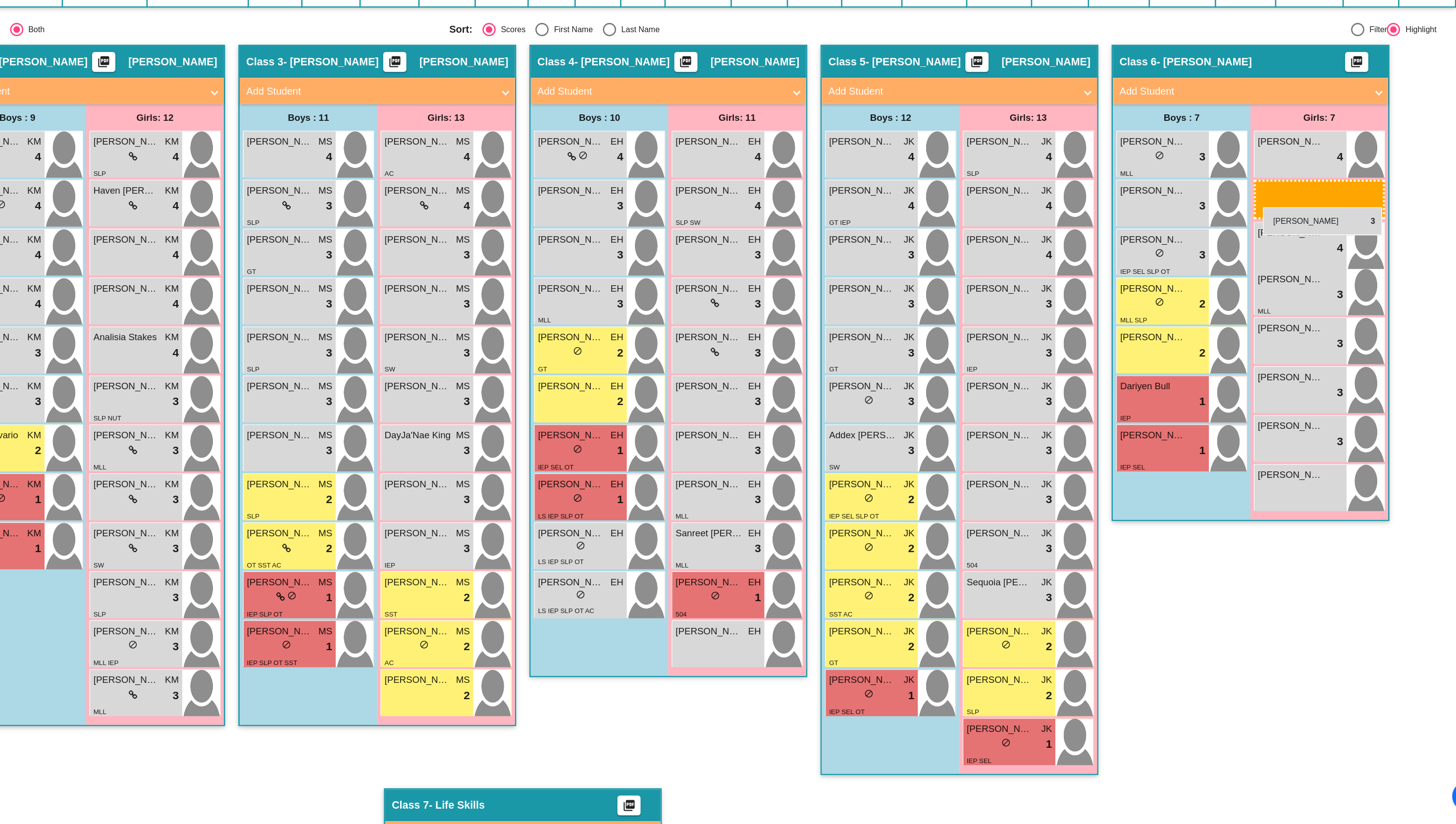
drag, startPoint x: 642, startPoint y: 395, endPoint x: 1283, endPoint y: 362, distance: 641.8
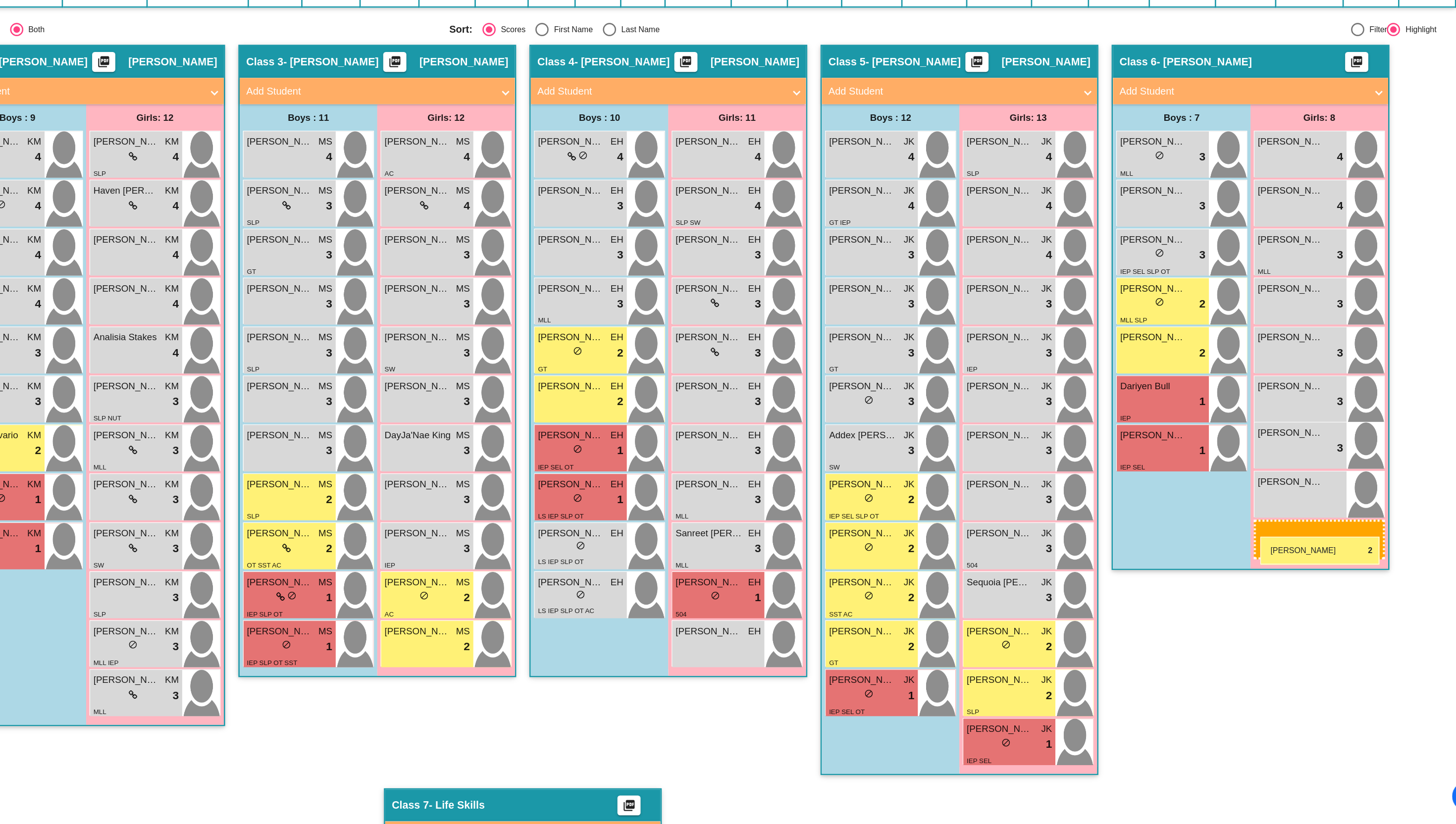
drag, startPoint x: 648, startPoint y: 660, endPoint x: 1281, endPoint y: 609, distance: 635.1
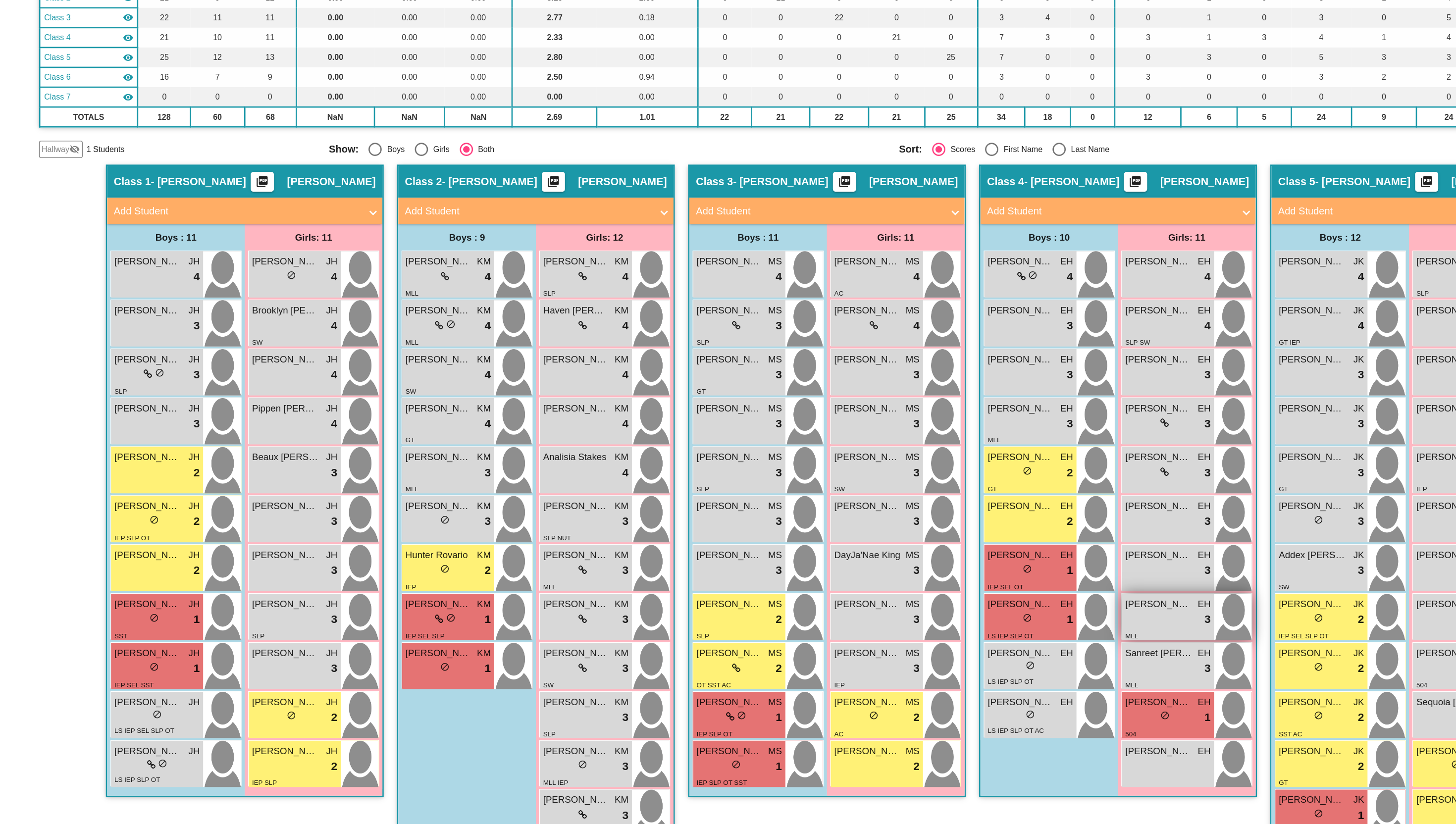
scroll to position [63, 0]
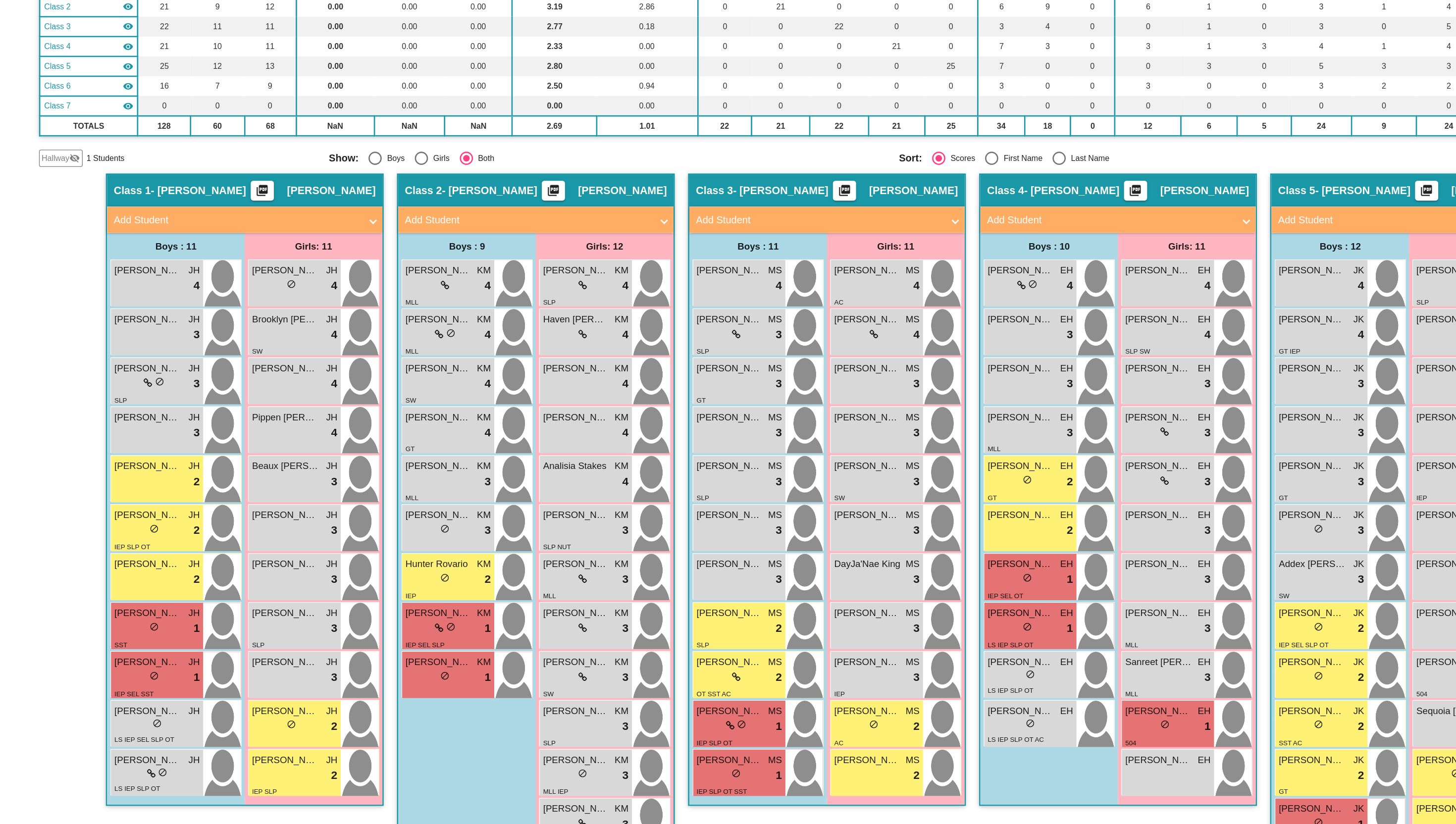
click at [45, 226] on span "Hallway" at bounding box center [41, 224] width 21 height 9
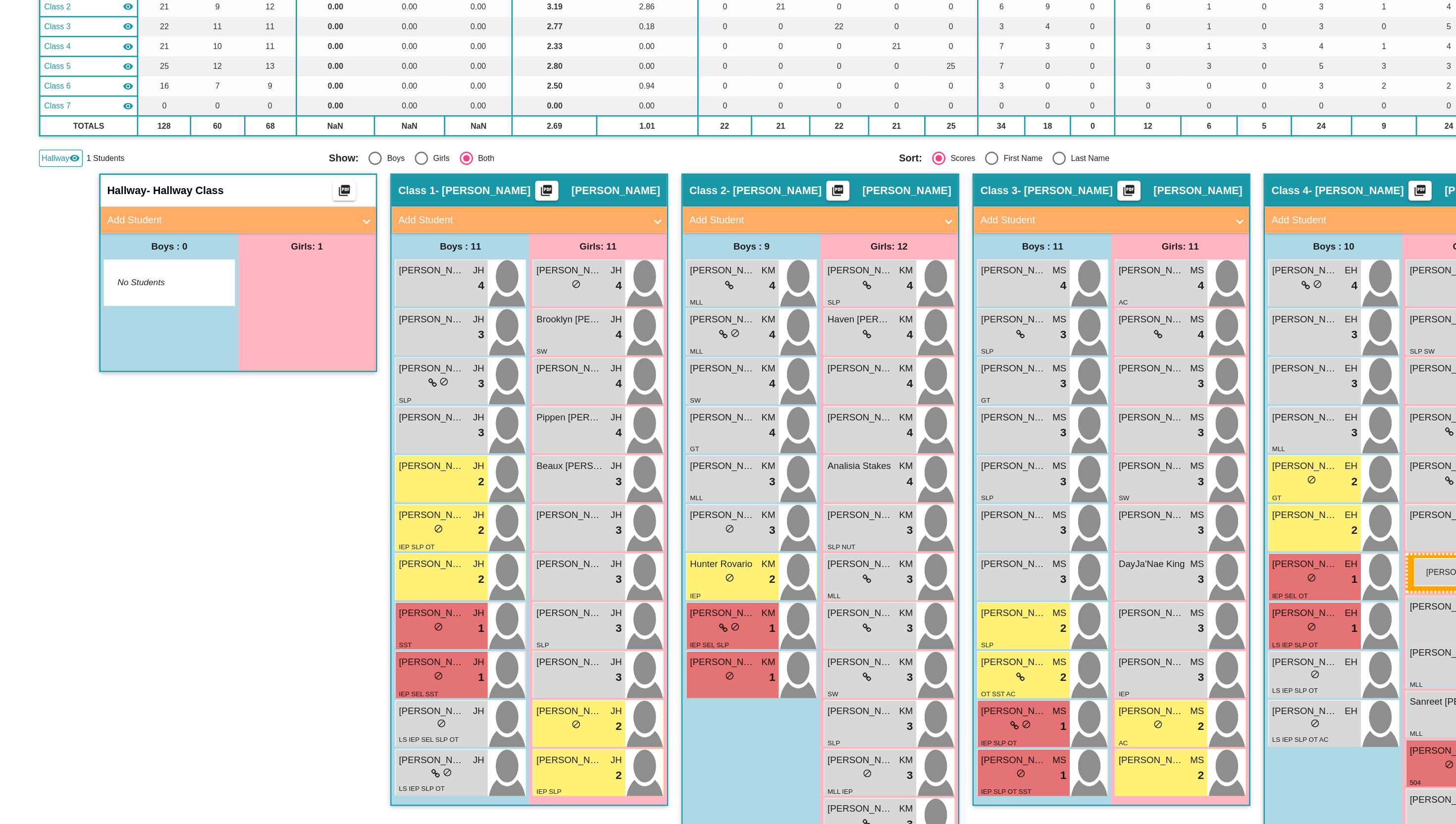
drag, startPoint x: 203, startPoint y: 320, endPoint x: 1058, endPoint y: 524, distance: 879.0
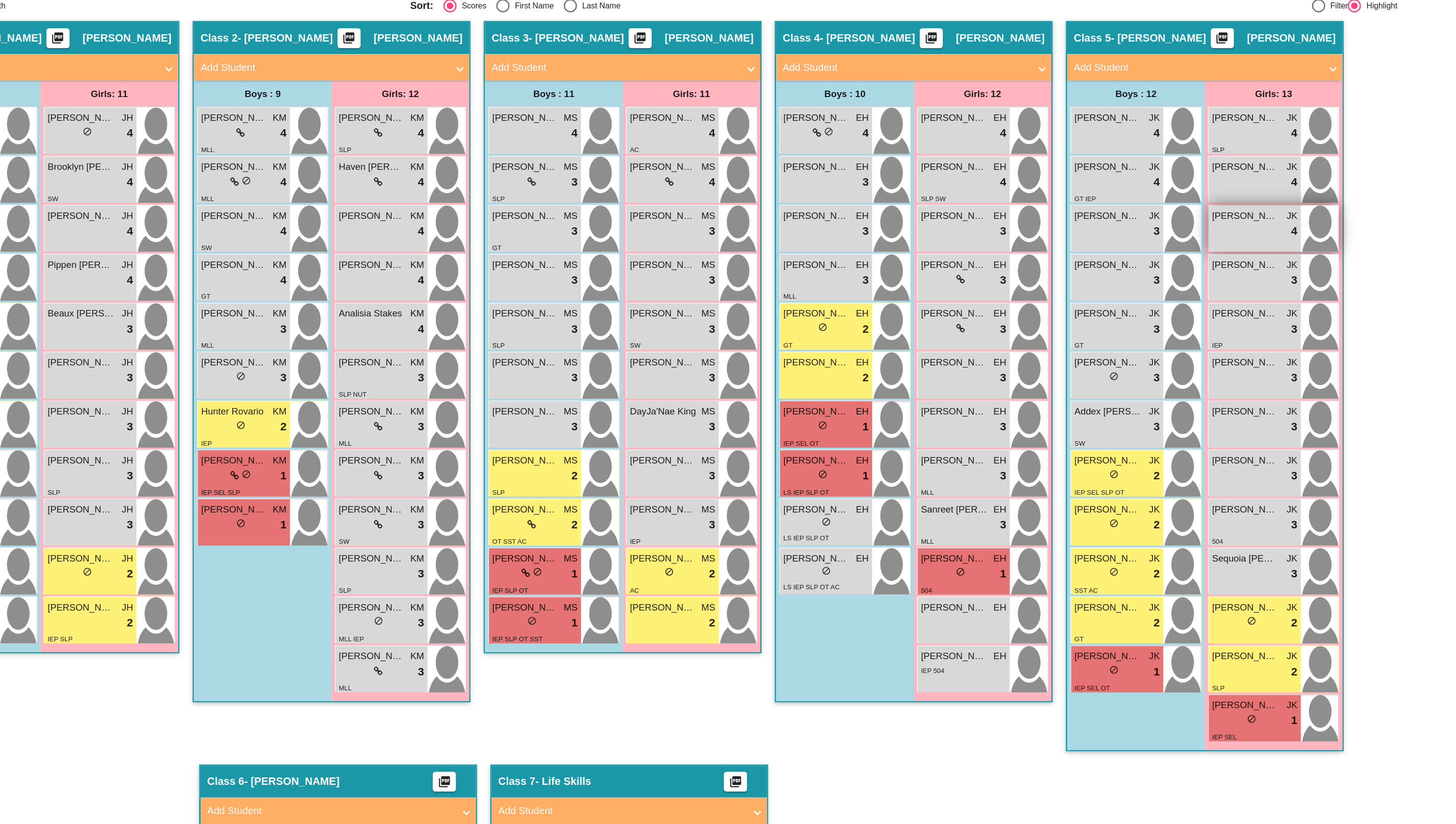
scroll to position [203, 0]
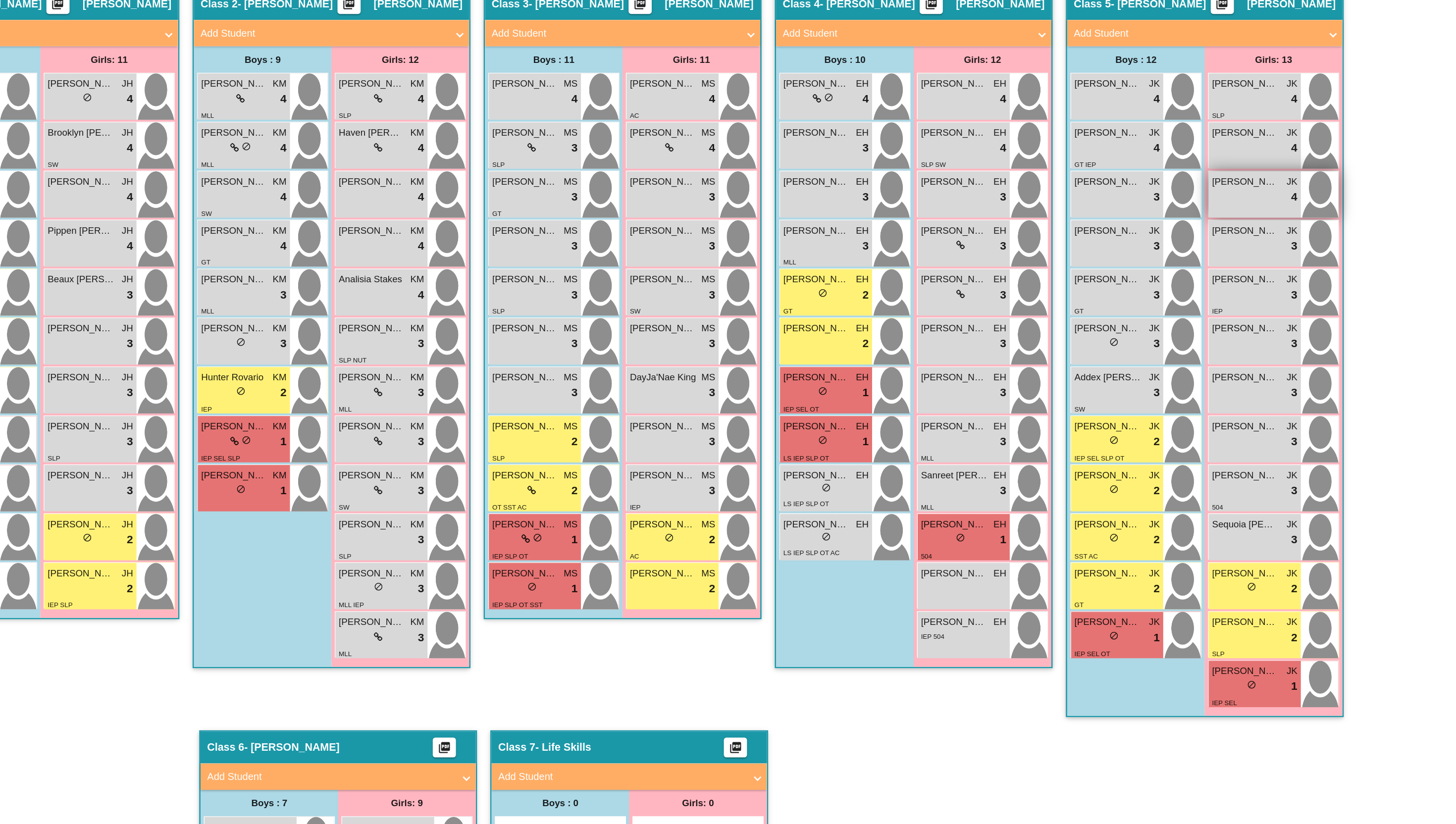
click at [1321, 255] on div "lock do_not_disturb_alt 4" at bounding box center [1305, 253] width 64 height 13
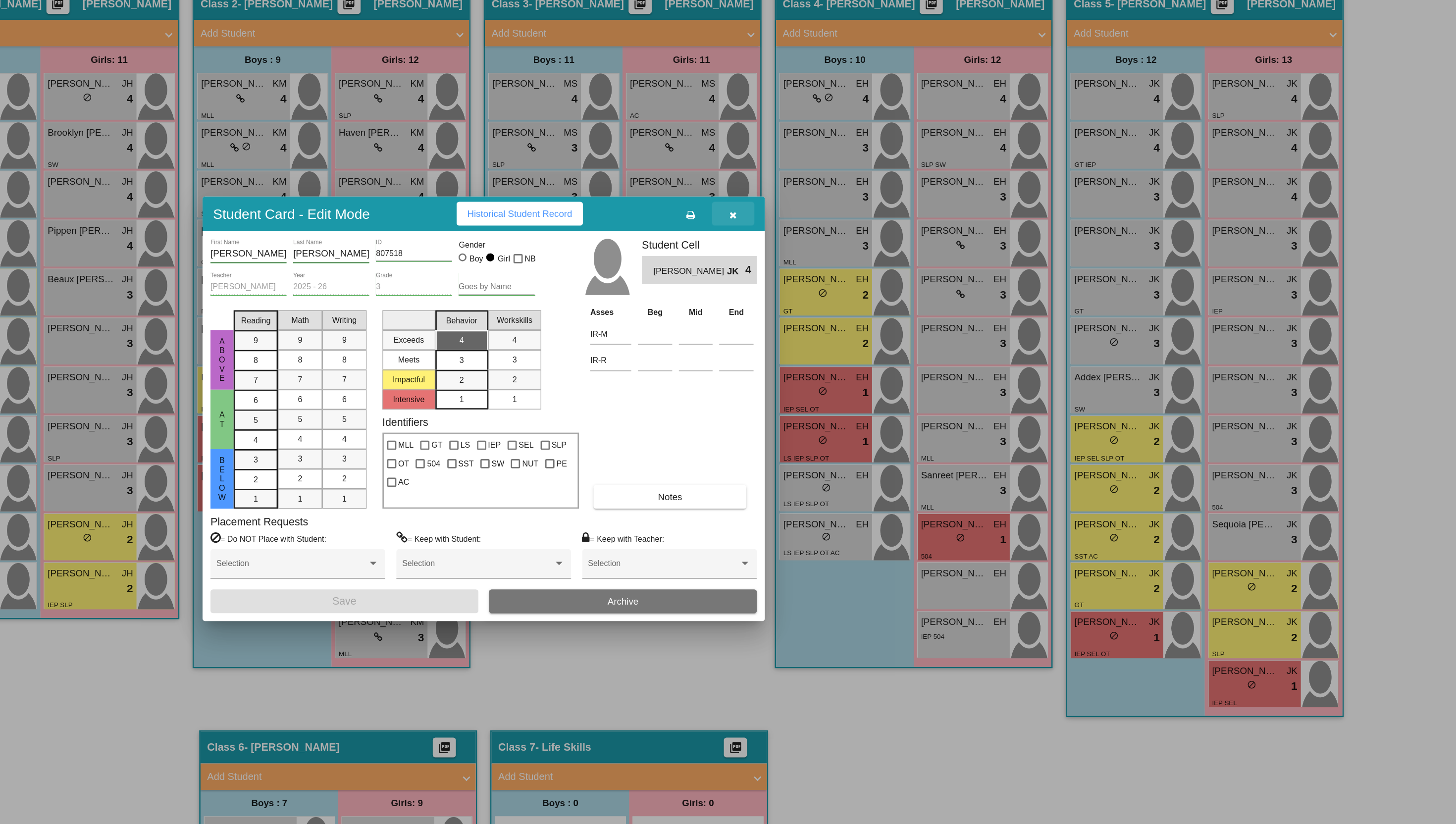
click at [913, 268] on icon "button" at bounding box center [915, 267] width 6 height 7
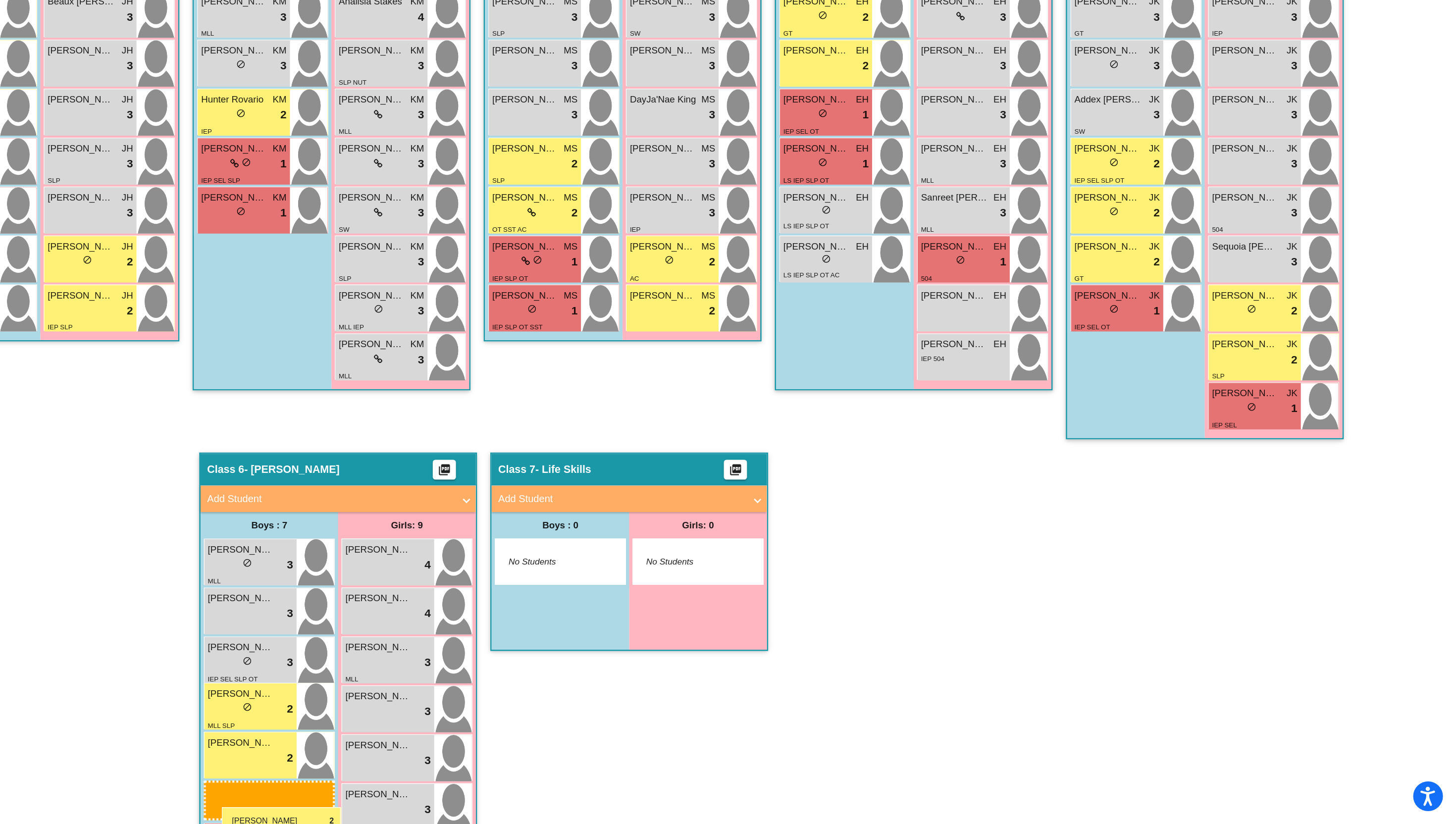
scroll to position [320, 0]
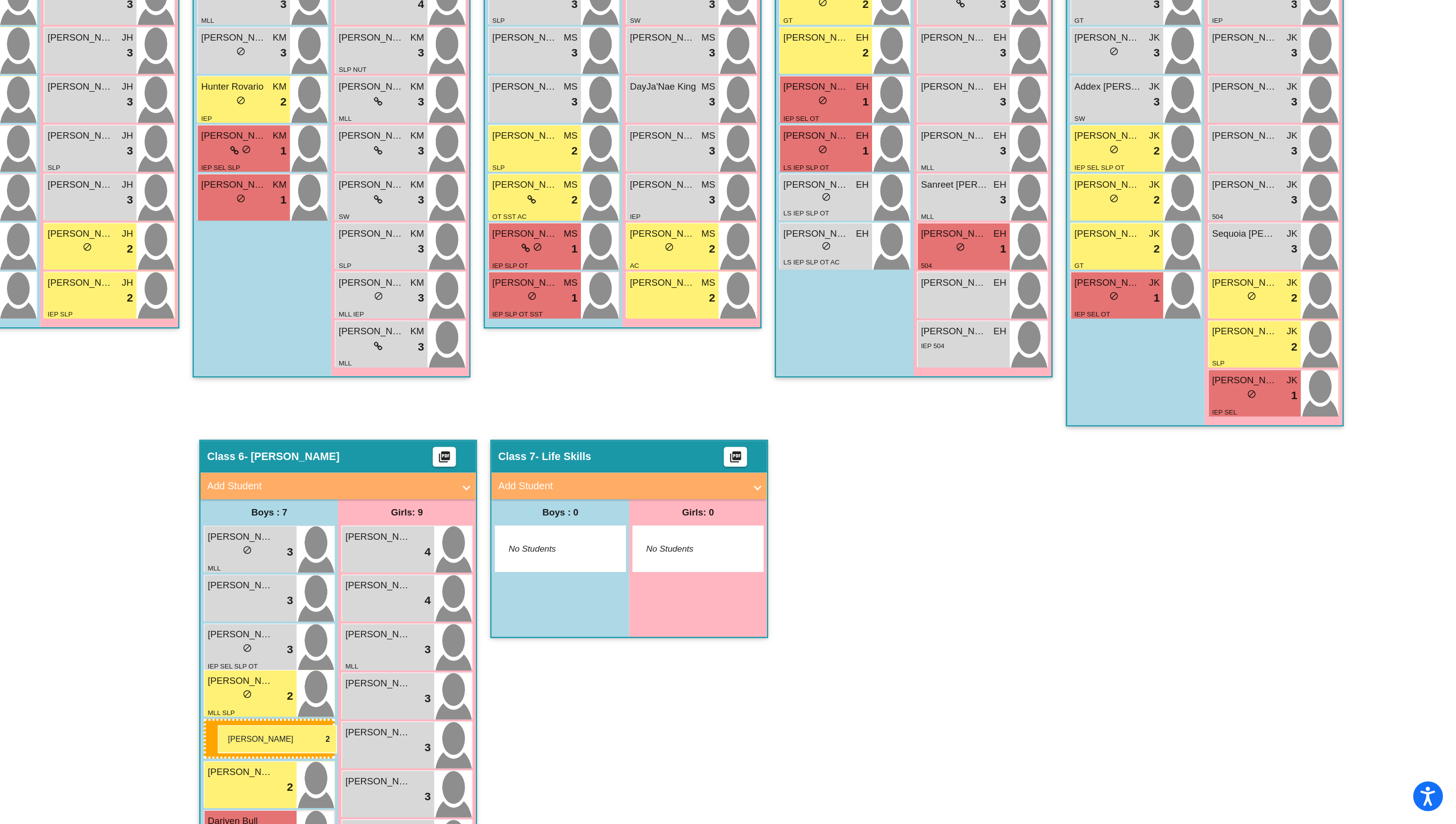
drag, startPoint x: 1183, startPoint y: 600, endPoint x: 529, endPoint y: 750, distance: 671.0
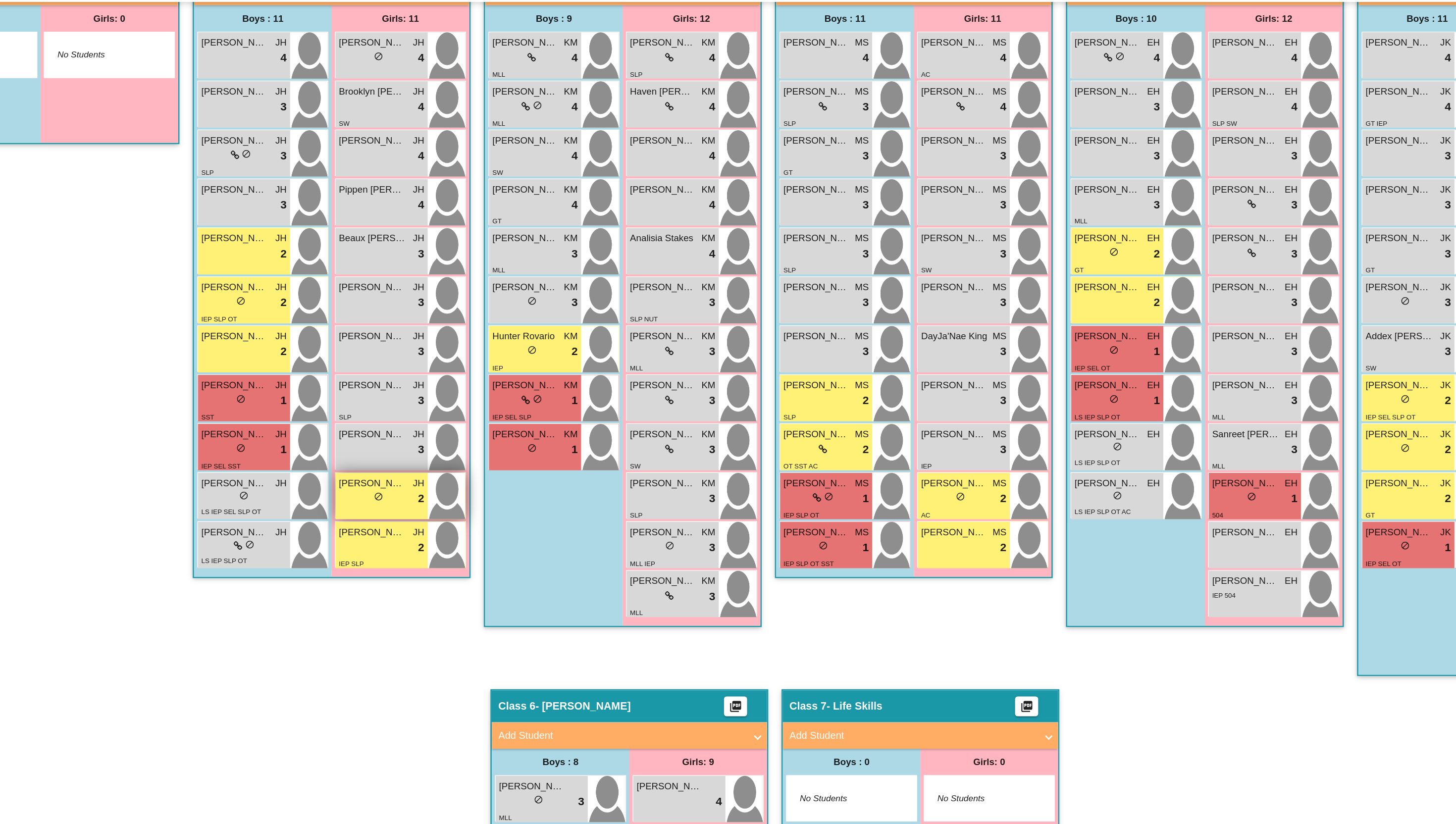
scroll to position [295, 0]
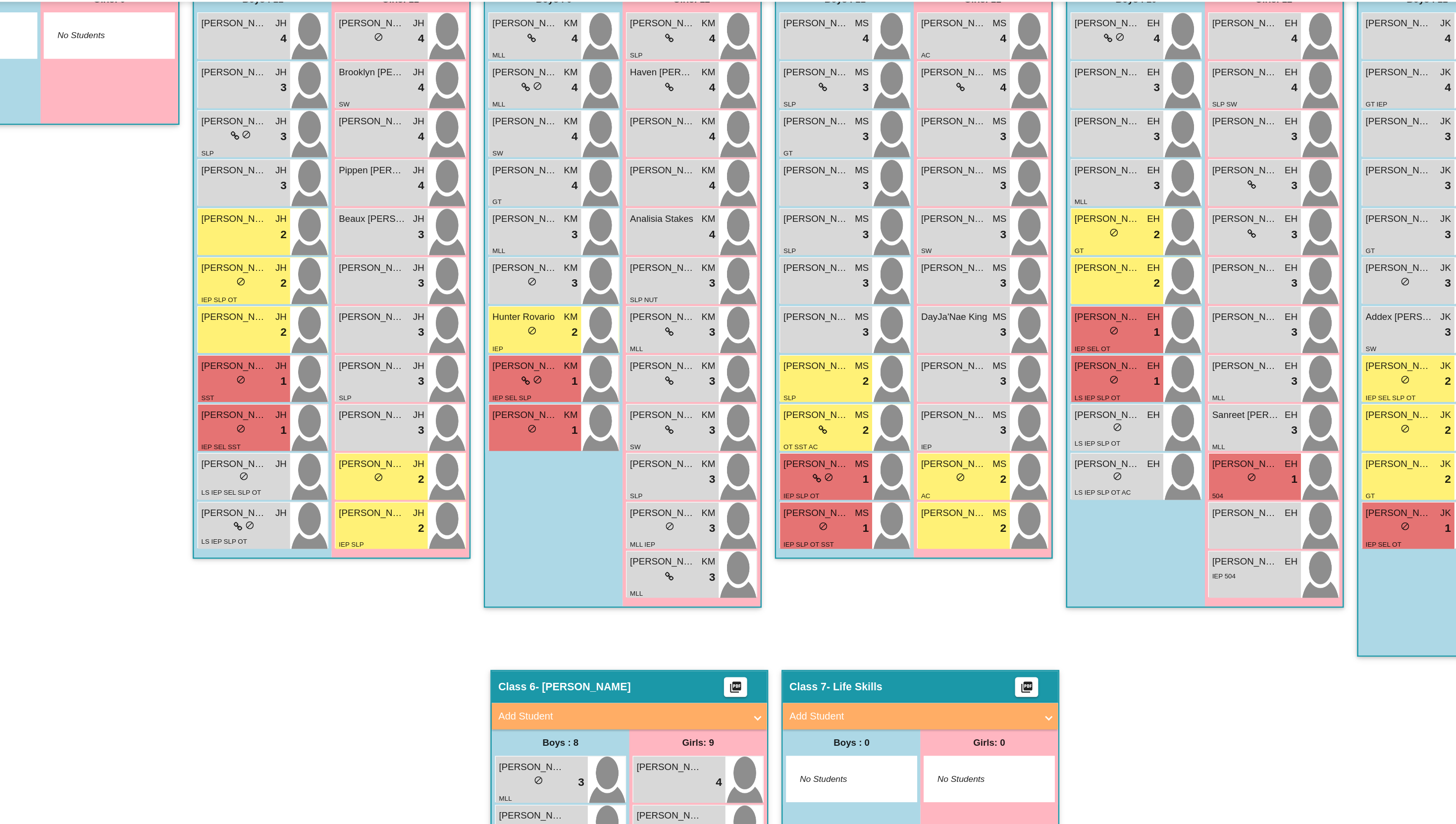
click at [551, 472] on div "Boys : 9 [PERSON_NAME] KM lock do_not_disturb_alt 4 MLL [PERSON_NAME] KM lock d…" at bounding box center [563, 281] width 103 height 465
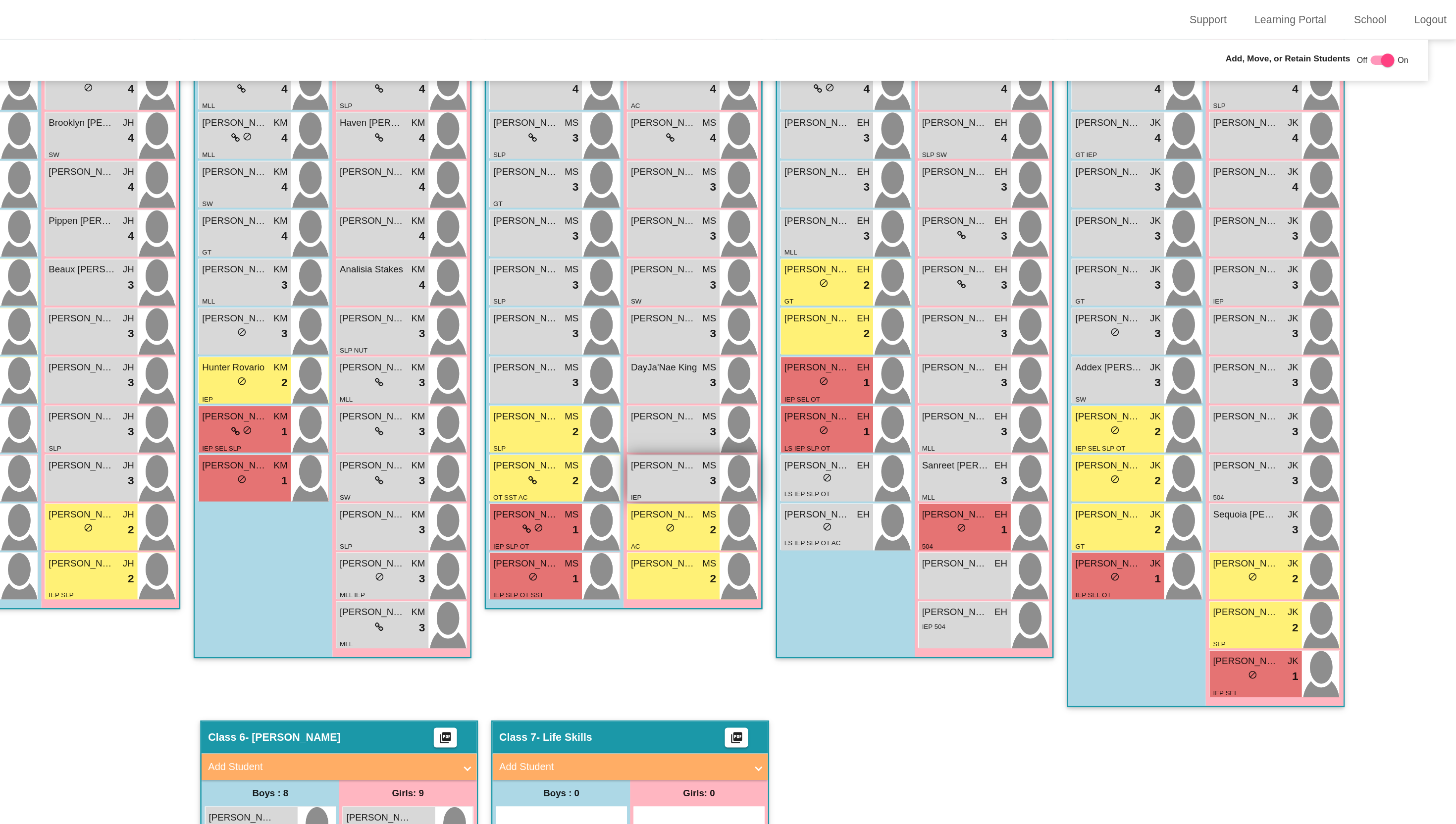
scroll to position [0, 0]
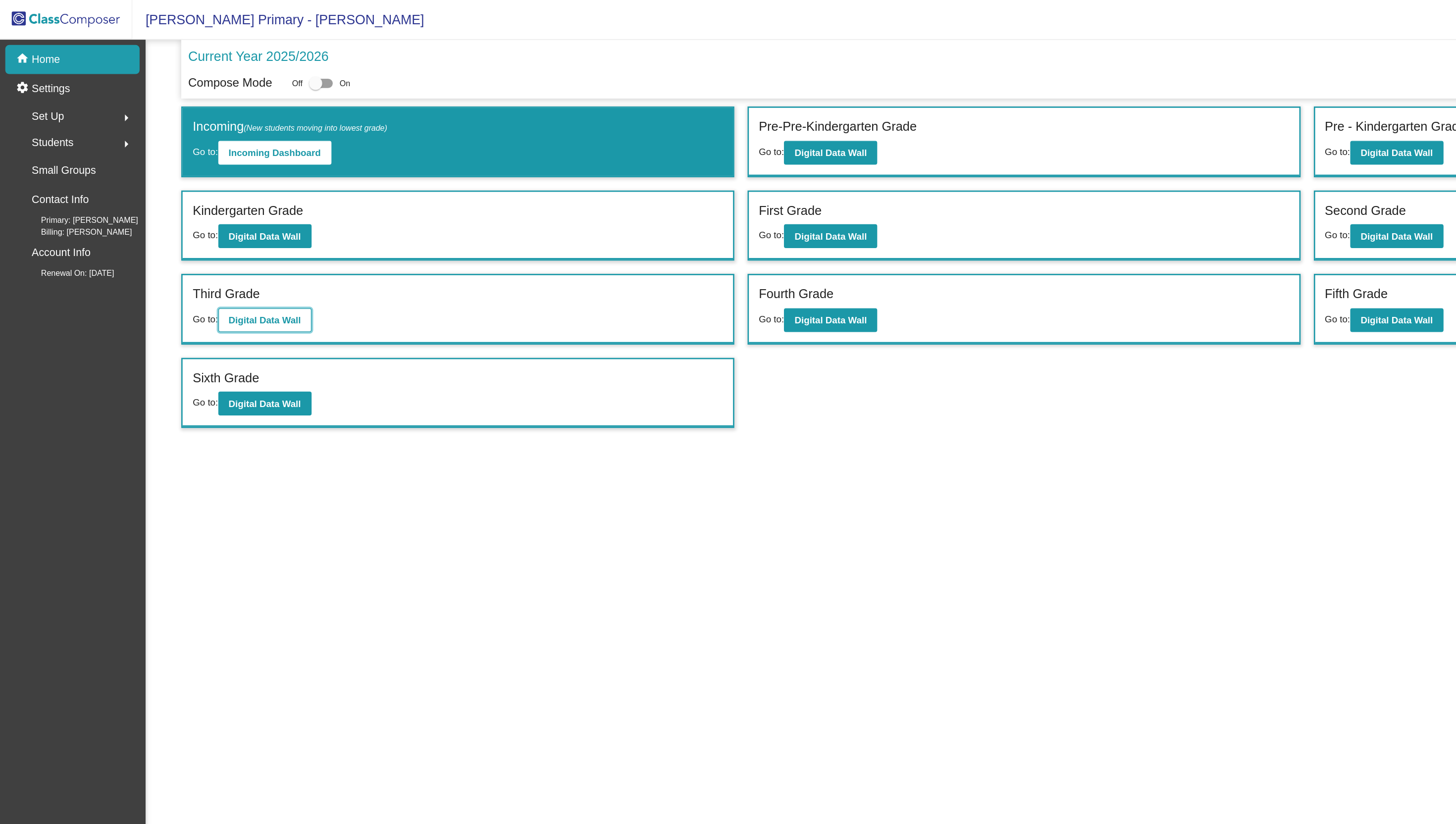
click at [203, 243] on b "Digital Data Wall" at bounding box center [198, 240] width 54 height 8
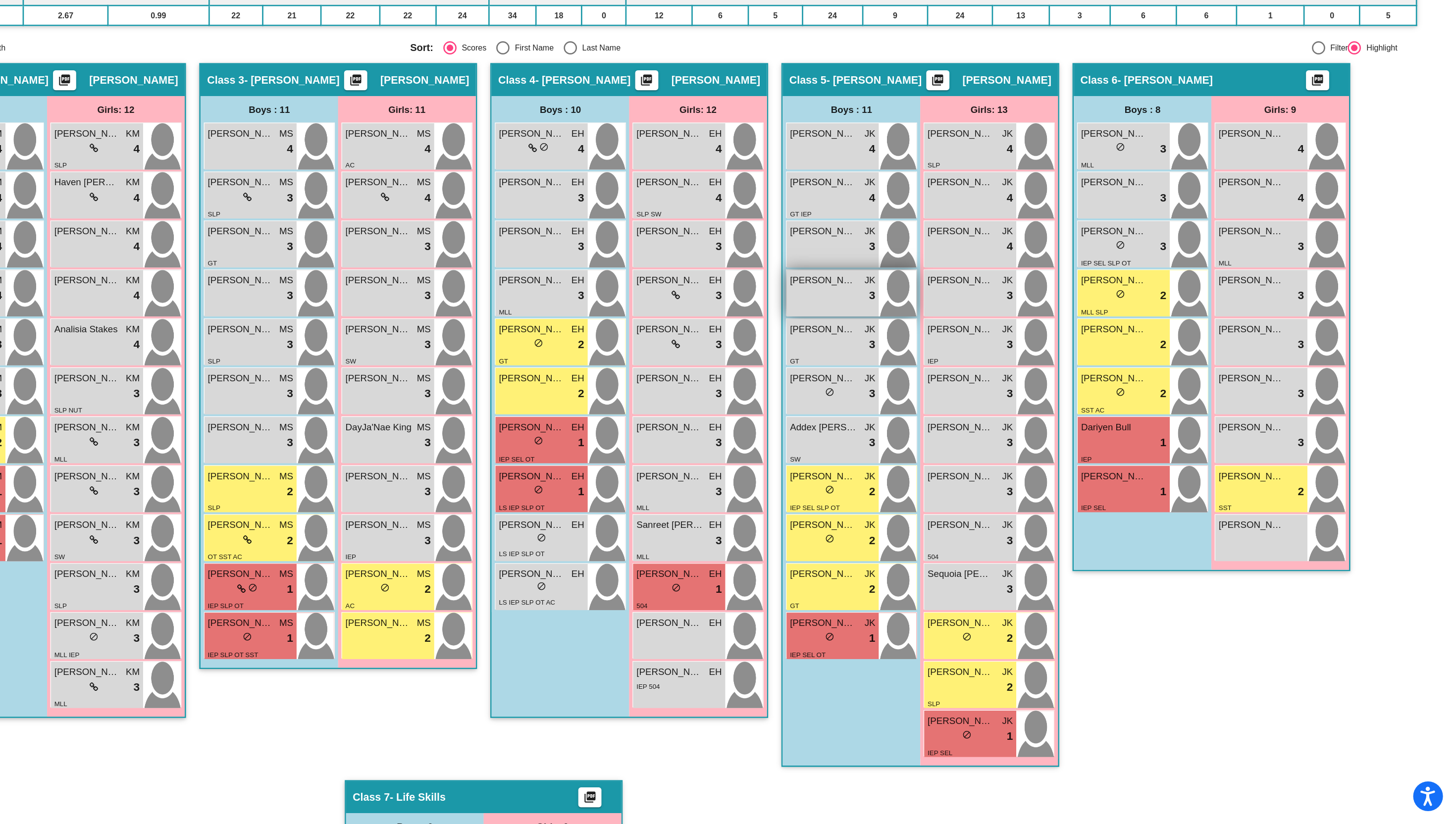
scroll to position [46, 0]
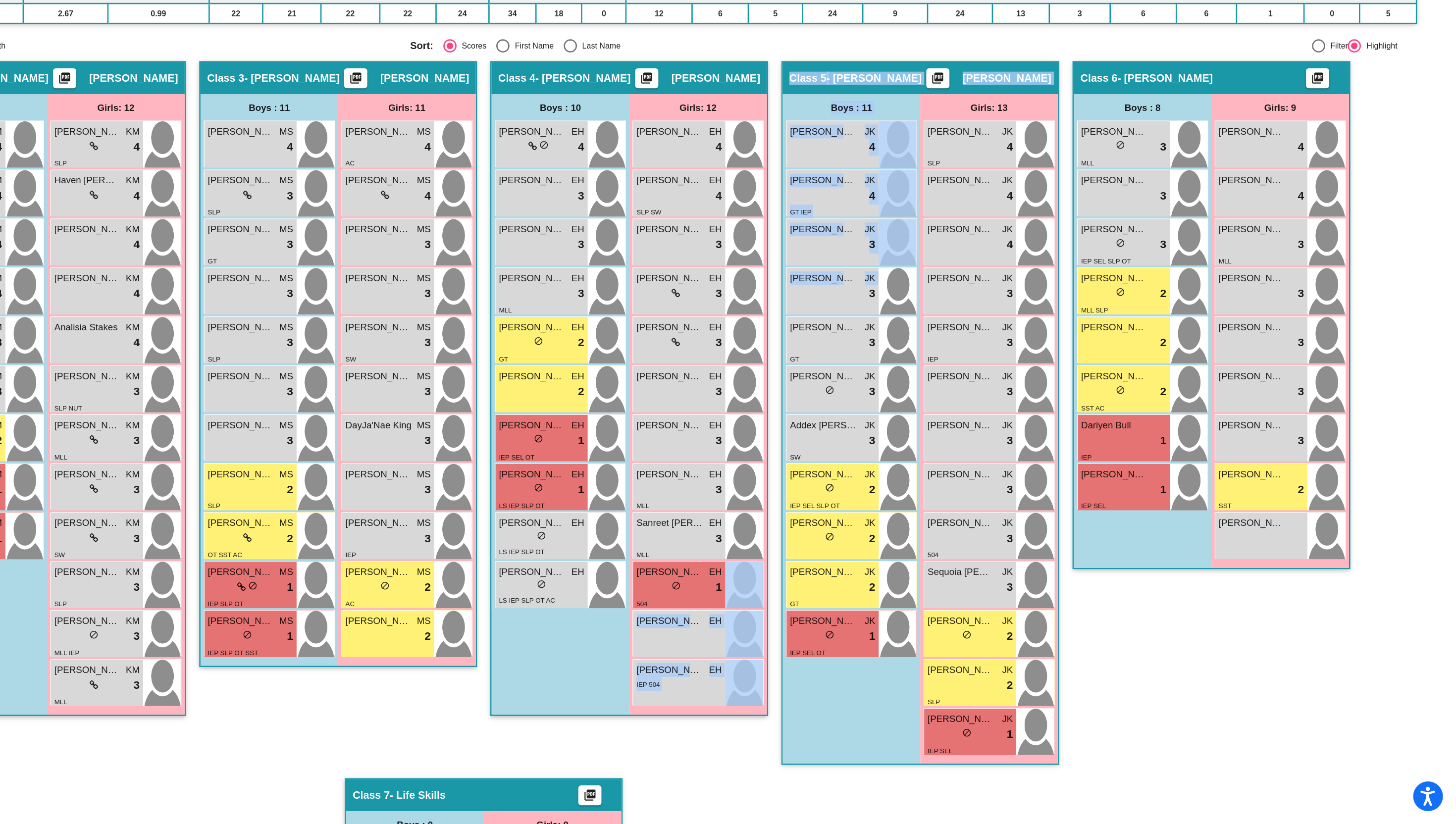
drag, startPoint x: 988, startPoint y: 427, endPoint x: 941, endPoint y: 643, distance: 221.1
click at [941, 643] on div "Hallway - Hallway Class picture_as_pdf Add Student First Name Last Name Student…" at bounding box center [728, 600] width 1398 height 695
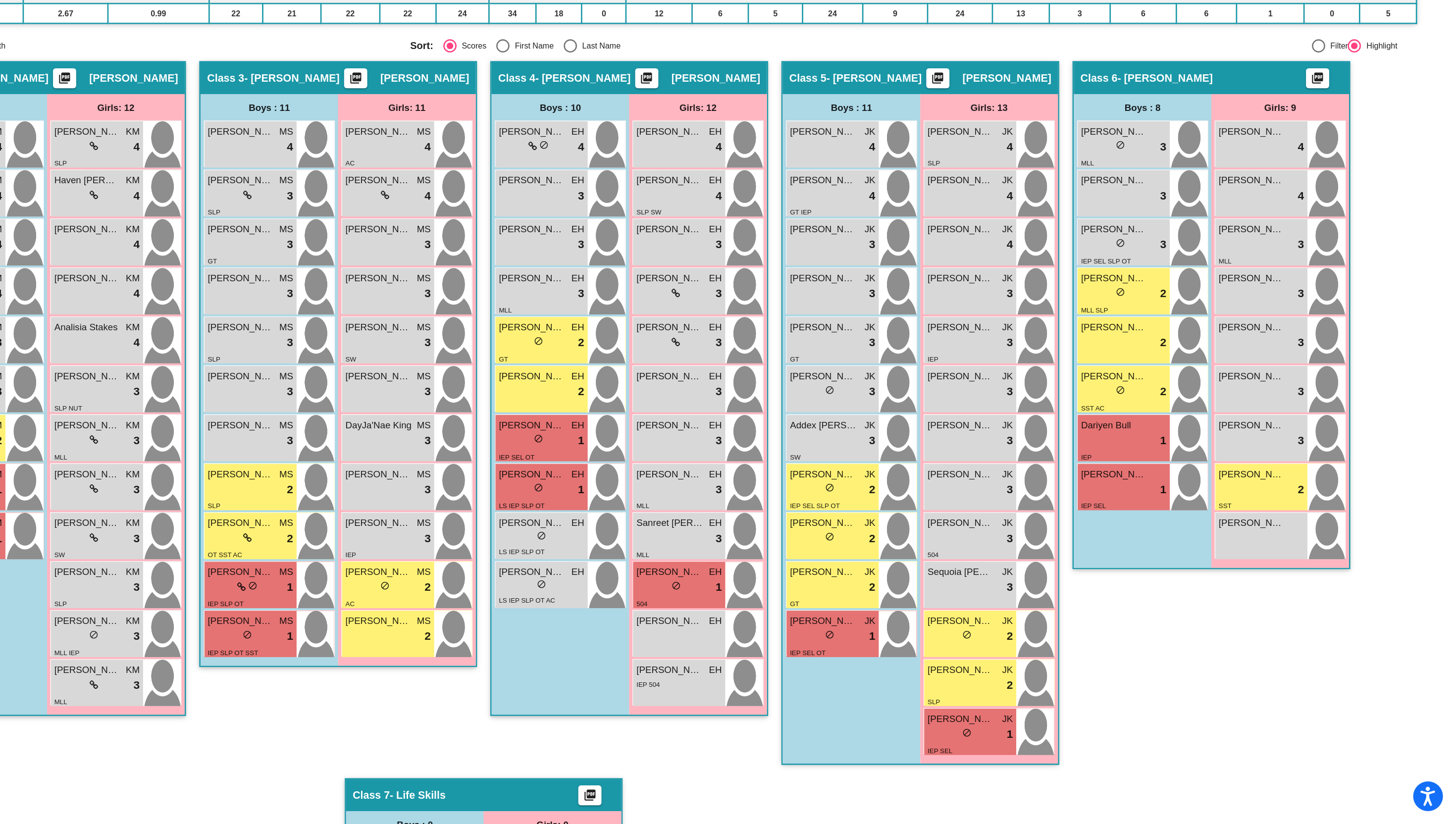
click at [1316, 711] on div "Class 6 - [PERSON_NAME] picture_as_pdf Add Student First Name Last Name Student…" at bounding box center [1273, 521] width 208 height 537
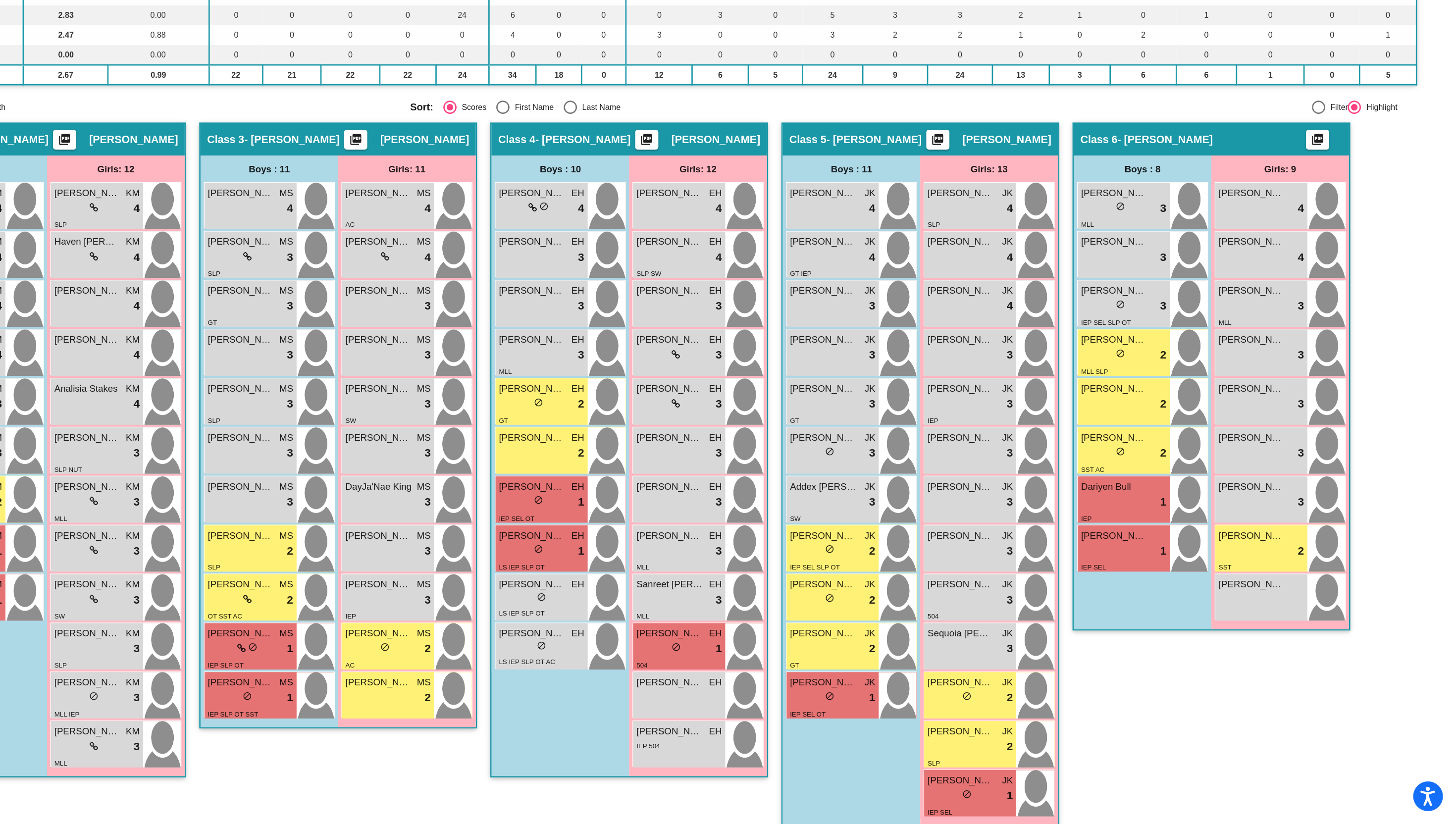
scroll to position [0, 0]
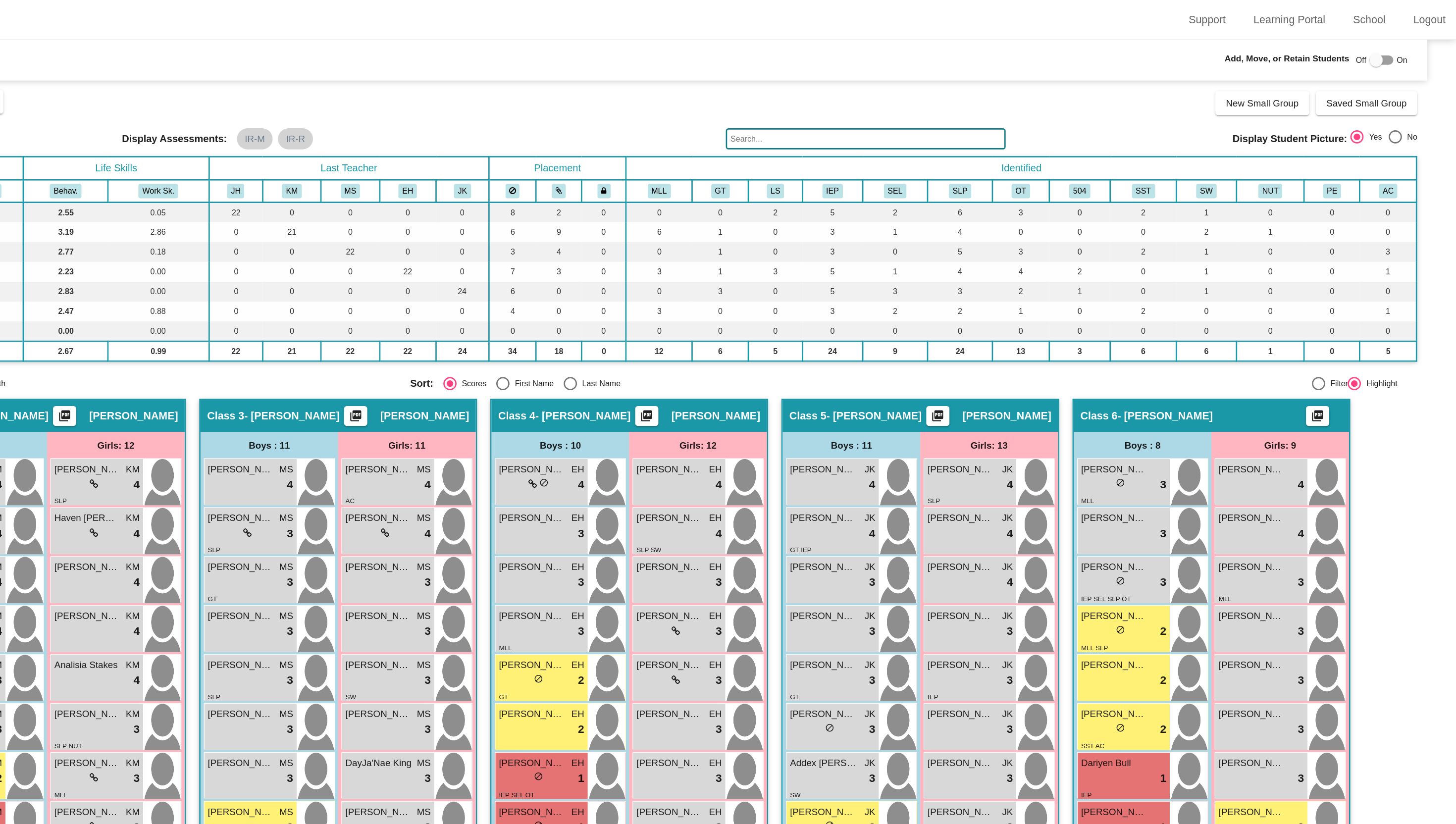
click at [1391, 42] on div at bounding box center [1396, 45] width 10 height 10
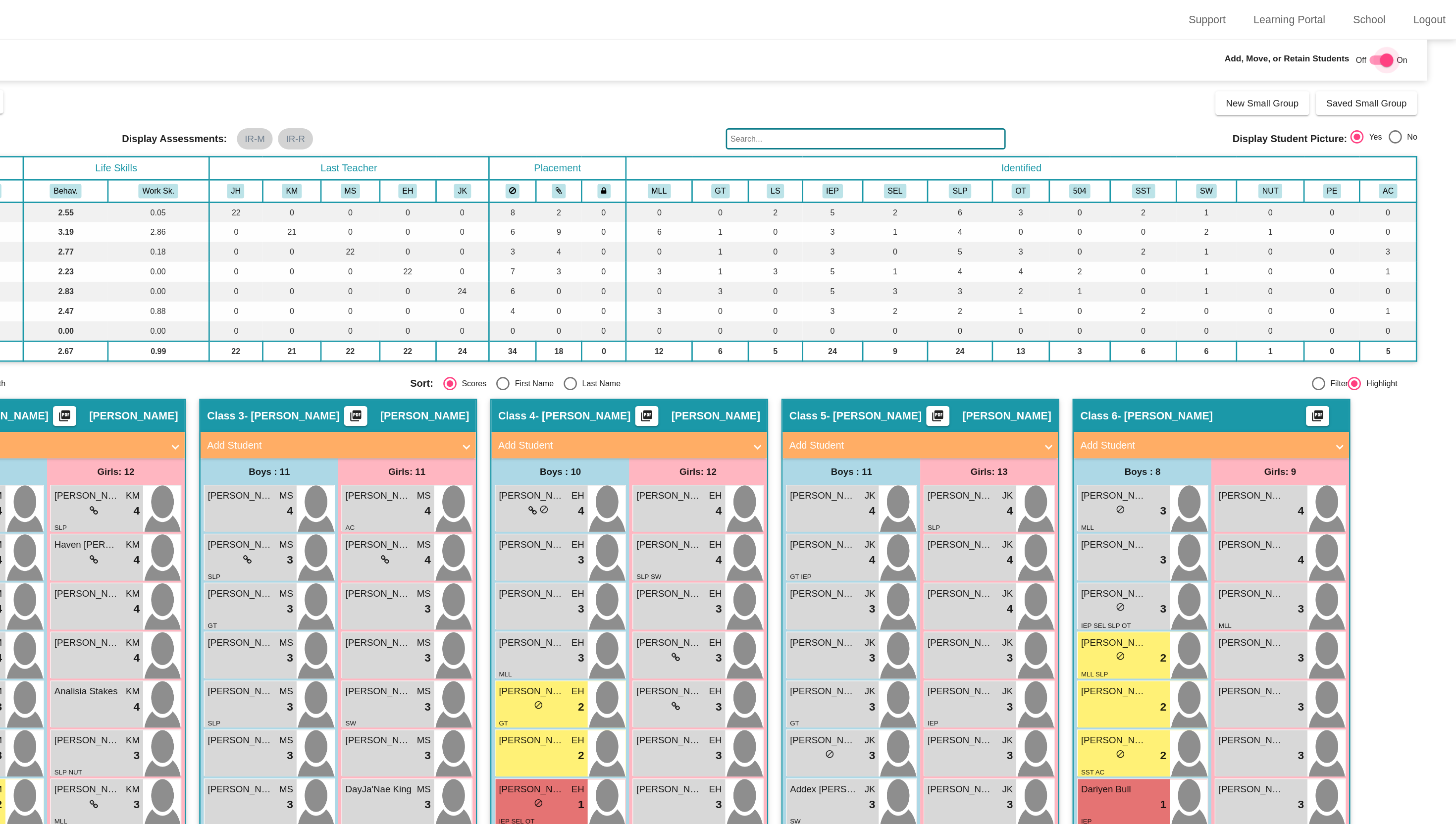
click at [1391, 42] on div at bounding box center [1400, 45] width 18 height 7
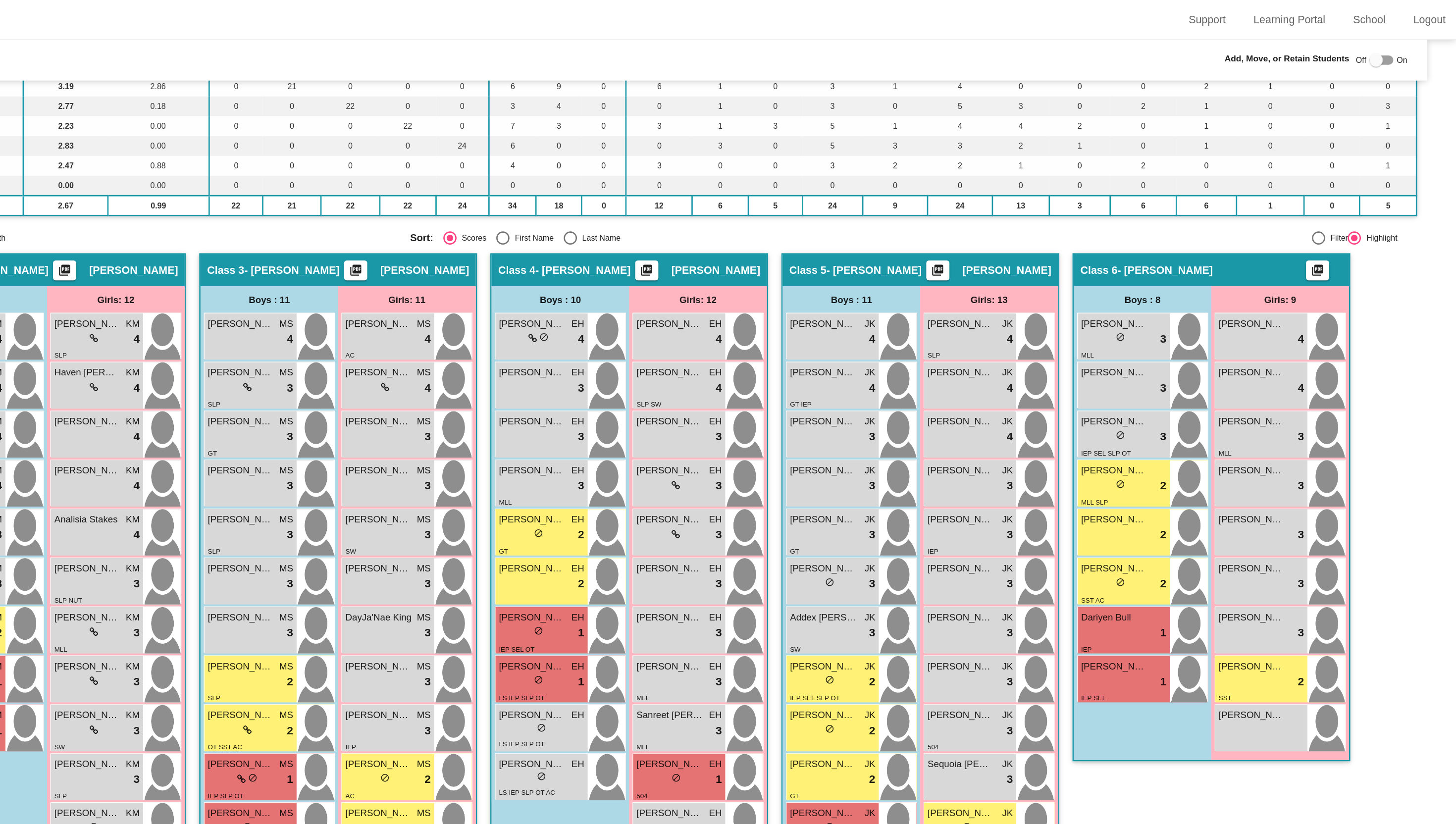
scroll to position [170, 0]
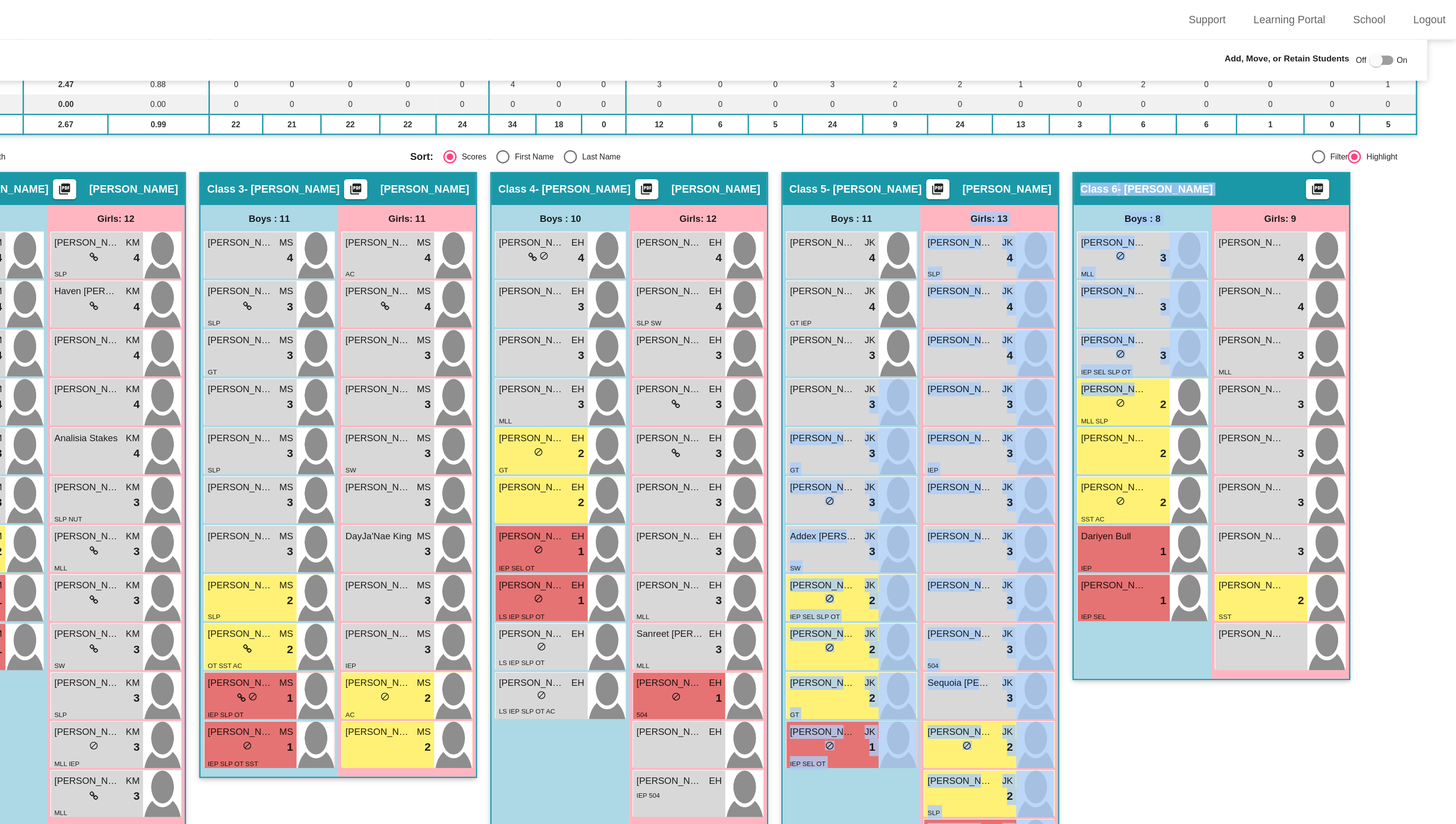
drag, startPoint x: 957, startPoint y: 304, endPoint x: 1165, endPoint y: 299, distance: 208.1
click at [1165, 299] on div "Hallway - Hallway Class picture_as_pdf Add Student First Name Last Name Student…" at bounding box center [728, 476] width 1398 height 695
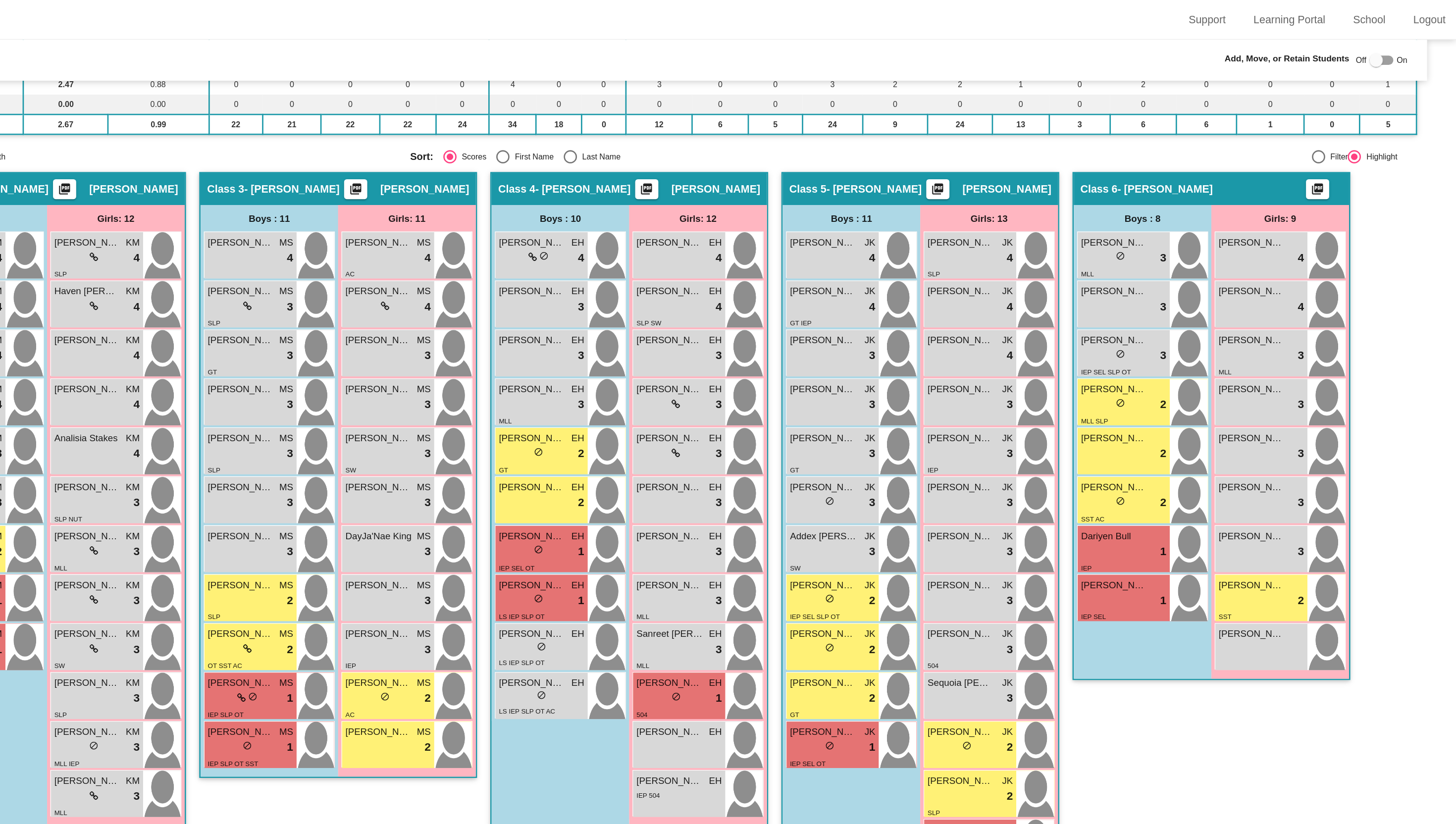
click at [1256, 548] on div "Class 6 - [PERSON_NAME] picture_as_pdf Add Student First Name Last Name Student…" at bounding box center [1273, 397] width 208 height 537
drag, startPoint x: 968, startPoint y: 304, endPoint x: 959, endPoint y: 308, distance: 9.8
click at [959, 308] on div "lock do_not_disturb_alt 3" at bounding box center [989, 303] width 64 height 13
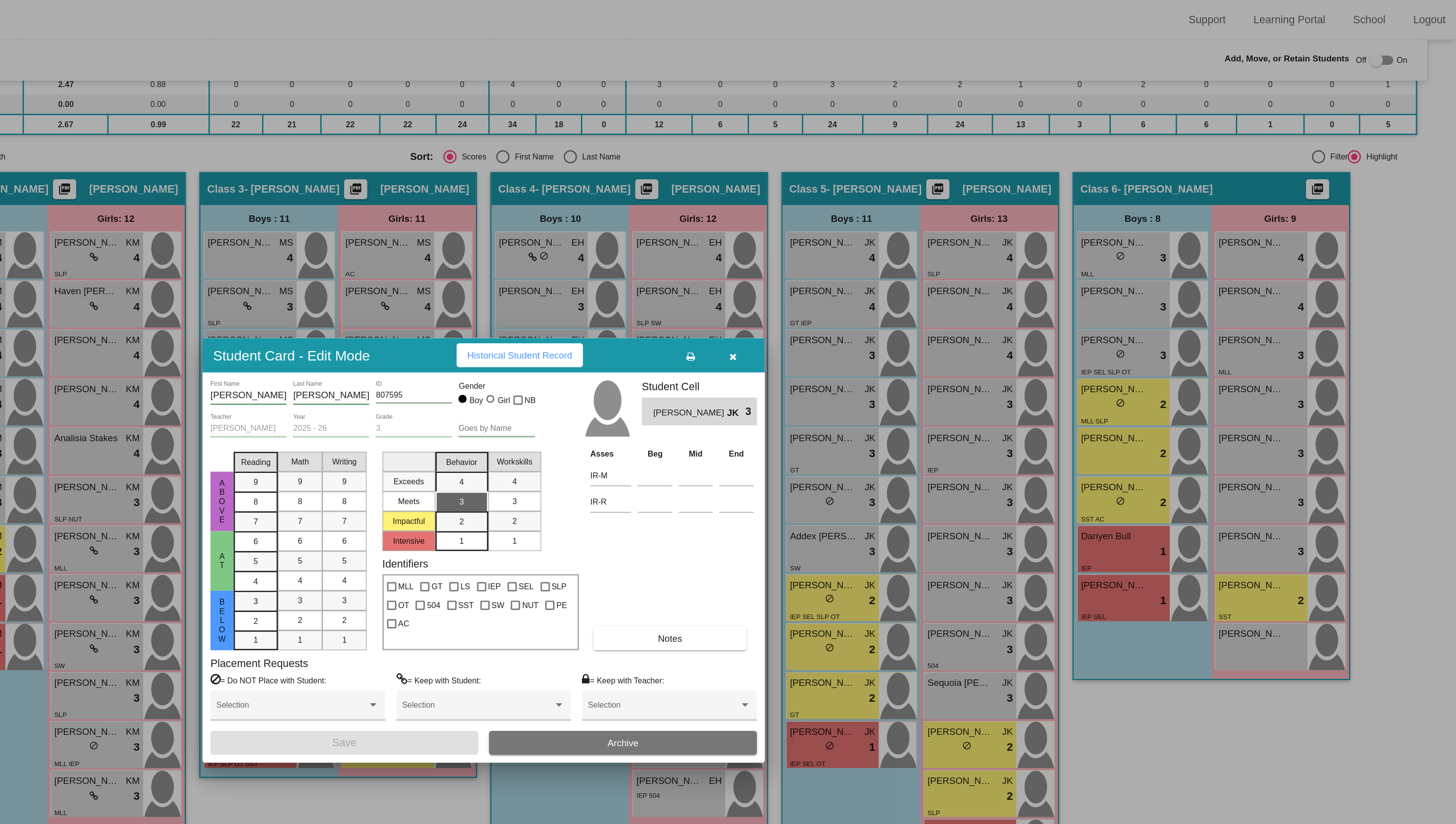
click at [920, 263] on button "button" at bounding box center [915, 266] width 32 height 18
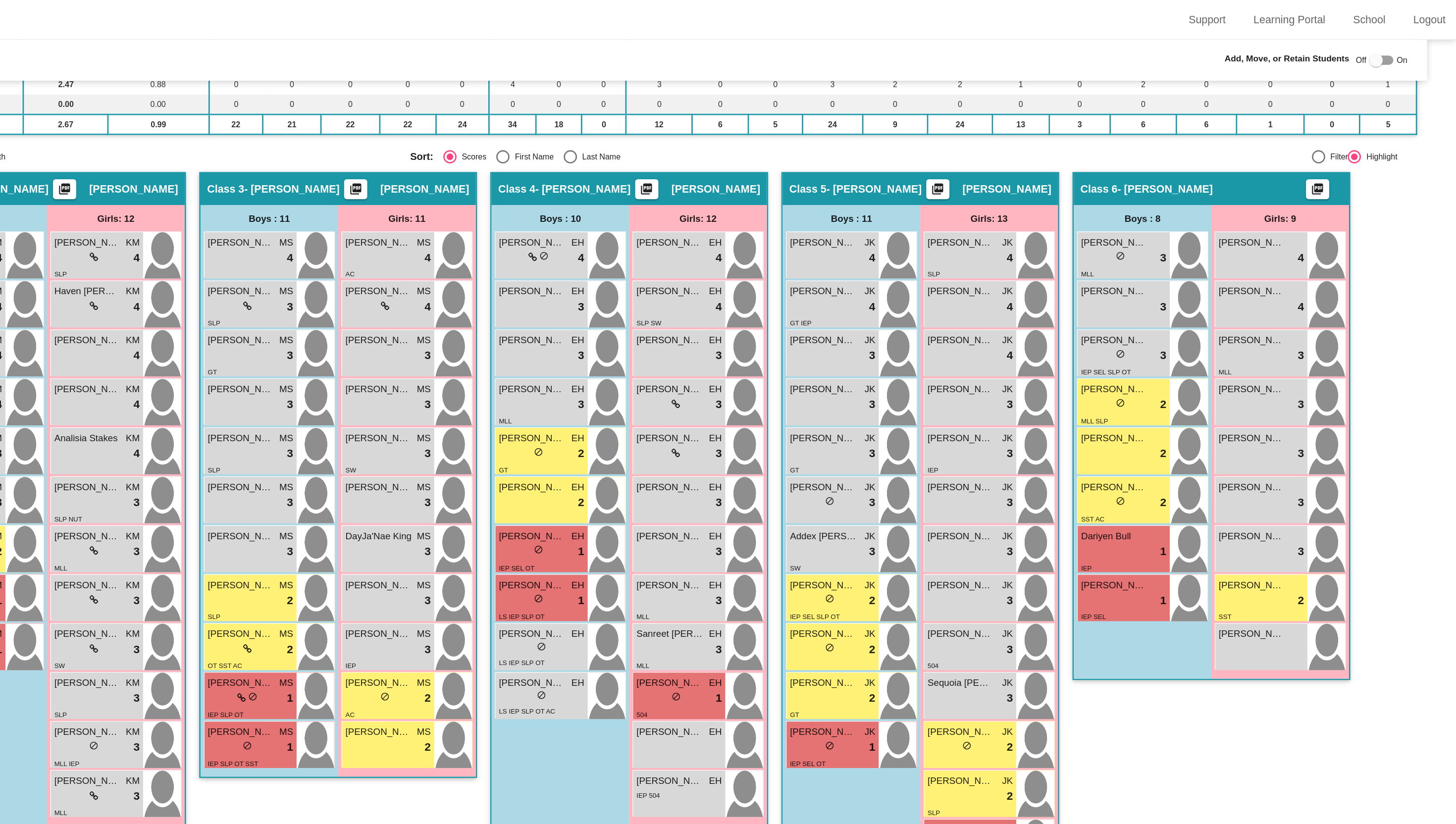
click at [1395, 49] on div at bounding box center [1396, 45] width 10 height 10
checkbox input "true"
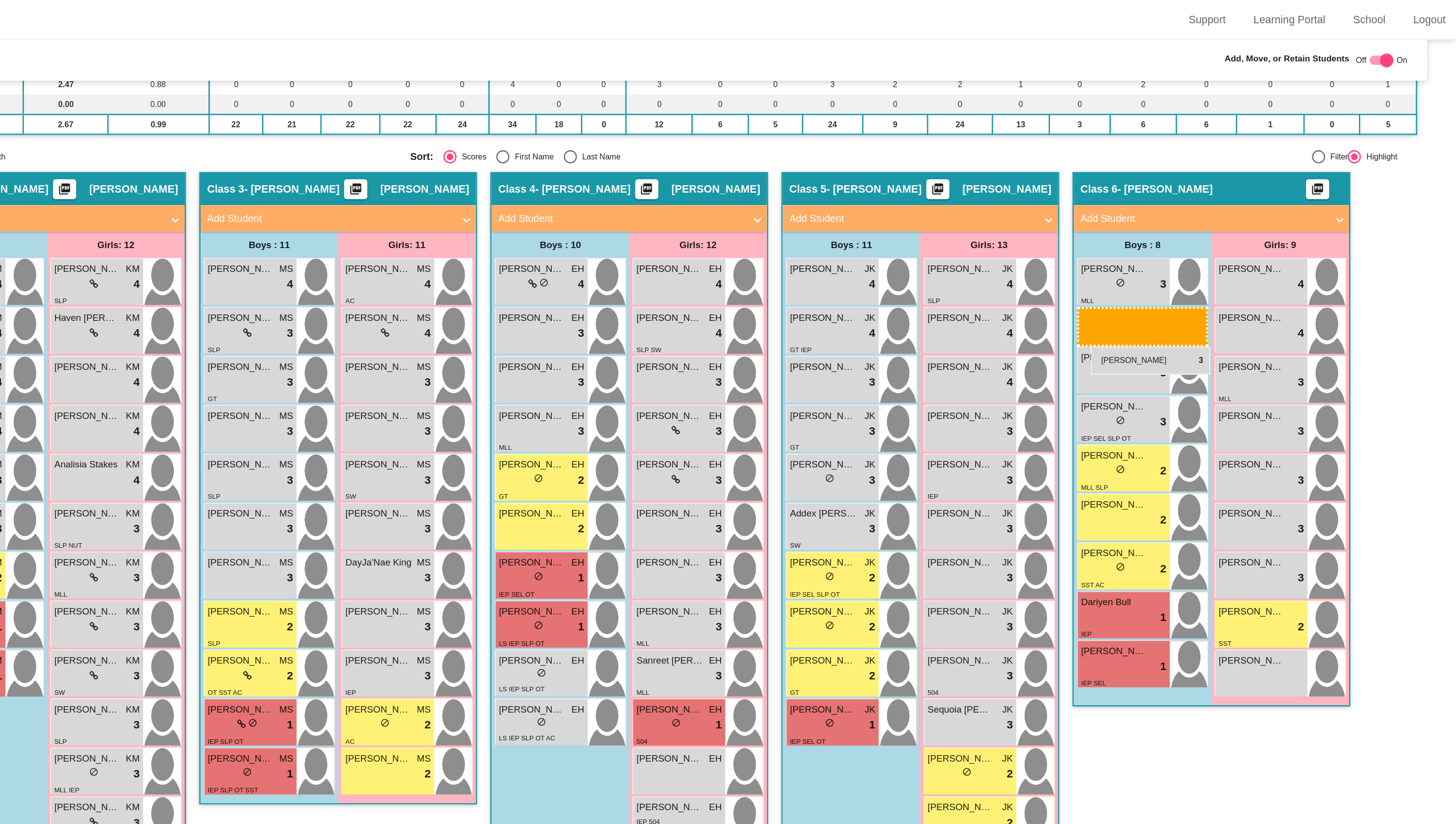
drag, startPoint x: 968, startPoint y: 325, endPoint x: 1182, endPoint y: 259, distance: 223.9
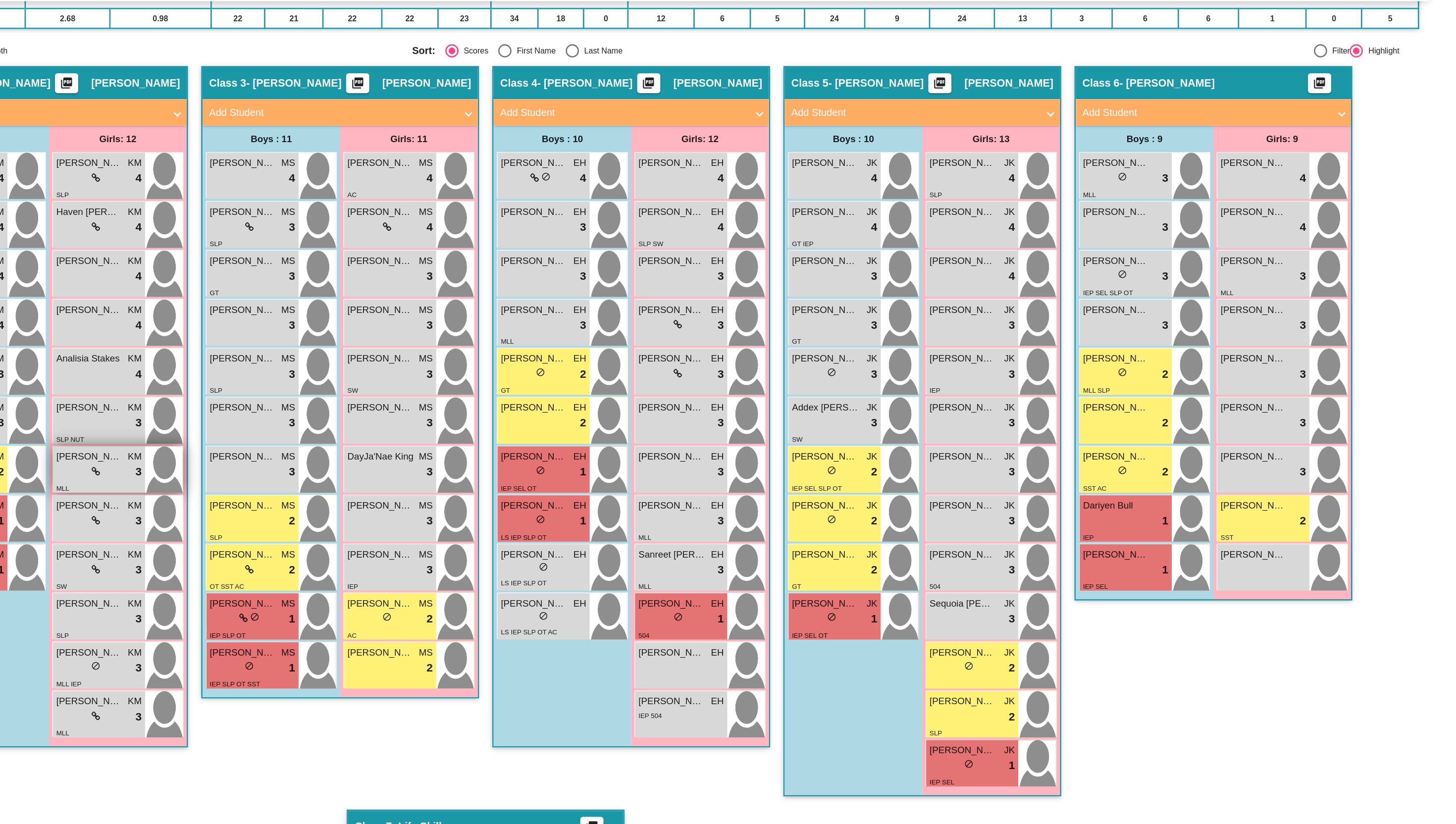
scroll to position [0, 0]
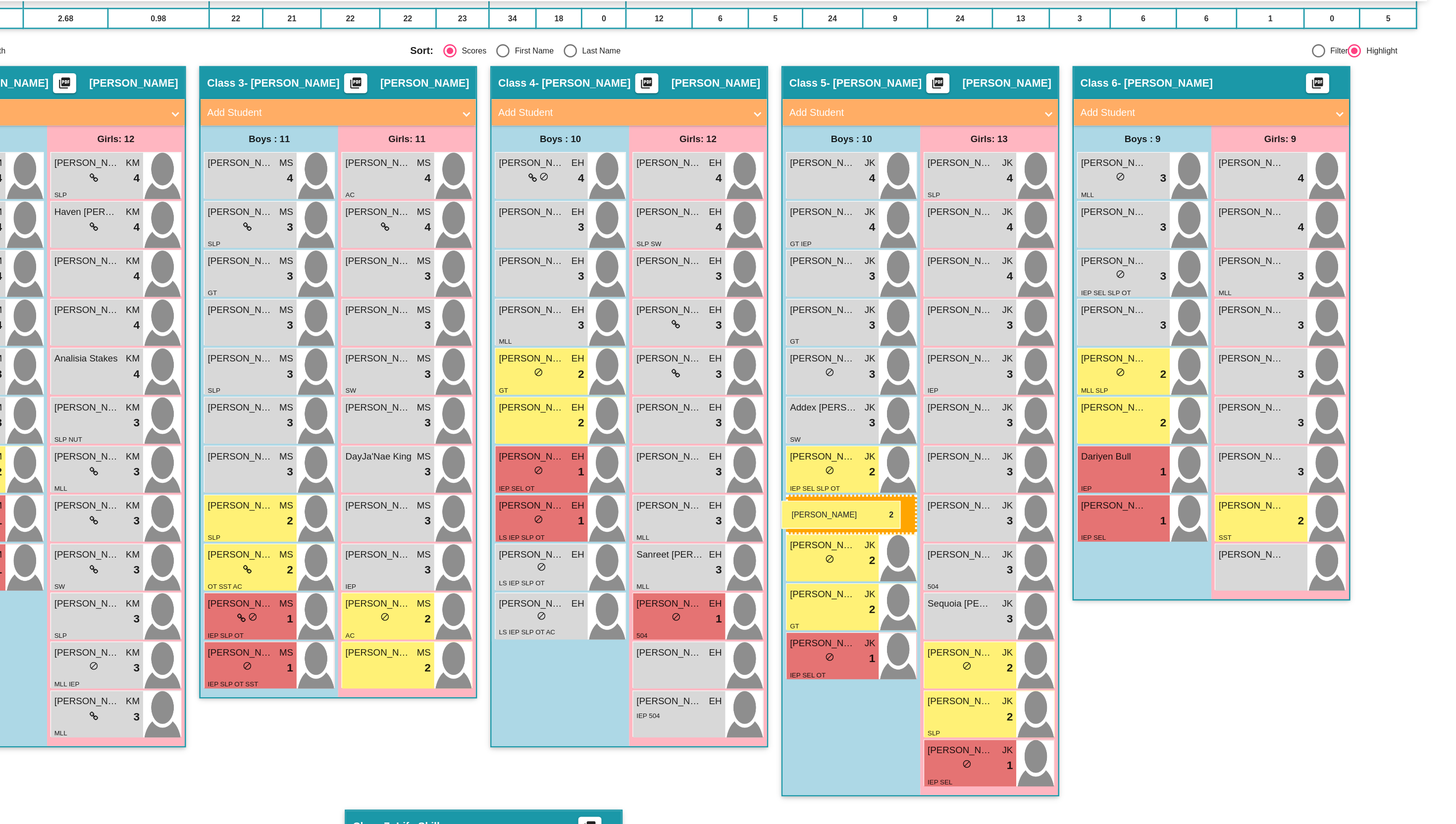
drag, startPoint x: 1219, startPoint y: 419, endPoint x: 951, endPoint y: 435, distance: 268.5
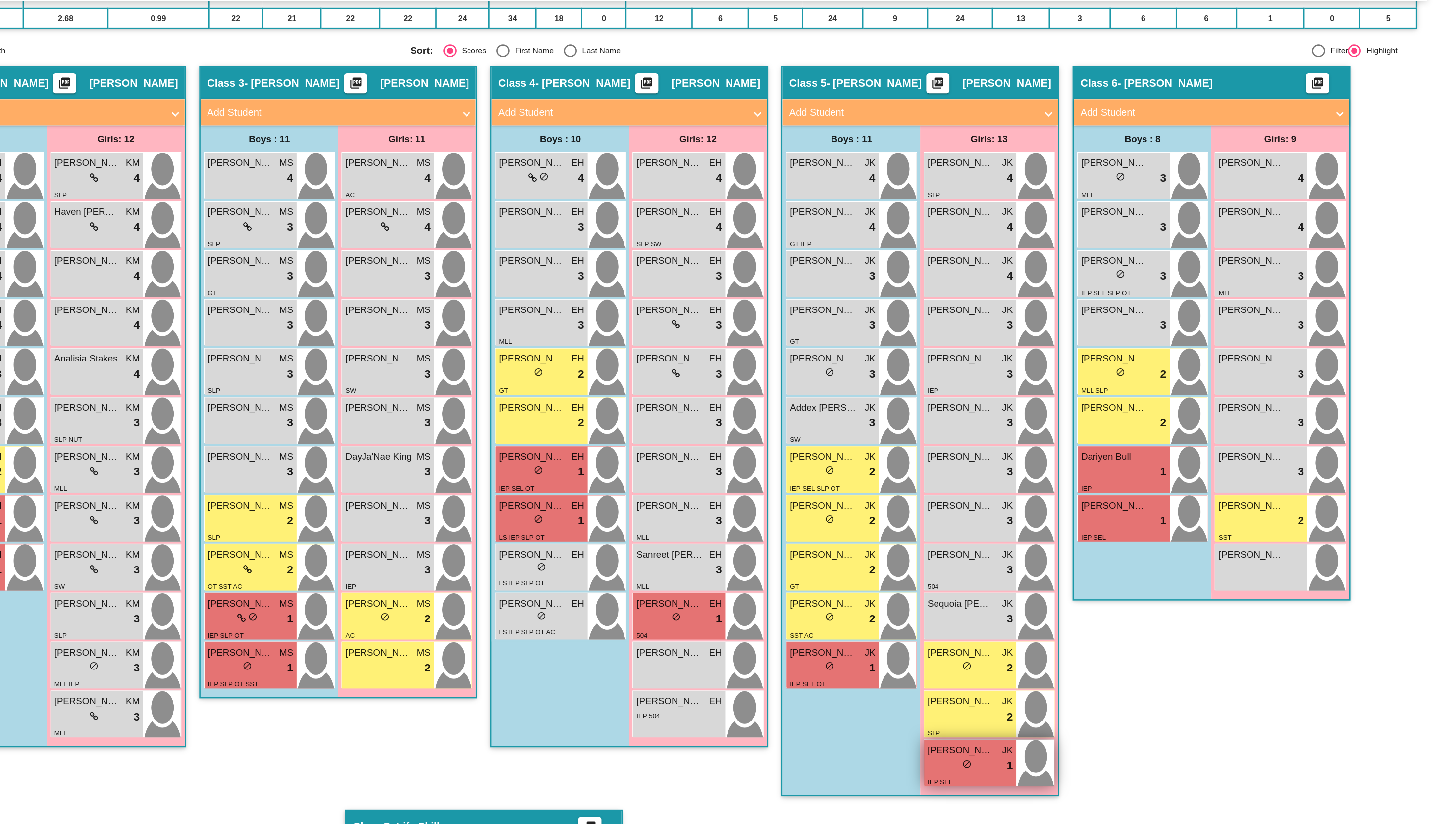
click at [1070, 636] on div "lock do_not_disturb_alt 1" at bounding box center [1092, 633] width 64 height 13
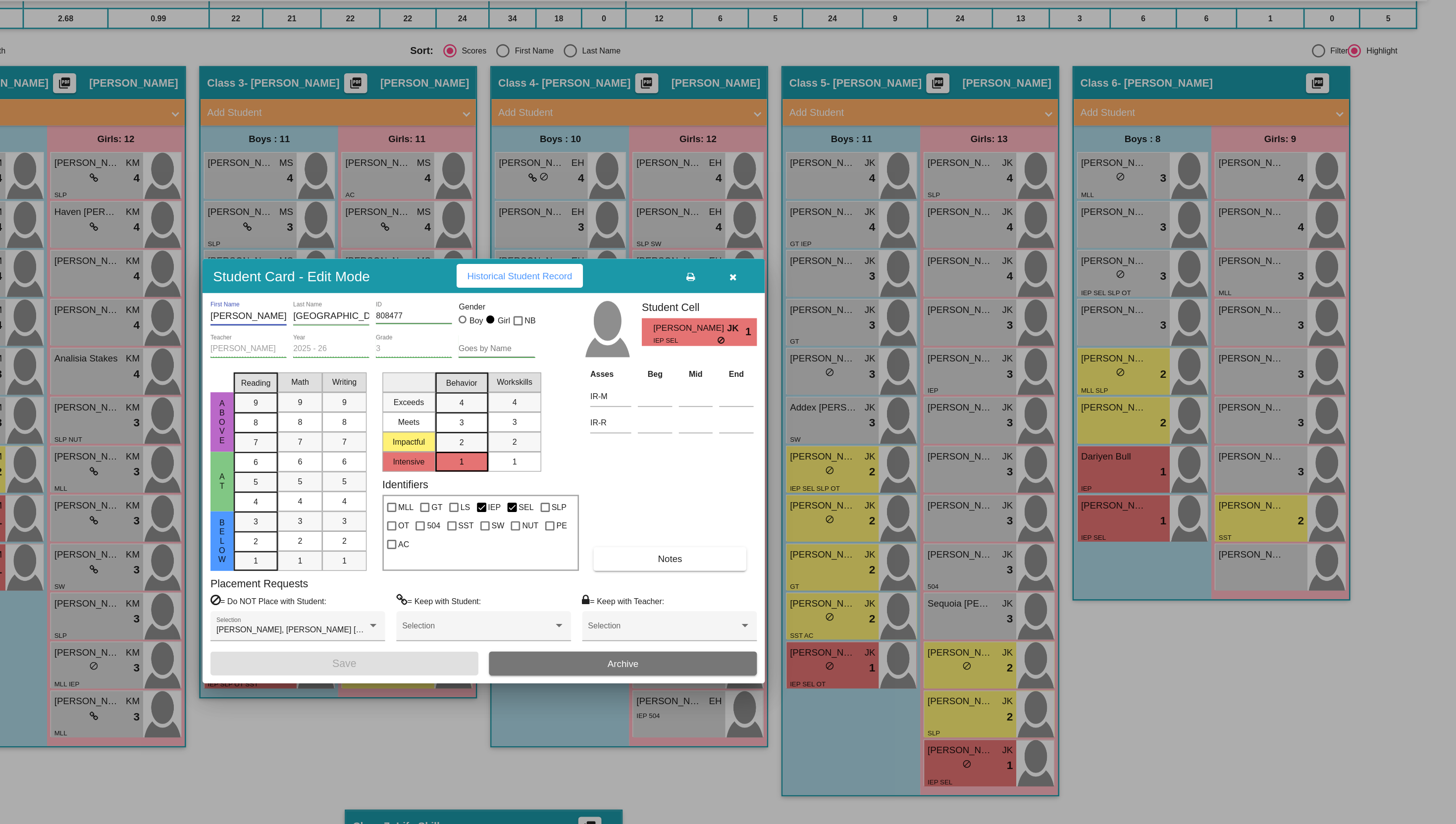
click at [533, 294] on input "[PERSON_NAME]" at bounding box center [552, 296] width 57 height 8
type input "[GEOGRAPHIC_DATA]"
paste input "[PERSON_NAME]"
type input "[PERSON_NAME]"
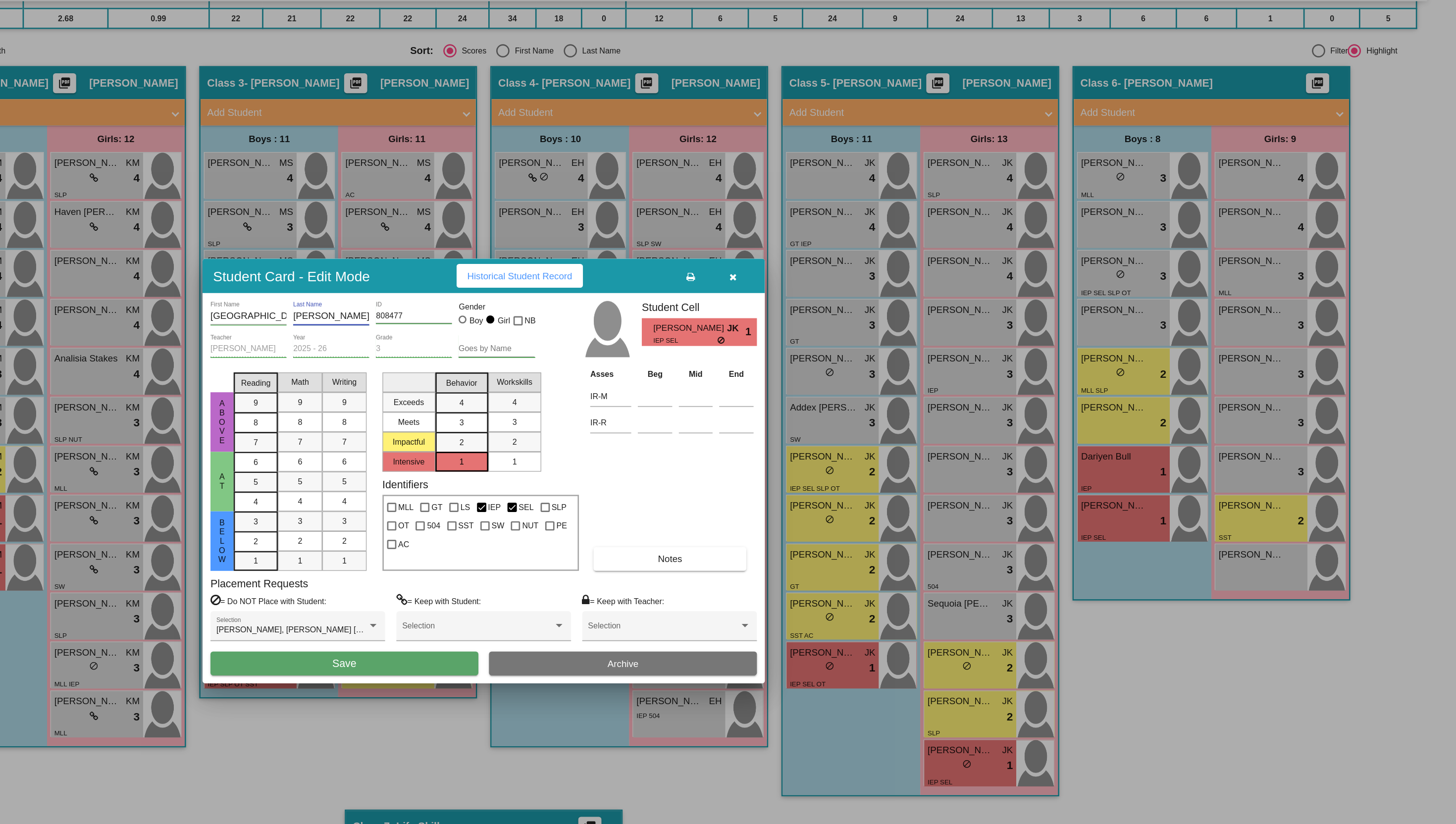
click at [623, 556] on span "Save" at bounding box center [624, 556] width 18 height 8
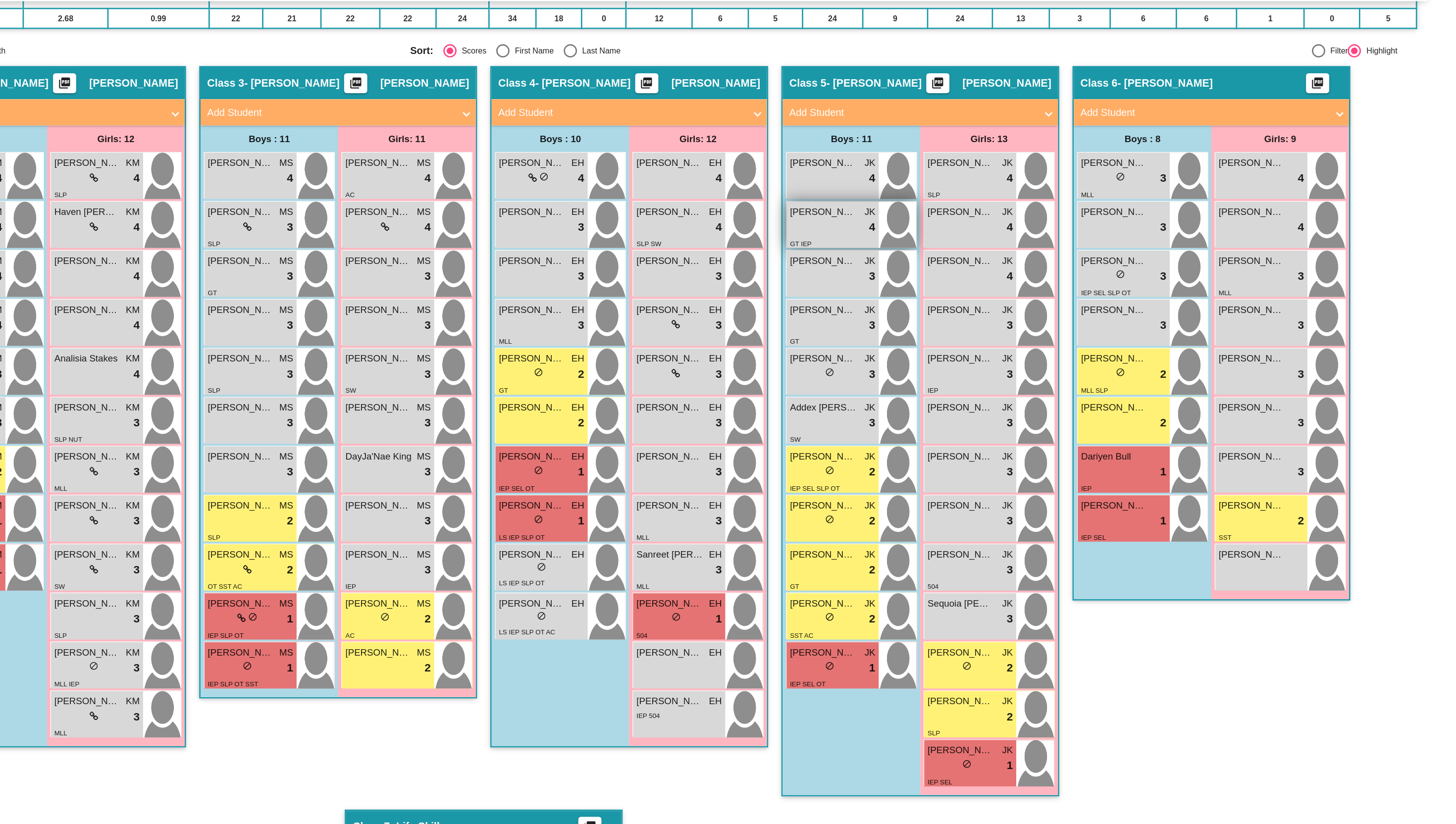
click at [966, 227] on div "lock do_not_disturb_alt 4" at bounding box center [989, 230] width 64 height 13
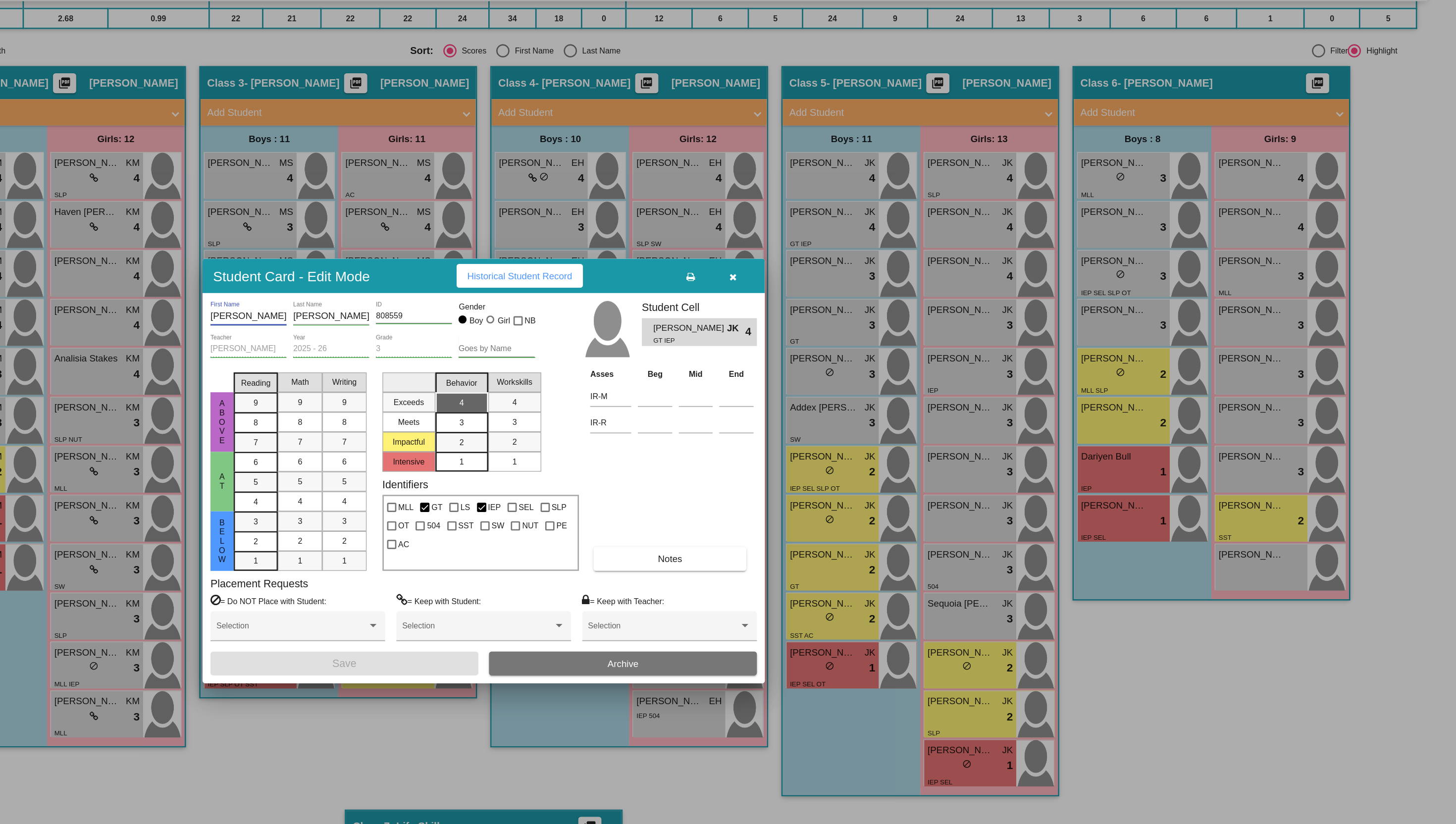
click at [532, 297] on input "[PERSON_NAME]" at bounding box center [552, 296] width 57 height 8
type input "[PERSON_NAME]"
paste input "[PERSON_NAME]"
type input "[PERSON_NAME]"
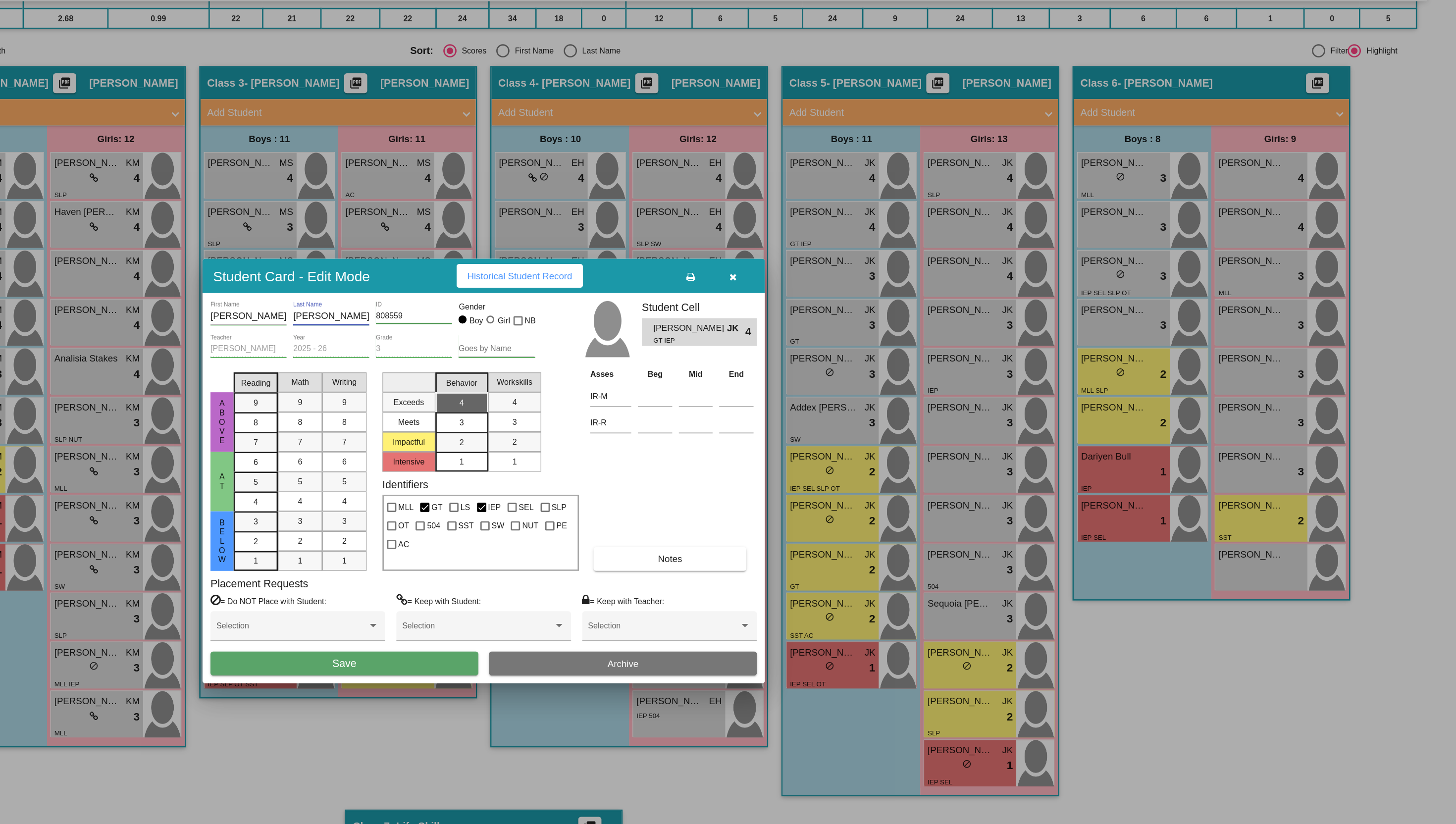
click at [646, 554] on button "Save" at bounding box center [624, 556] width 201 height 18
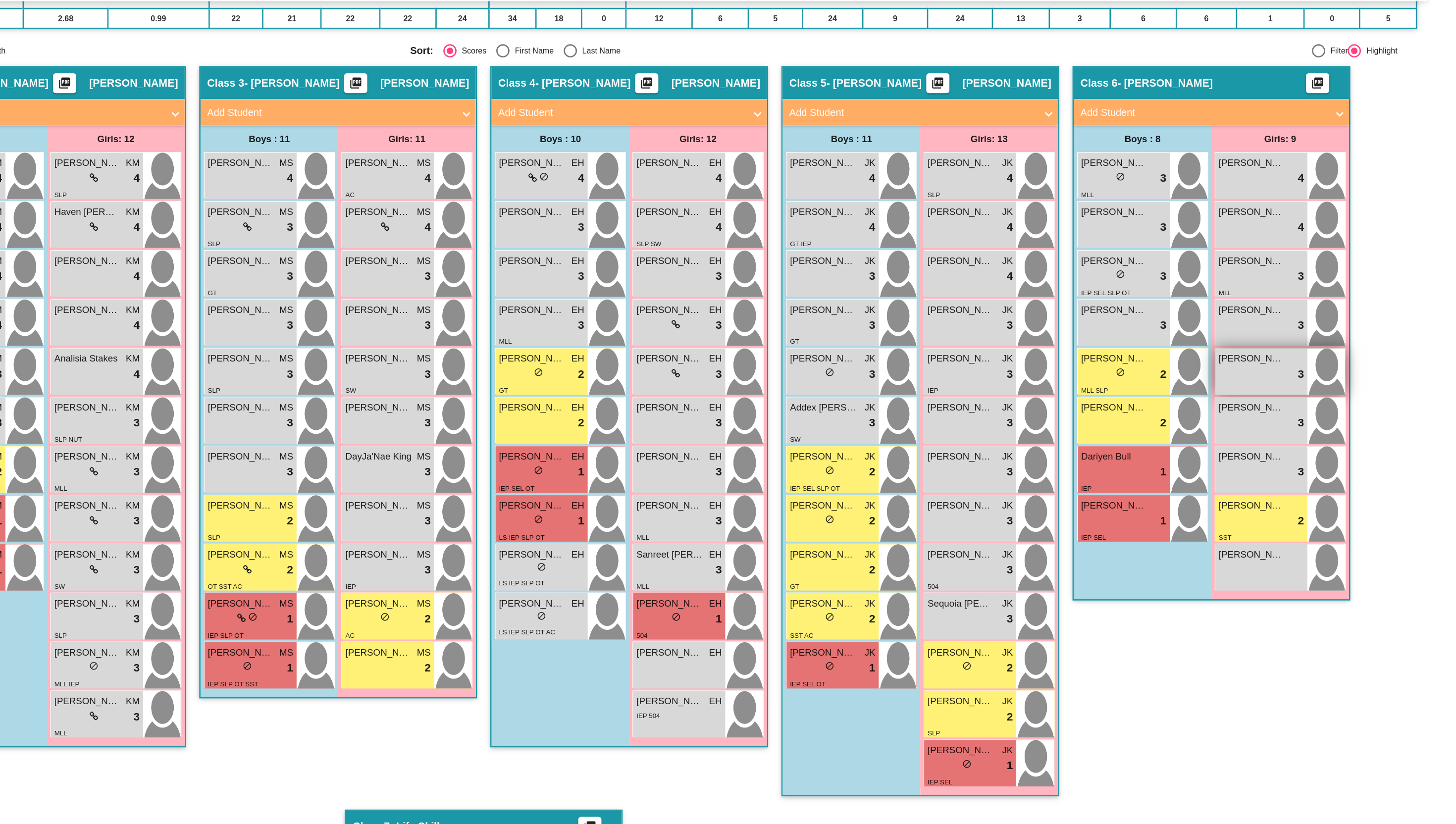
scroll to position [153, 0]
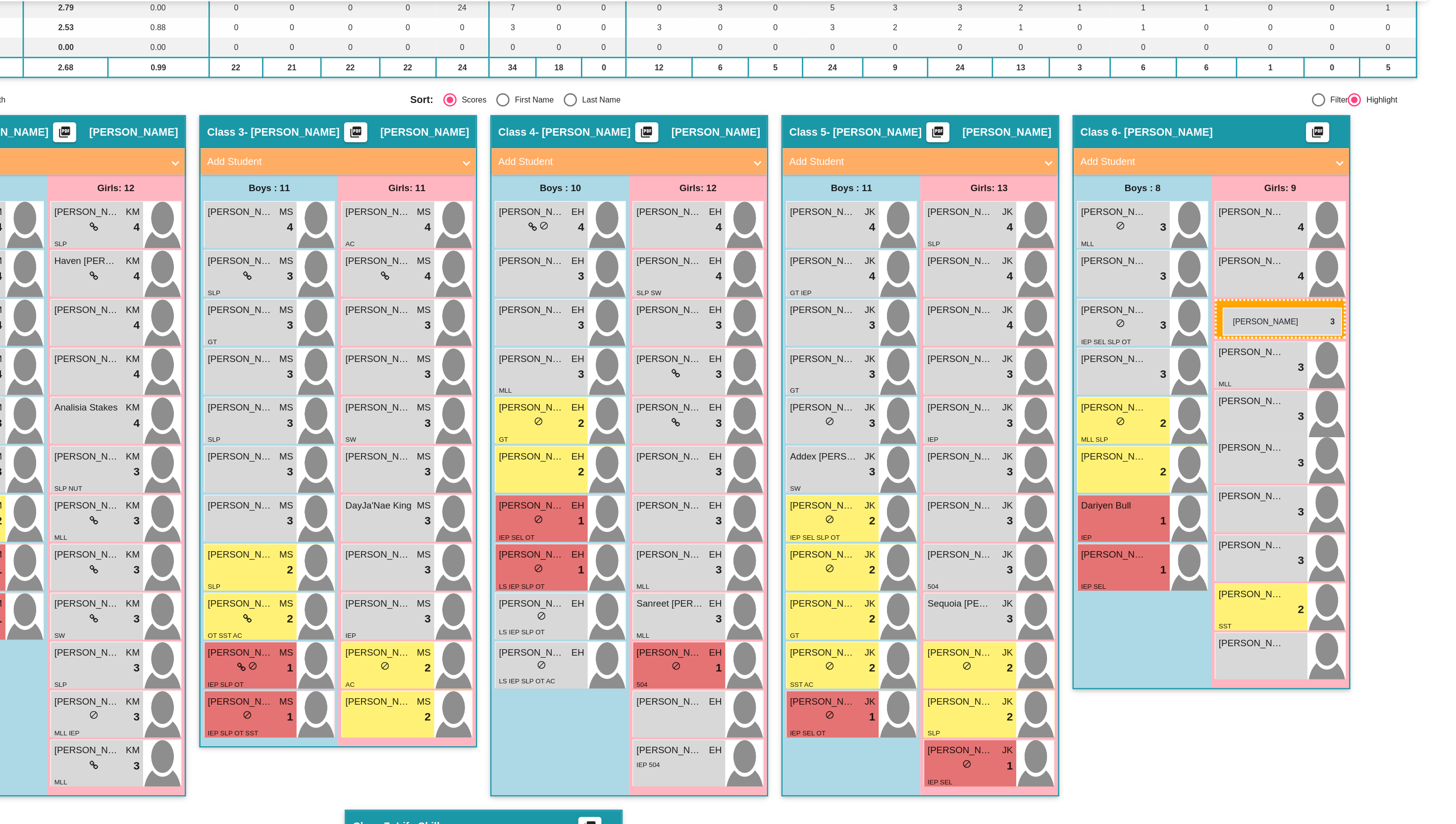
drag, startPoint x: 1085, startPoint y: 378, endPoint x: 1281, endPoint y: 290, distance: 214.8
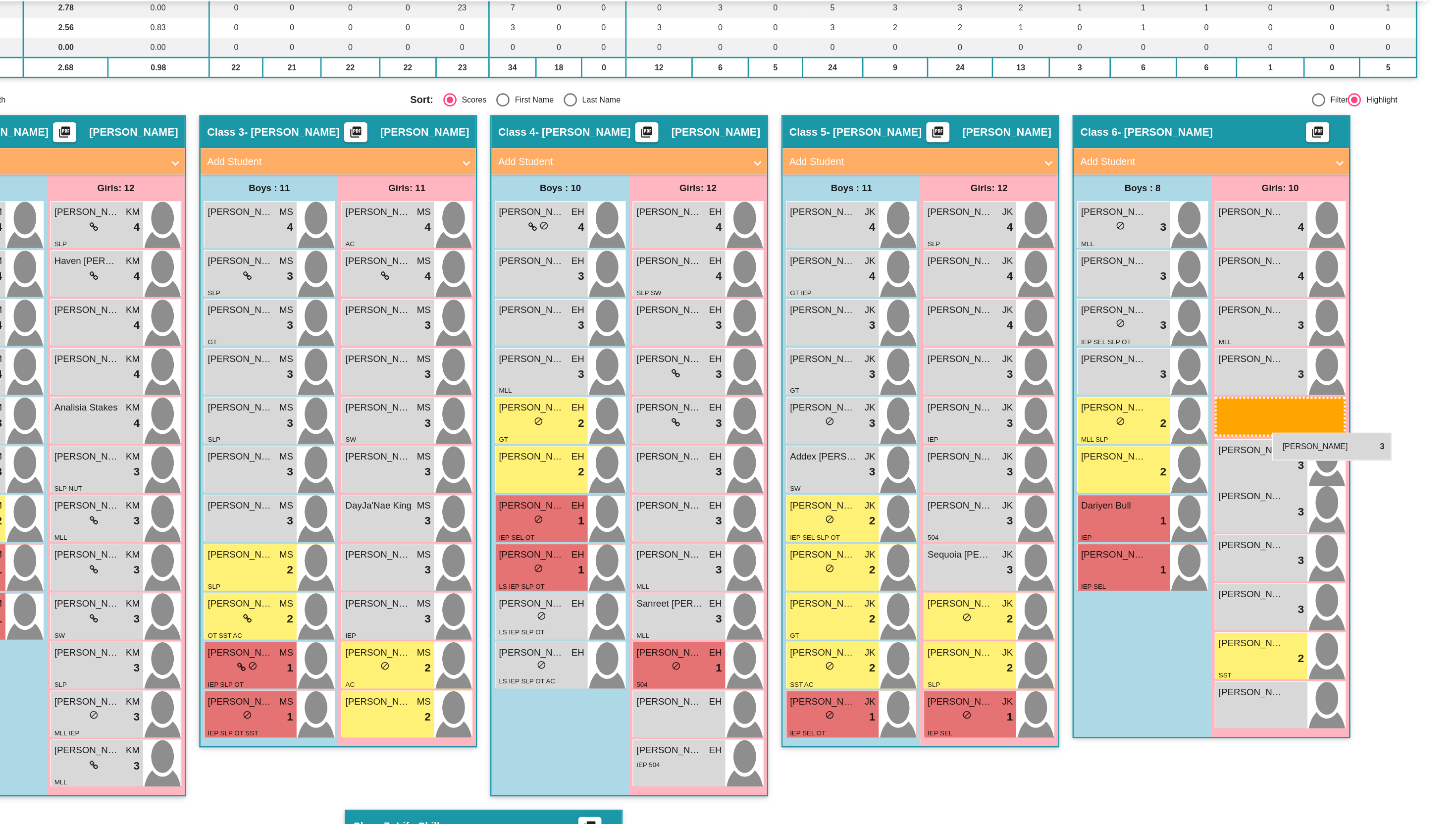
drag, startPoint x: 1087, startPoint y: 448, endPoint x: 1318, endPoint y: 383, distance: 240.0
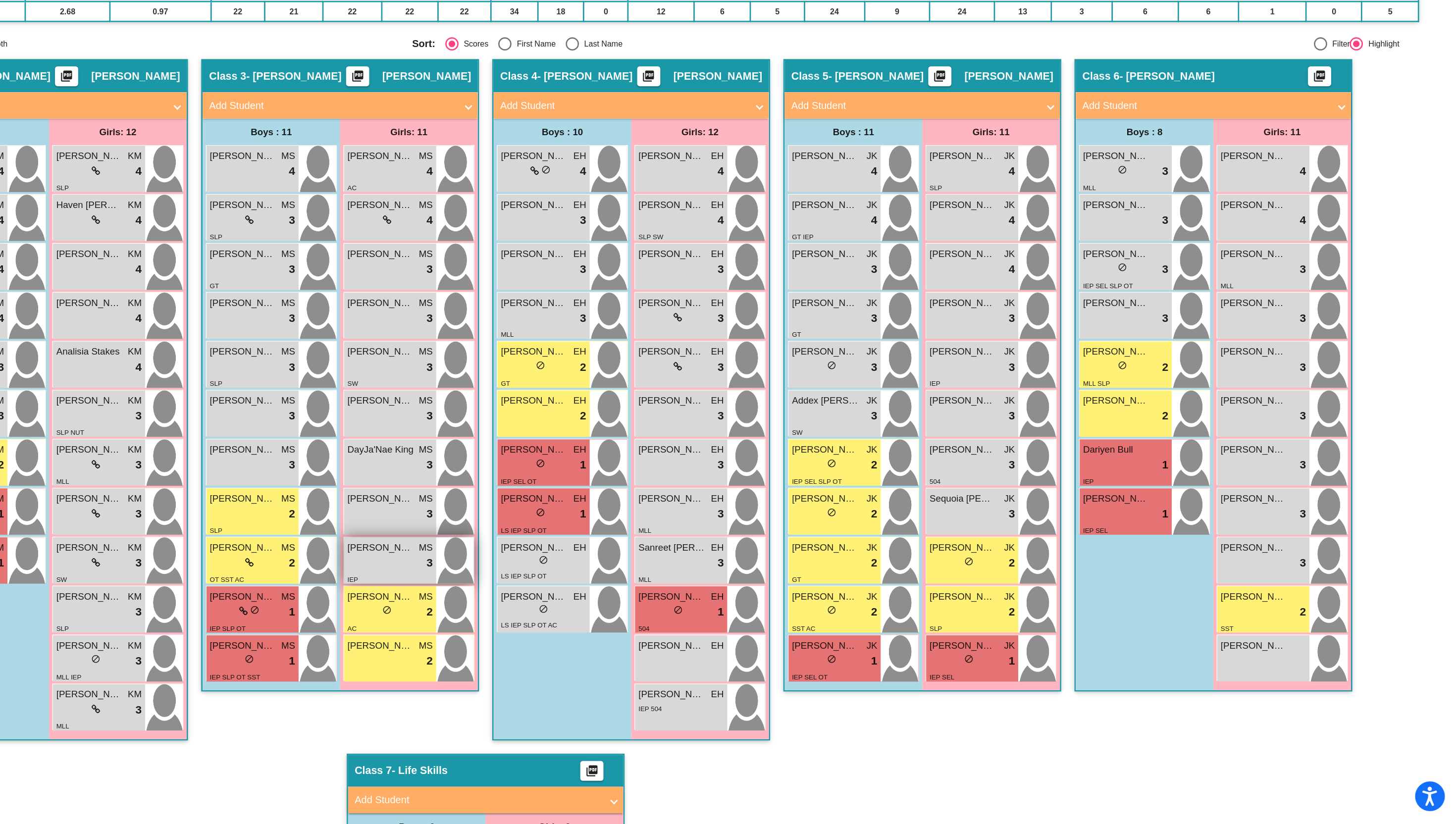
scroll to position [47, 0]
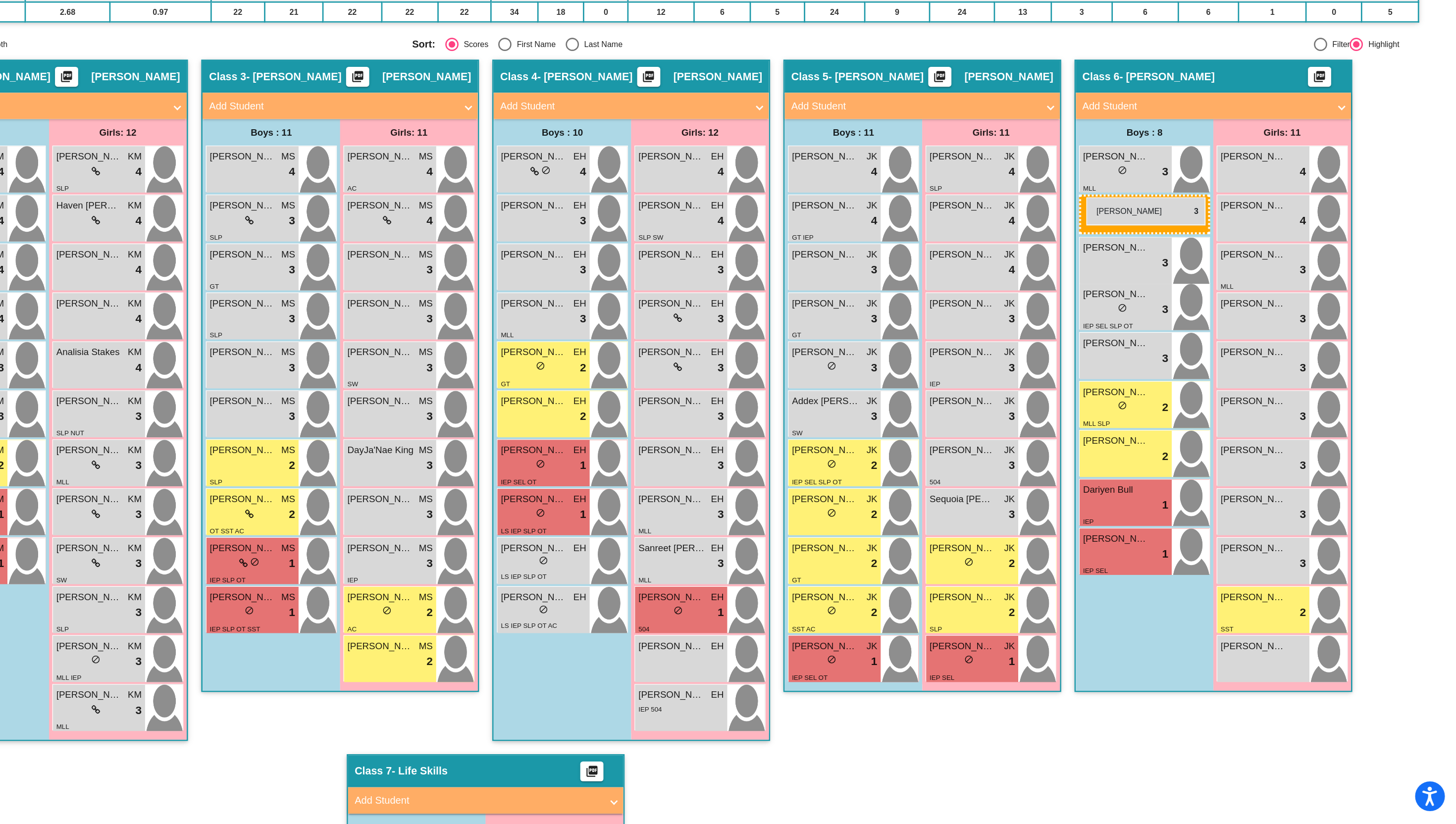
drag, startPoint x: 556, startPoint y: 448, endPoint x: 1178, endPoint y: 355, distance: 628.9
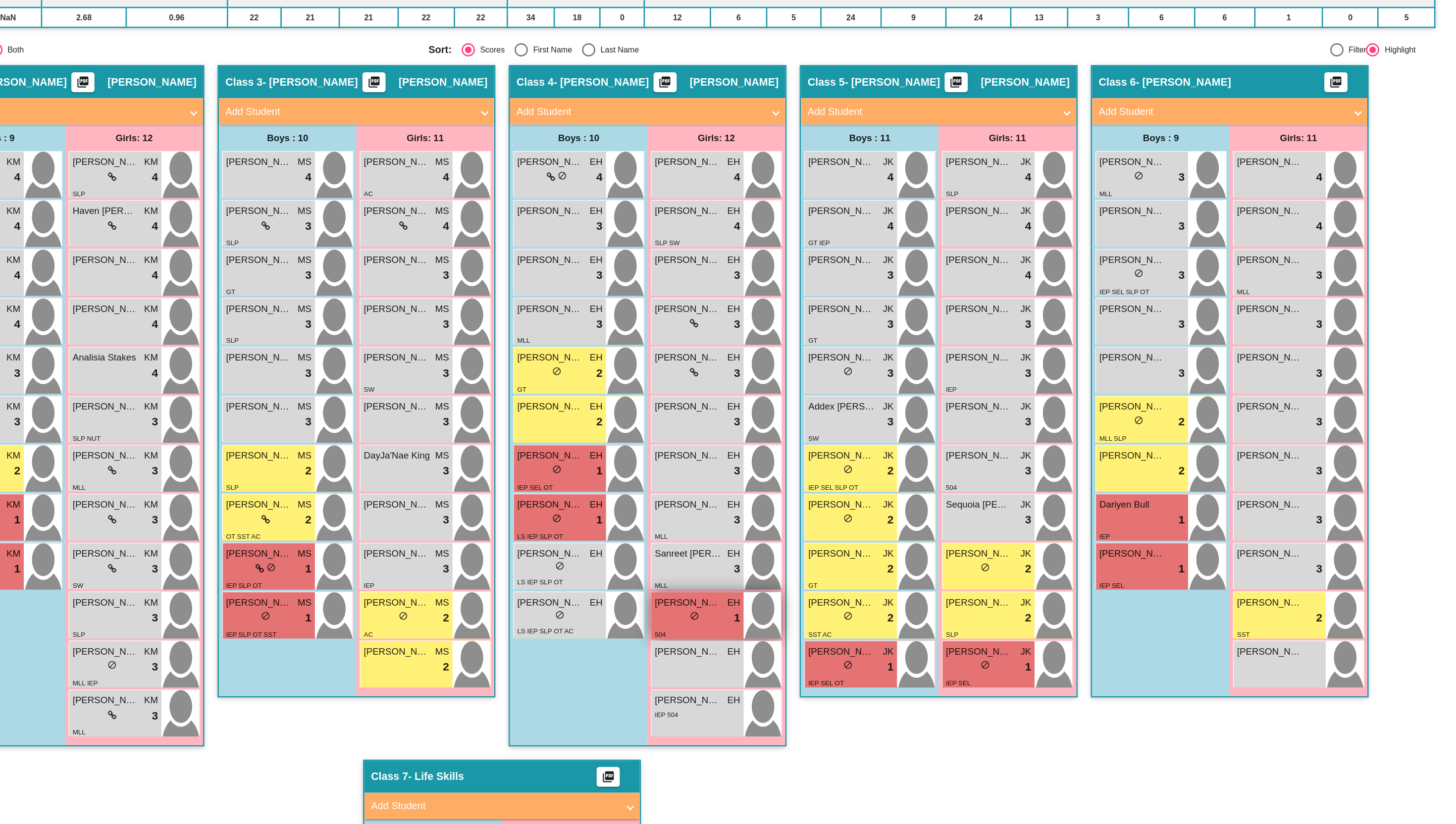
scroll to position [0, 0]
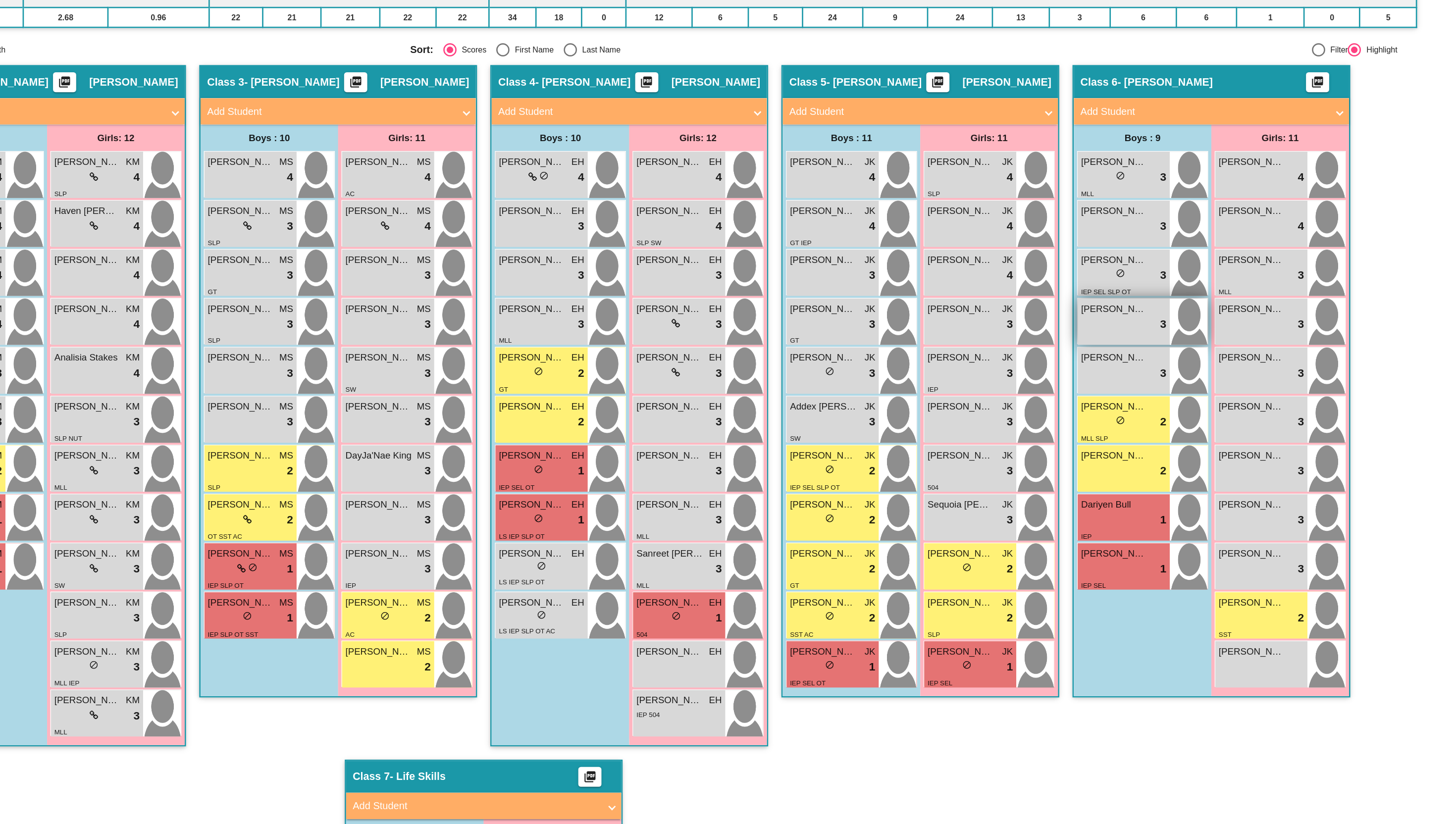
click at [1199, 326] on span "[PERSON_NAME]" at bounding box center [1200, 328] width 50 height 10
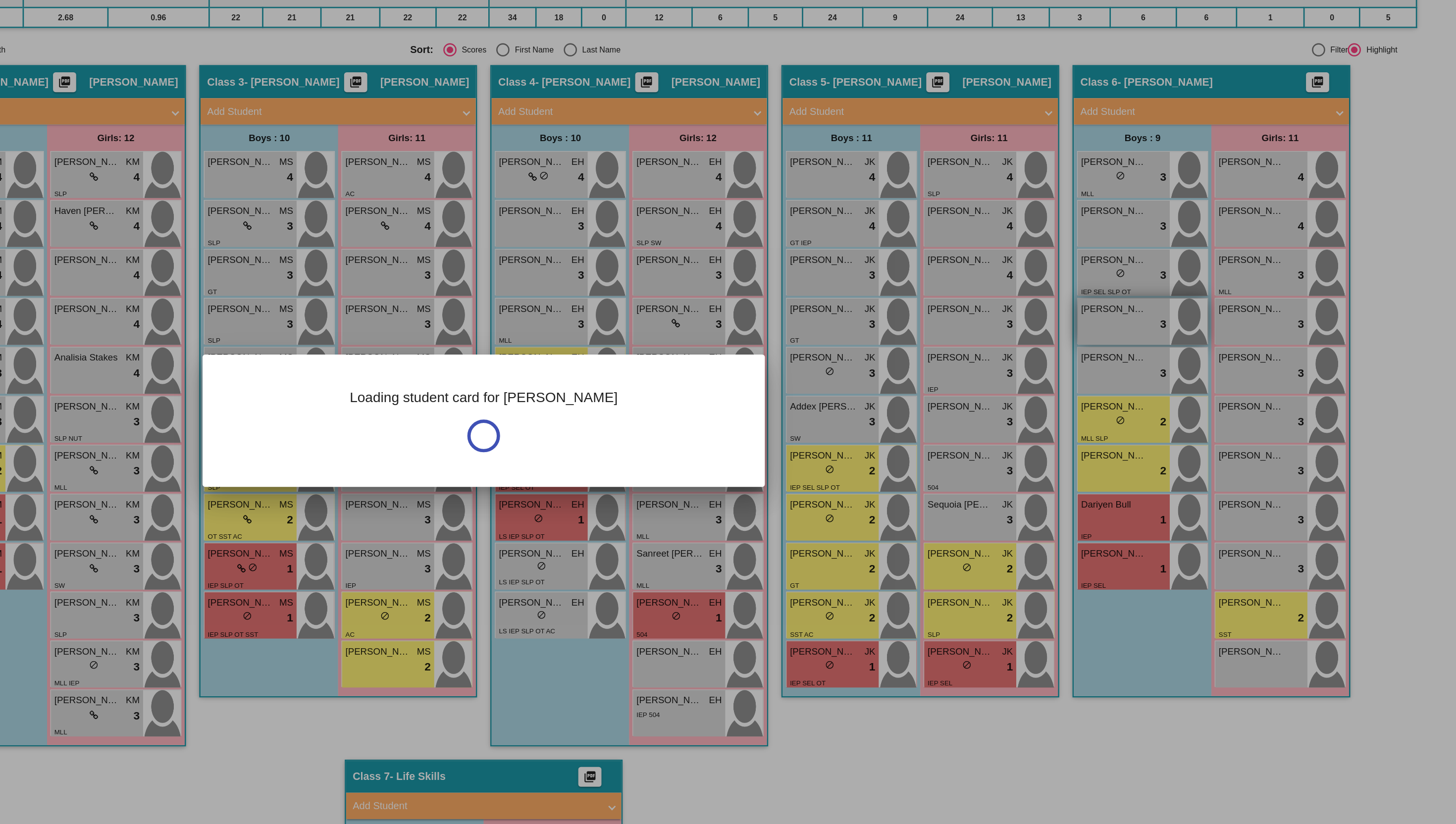
click at [1199, 326] on div at bounding box center [728, 412] width 1456 height 824
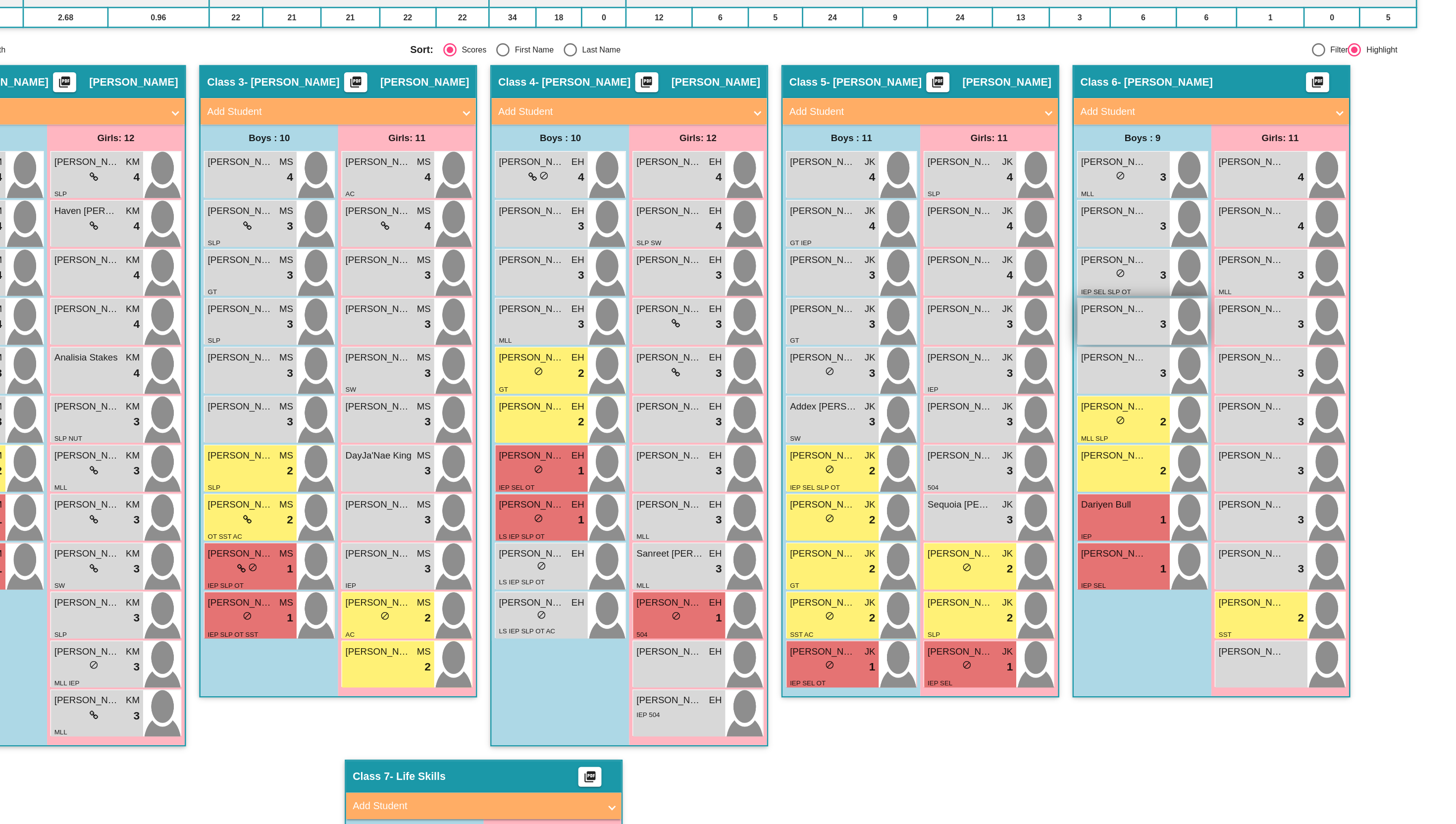
click at [1199, 326] on span "[PERSON_NAME]" at bounding box center [1200, 328] width 50 height 10
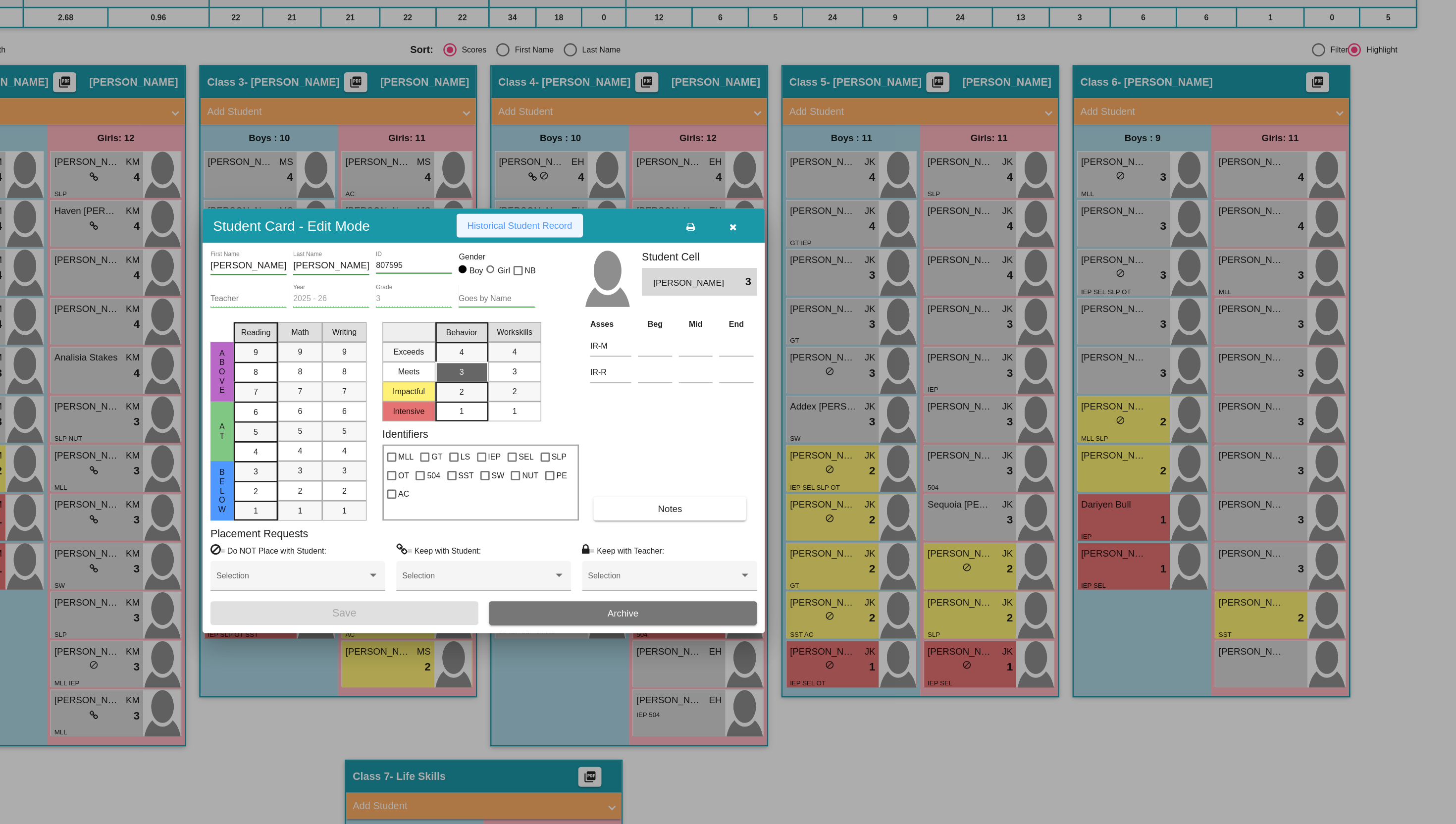
click at [762, 265] on span "Historical Student Record" at bounding box center [755, 266] width 79 height 8
click at [911, 265] on button "button" at bounding box center [915, 266] width 32 height 18
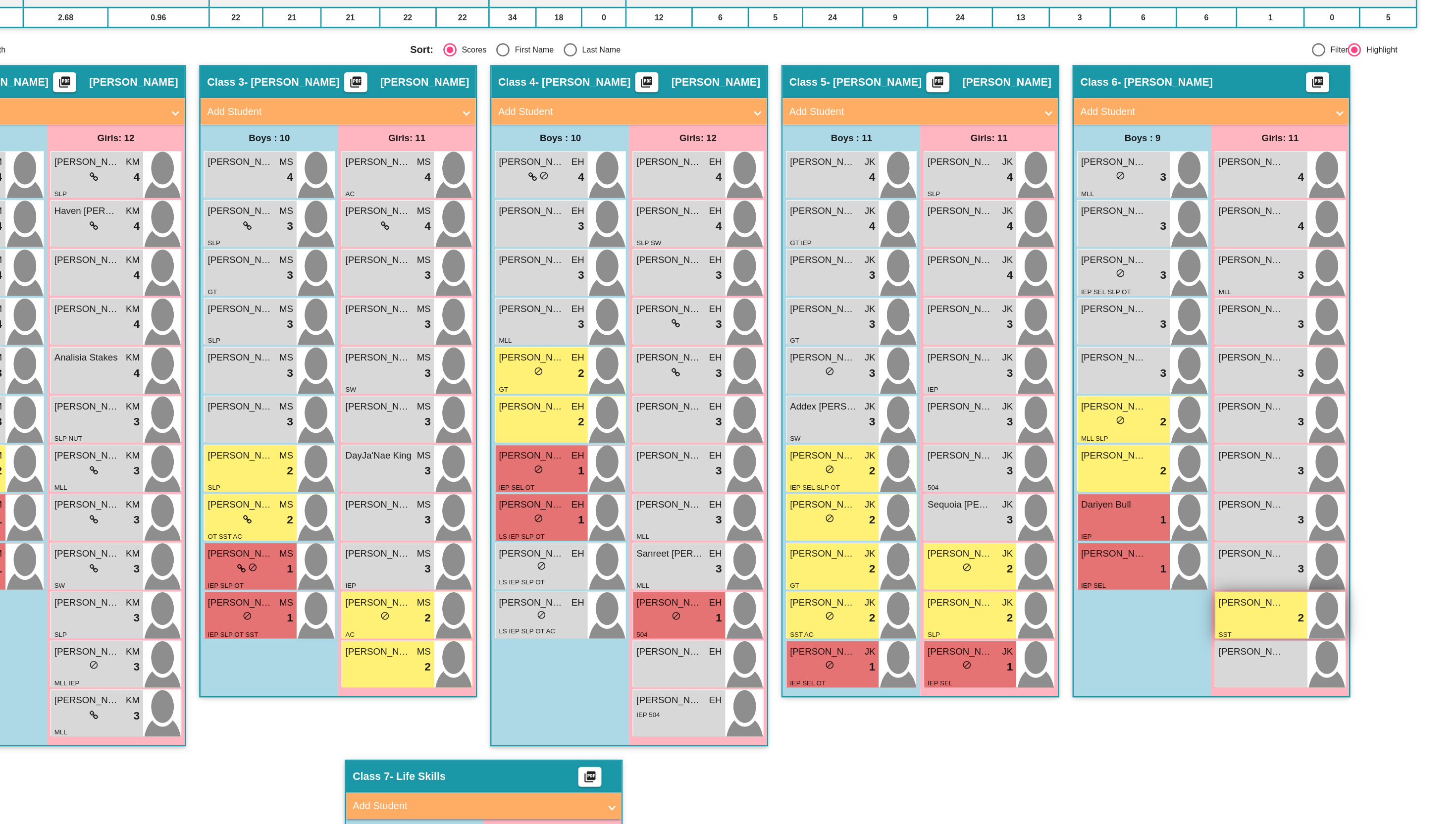
click at [1291, 559] on div "lock do_not_disturb_alt 2" at bounding box center [1310, 559] width 64 height 13
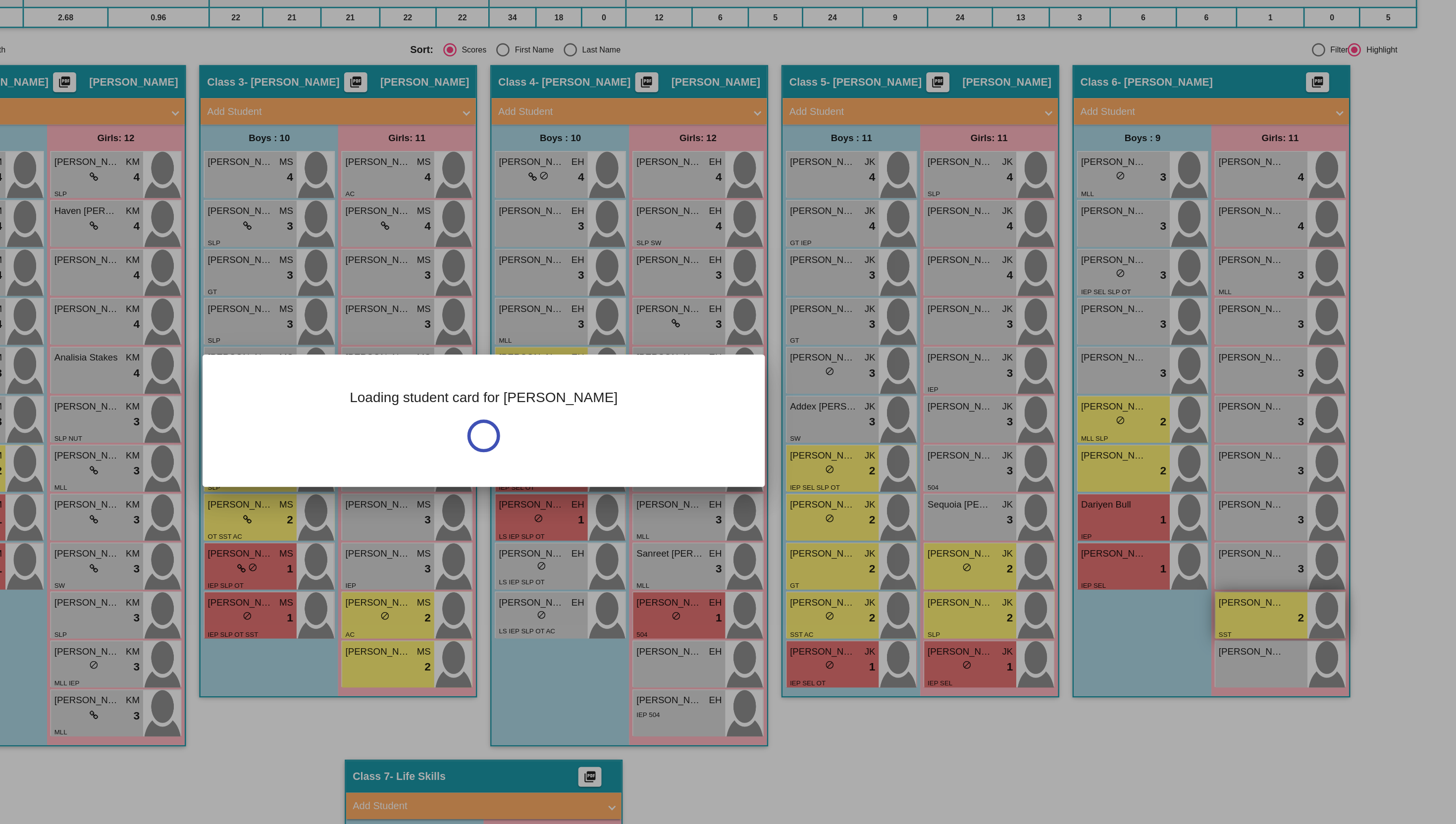
click at [1291, 559] on div at bounding box center [728, 412] width 1456 height 824
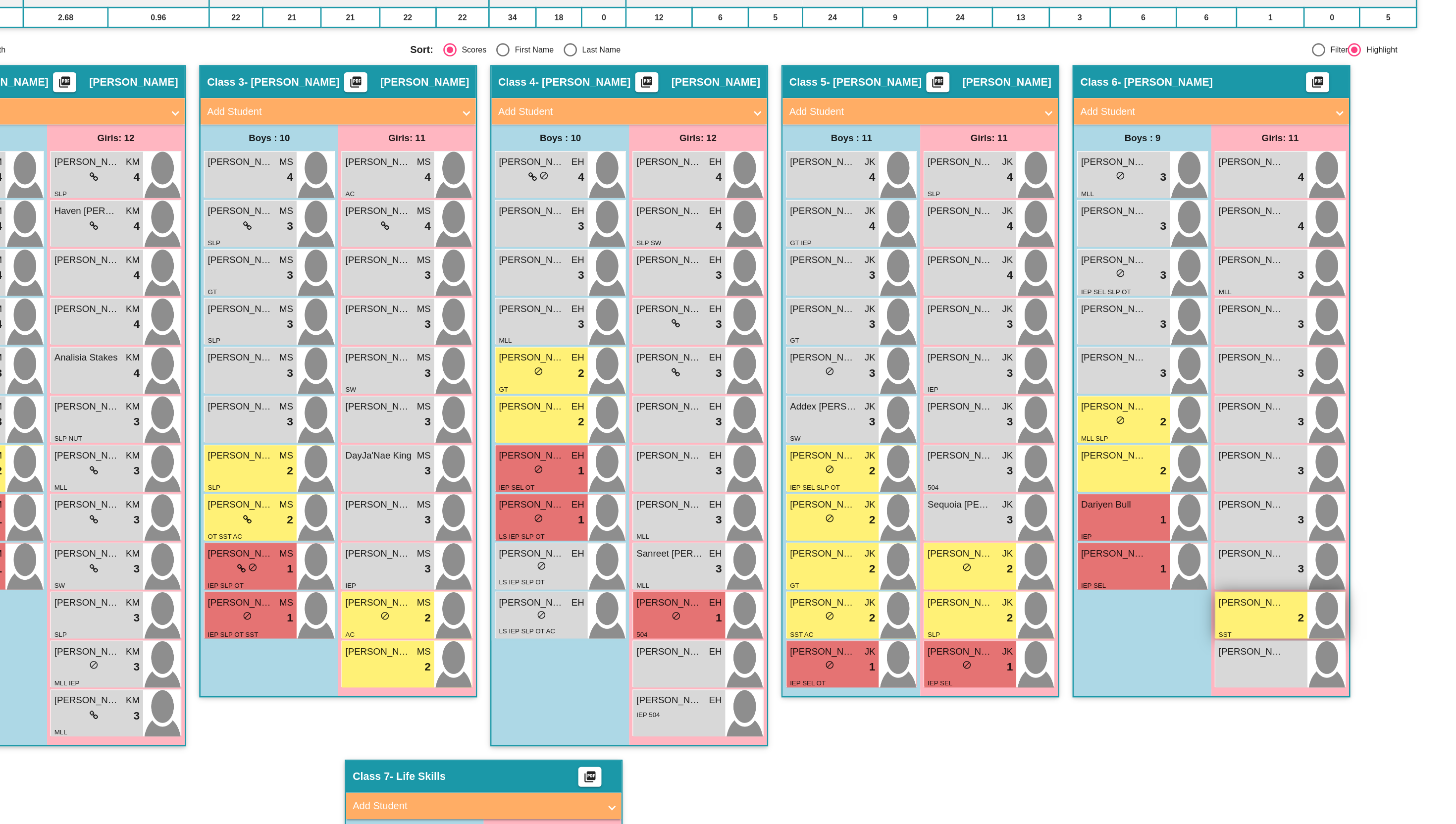
click at [1291, 559] on div "lock do_not_disturb_alt 2" at bounding box center [1310, 559] width 64 height 13
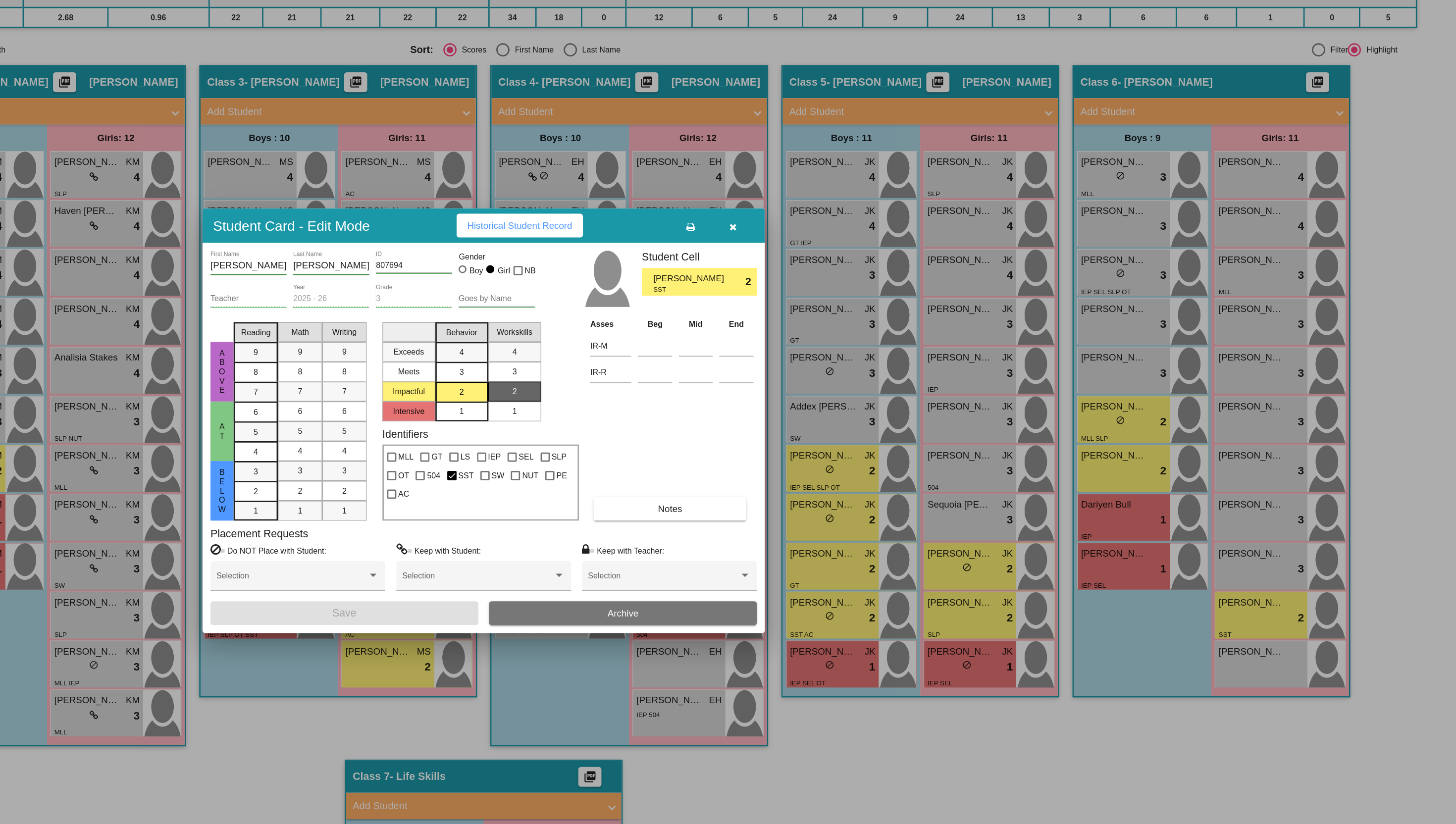
click at [753, 265] on span "Historical Student Record" at bounding box center [755, 266] width 79 height 8
click at [914, 265] on icon "button" at bounding box center [915, 267] width 6 height 7
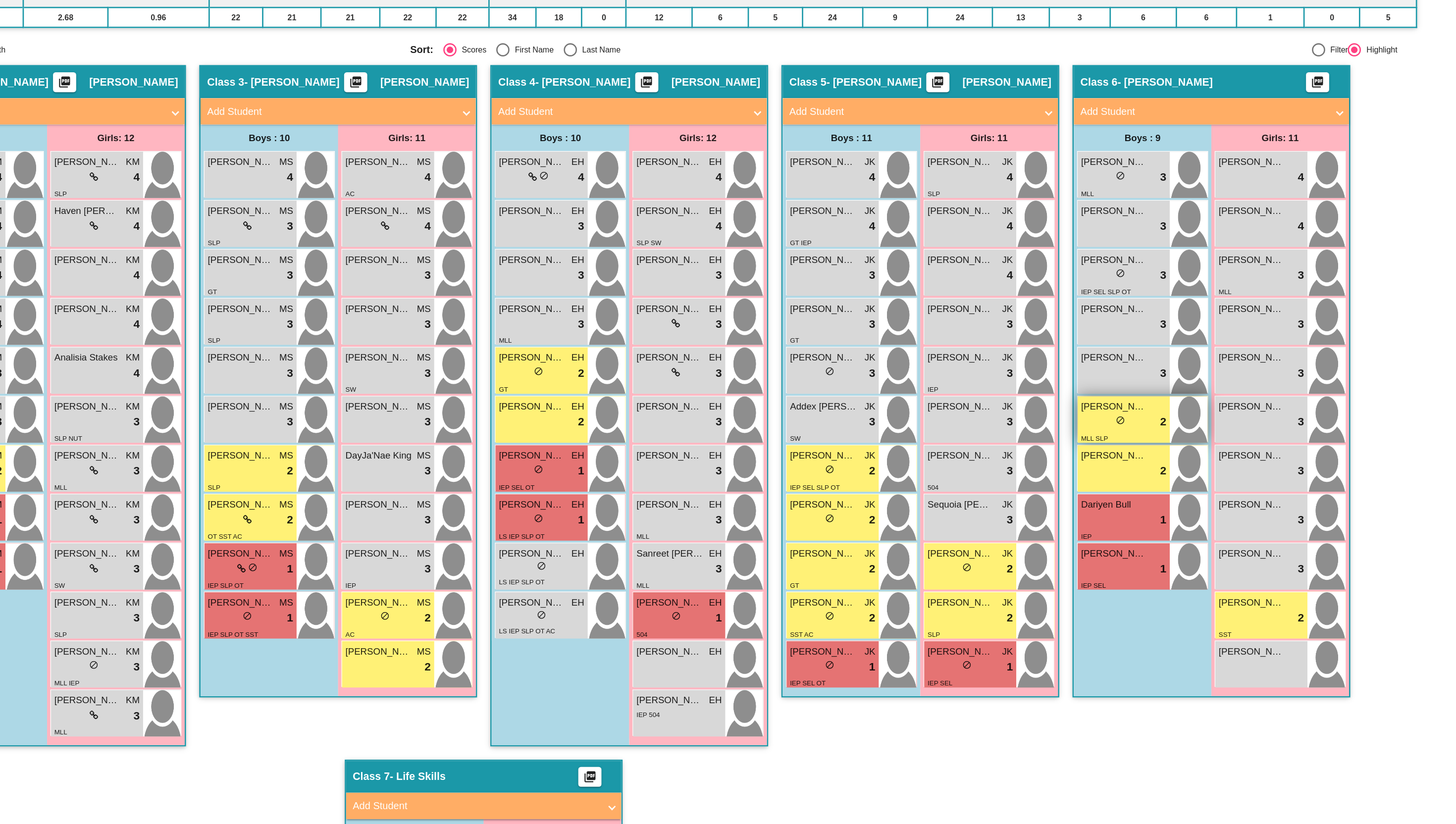
click at [1215, 413] on div "lock do_not_disturb_alt 2" at bounding box center [1207, 413] width 64 height 13
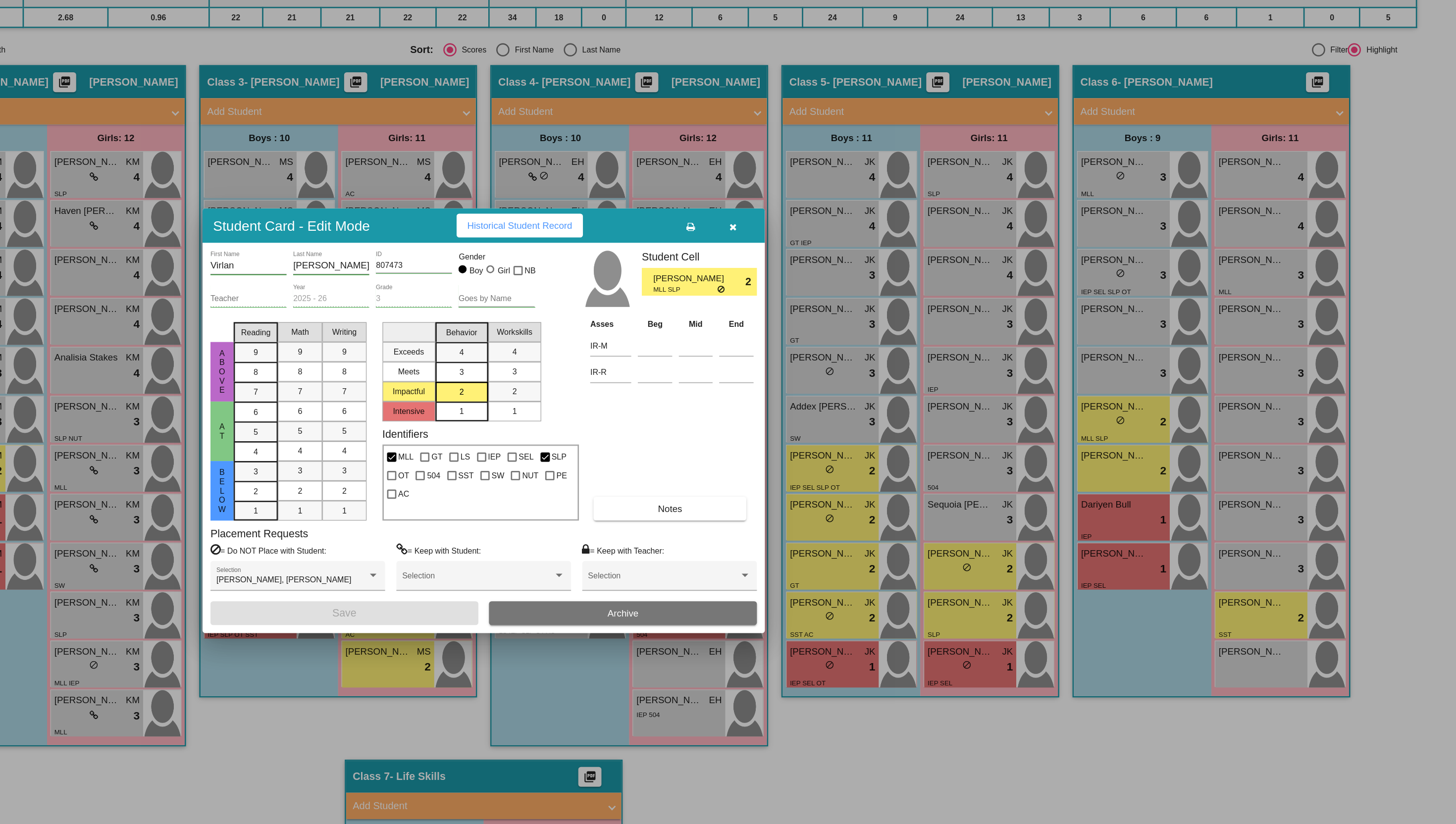
click at [740, 263] on span "Historical Student Record" at bounding box center [755, 266] width 79 height 8
click at [920, 268] on button "button" at bounding box center [915, 266] width 32 height 18
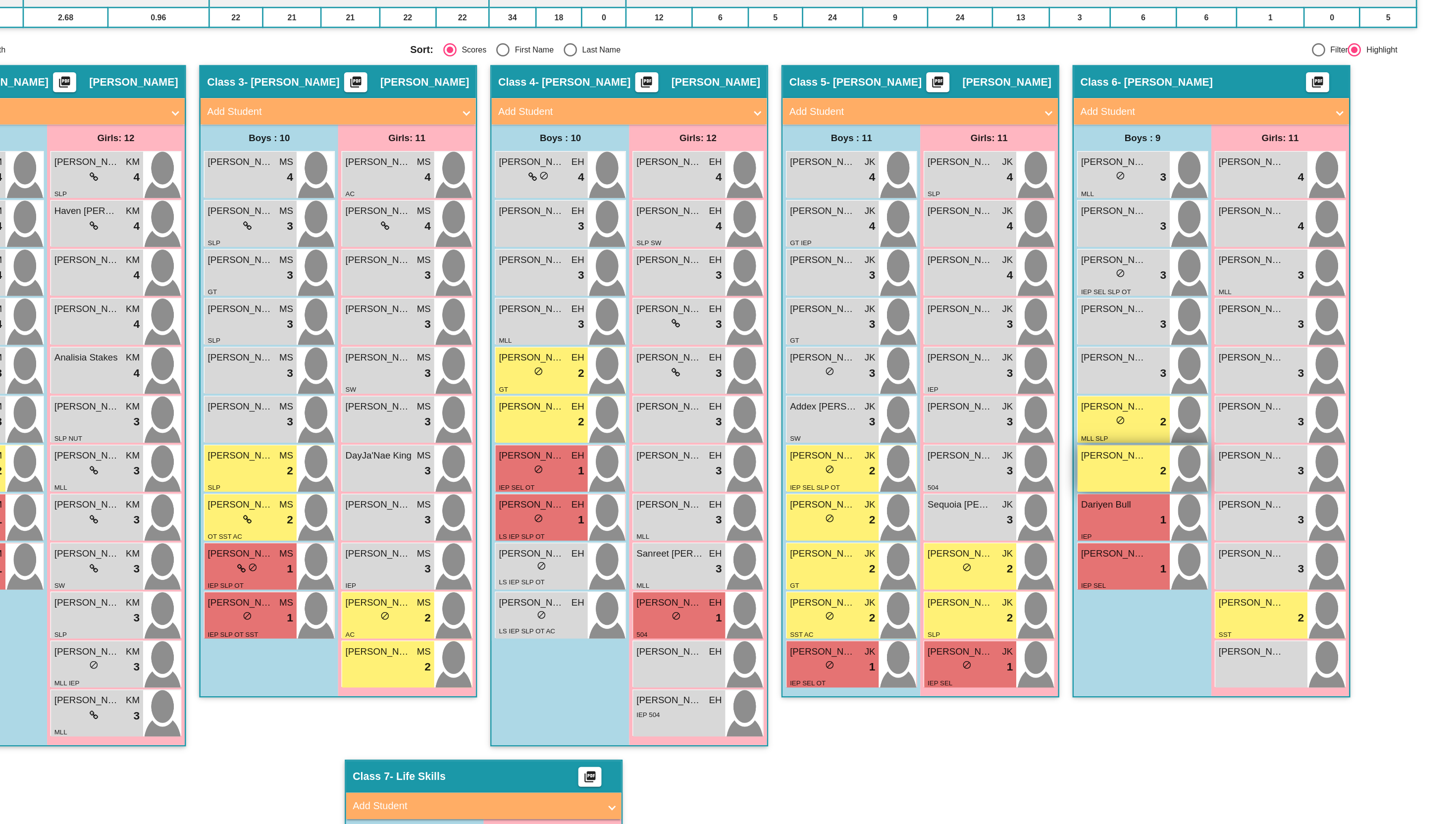
click at [1189, 448] on div "lock do_not_disturb_alt 2" at bounding box center [1207, 450] width 64 height 13
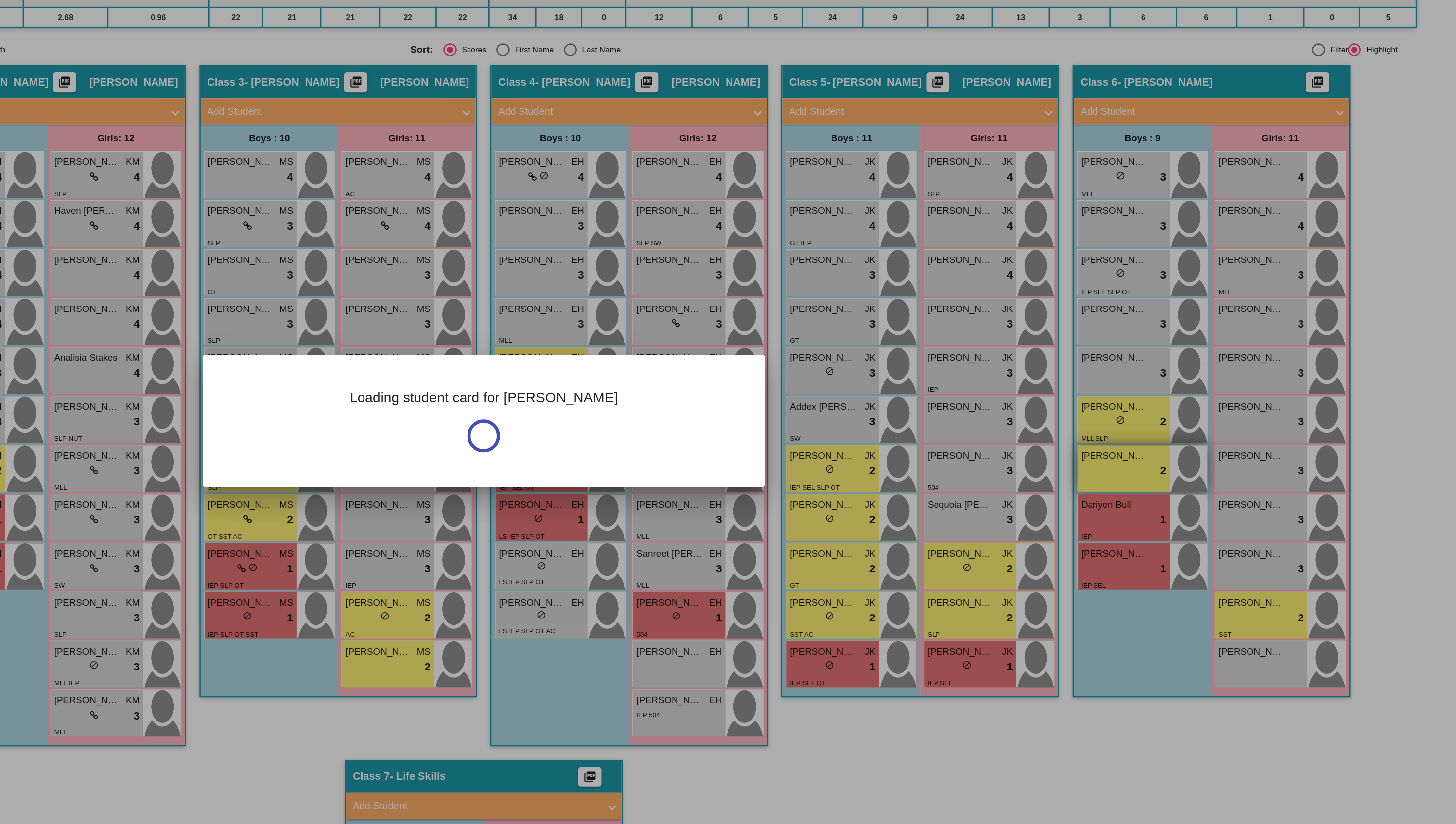
click at [1189, 448] on div at bounding box center [728, 412] width 1456 height 824
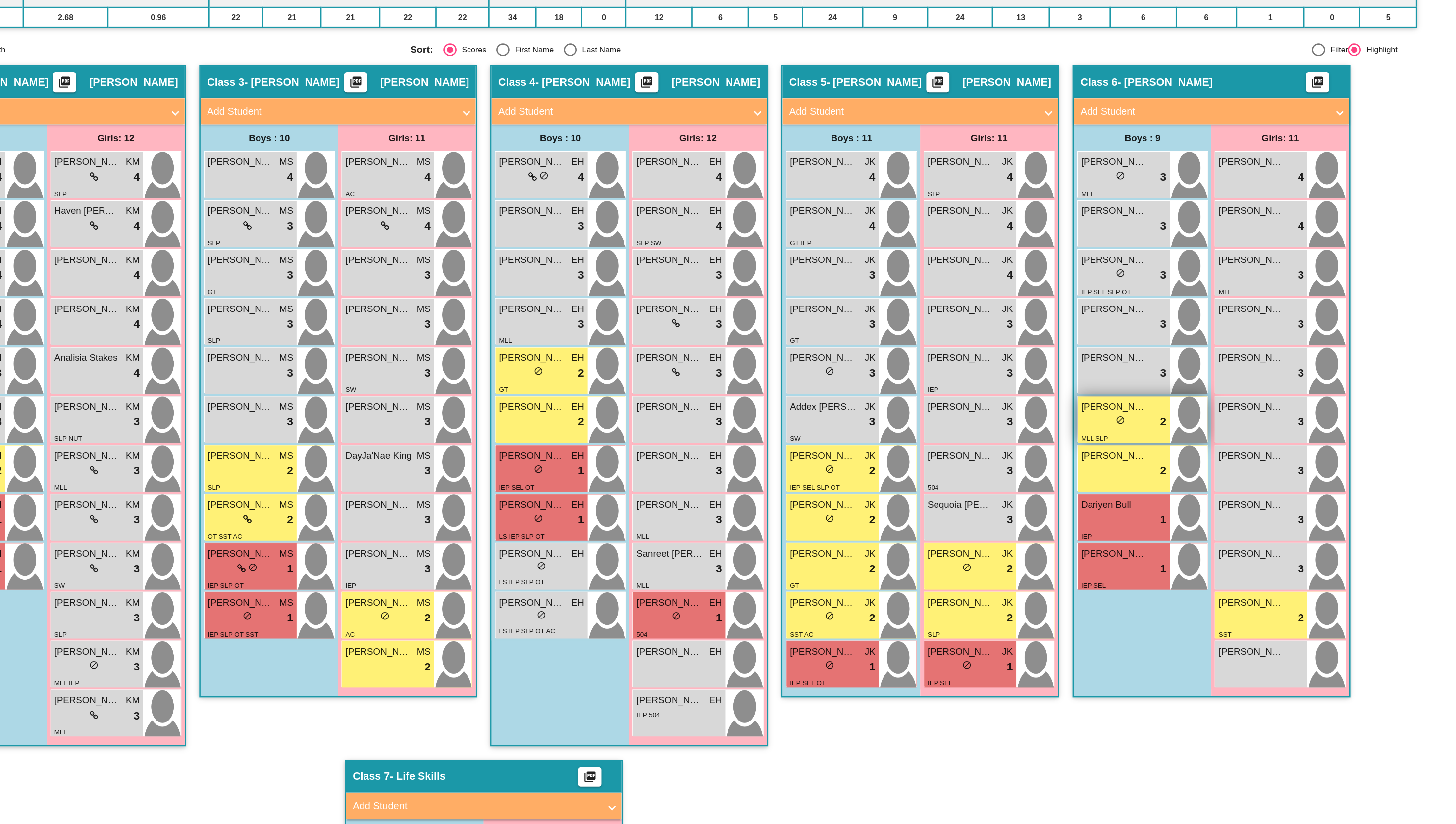
click at [1181, 415] on div "lock do_not_disturb_alt 2" at bounding box center [1207, 413] width 64 height 13
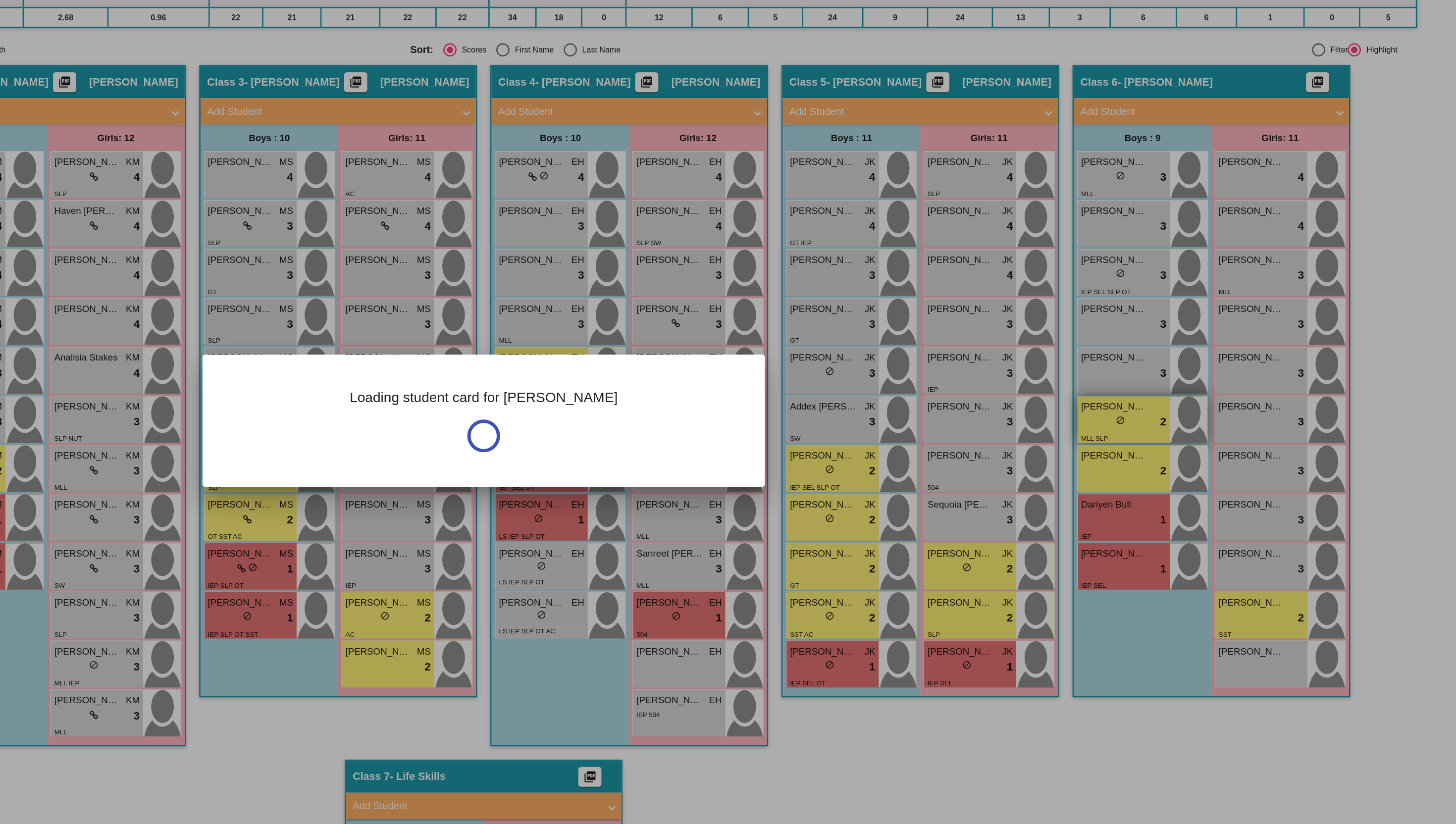
click at [1181, 415] on div at bounding box center [728, 412] width 1456 height 824
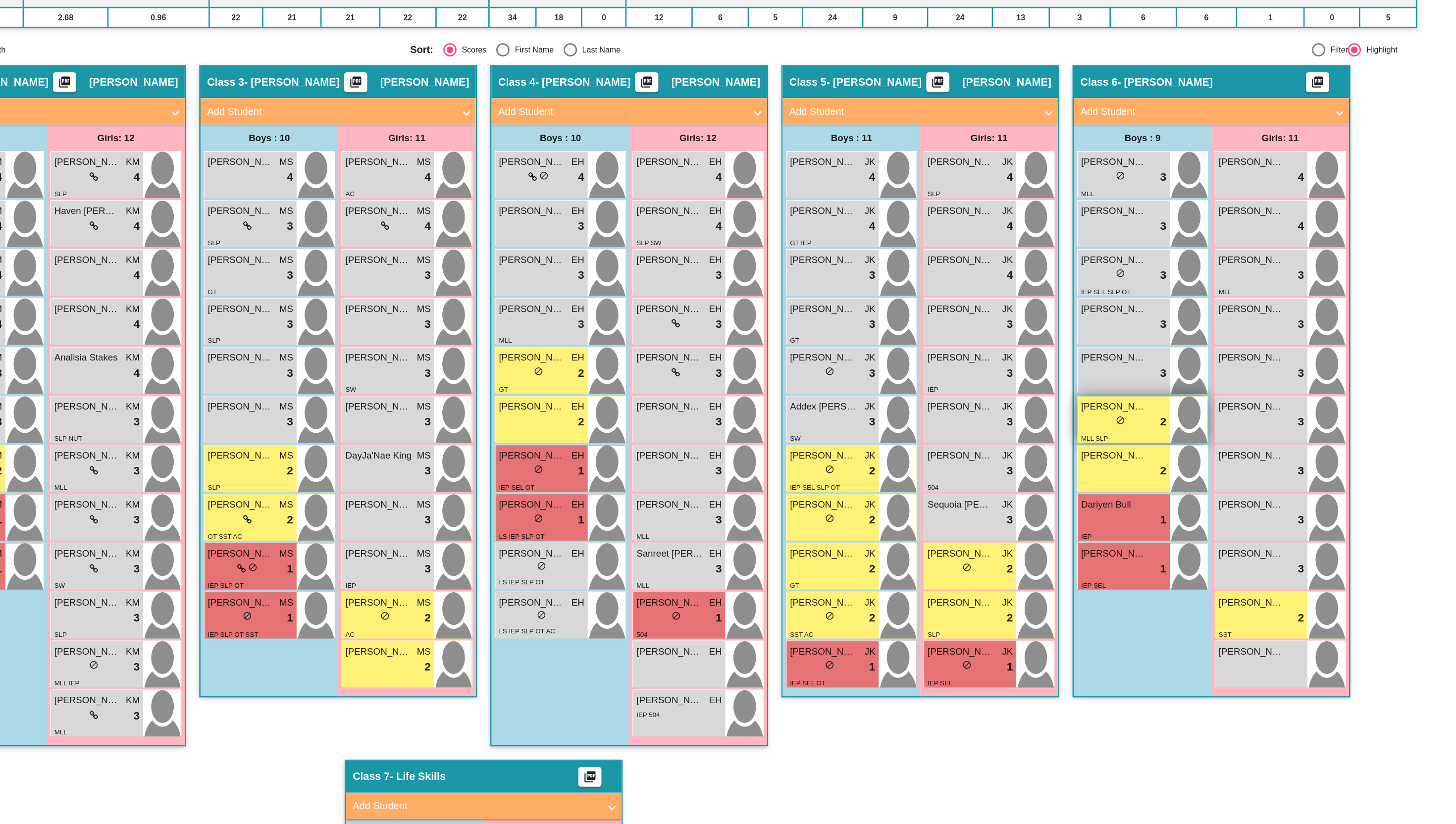
click at [1181, 415] on div "lock do_not_disturb_alt 2" at bounding box center [1207, 413] width 64 height 13
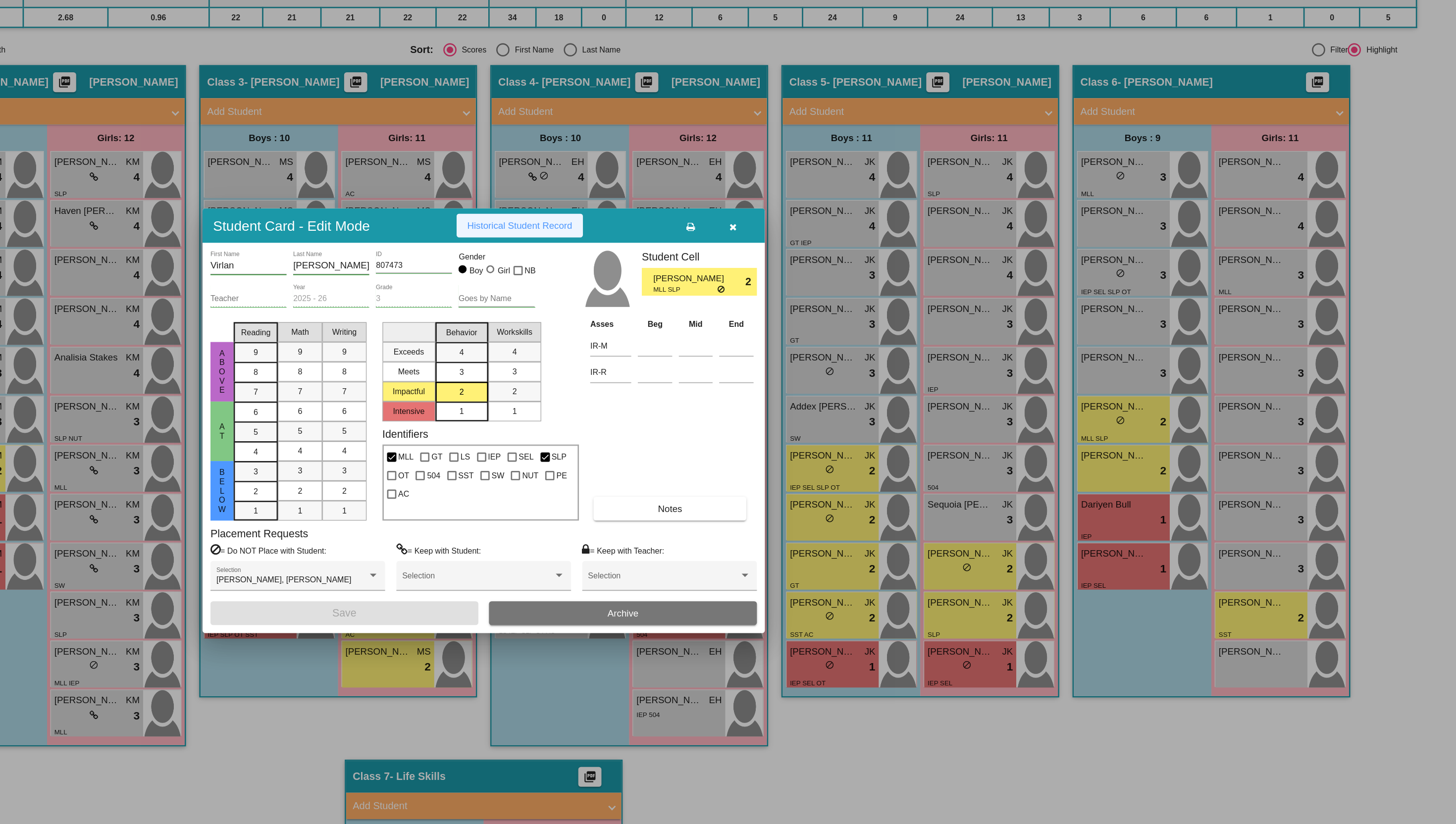
click at [757, 266] on span "Historical Student Record" at bounding box center [755, 266] width 79 height 8
click at [914, 265] on icon "button" at bounding box center [915, 267] width 6 height 7
